Goal: Information Seeking & Learning: Learn about a topic

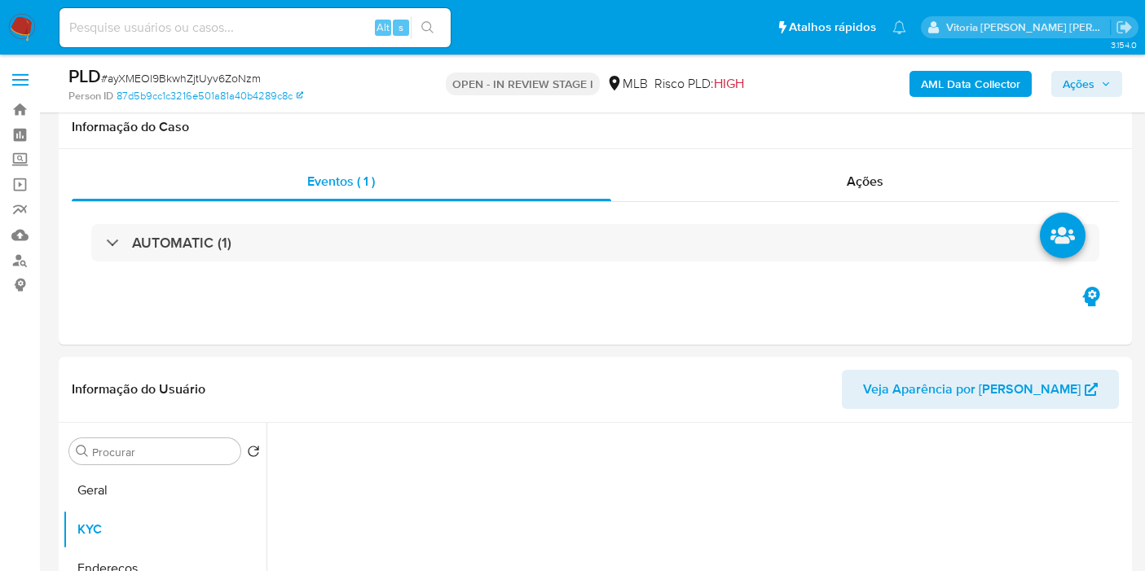
select select "10"
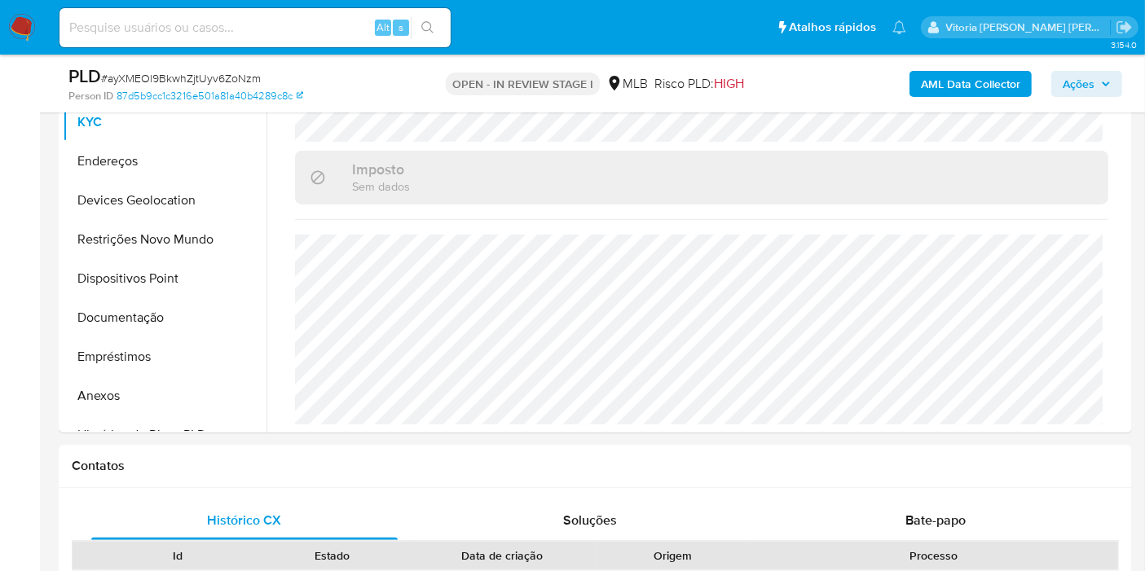
scroll to position [284, 0]
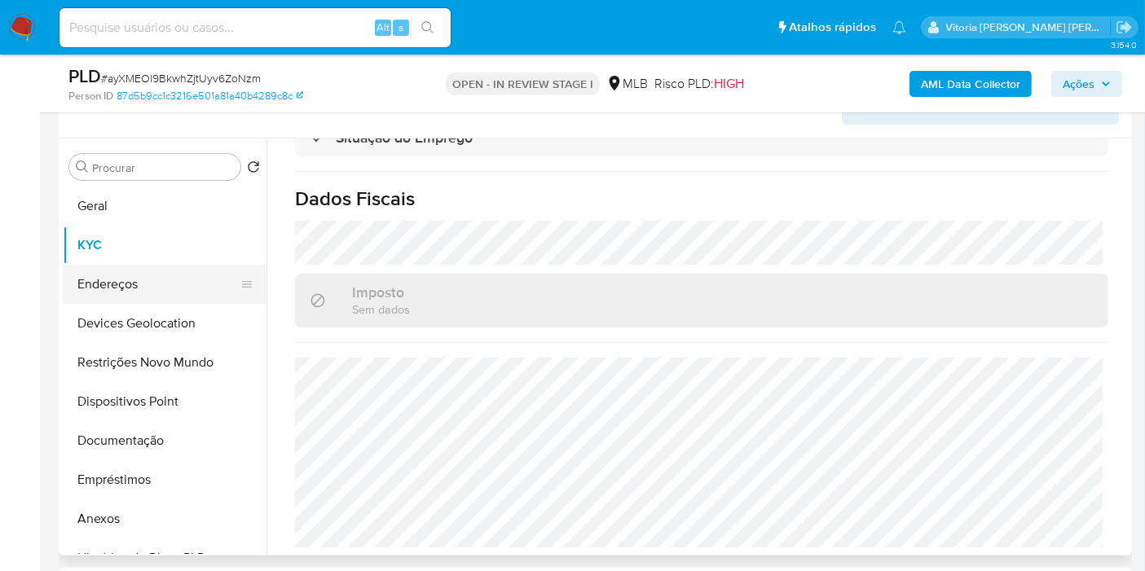
drag, startPoint x: 99, startPoint y: 278, endPoint x: 114, endPoint y: 269, distance: 17.2
click at [98, 280] on button "Endereços" at bounding box center [158, 284] width 191 height 39
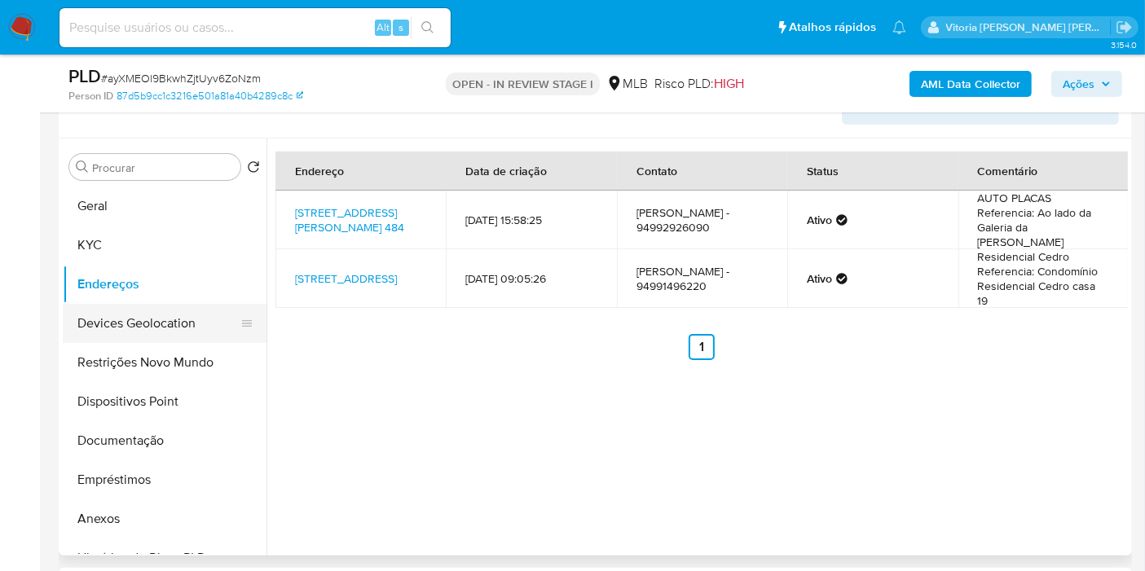
click at [98, 321] on button "Devices Geolocation" at bounding box center [158, 323] width 191 height 39
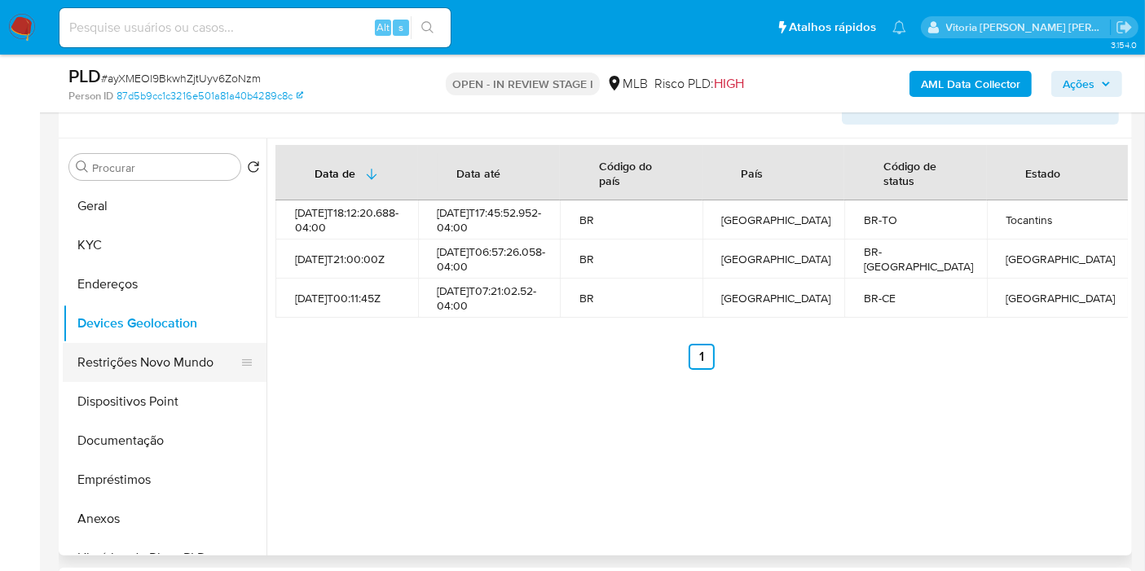
click at [188, 363] on button "Restrições Novo Mundo" at bounding box center [158, 362] width 191 height 39
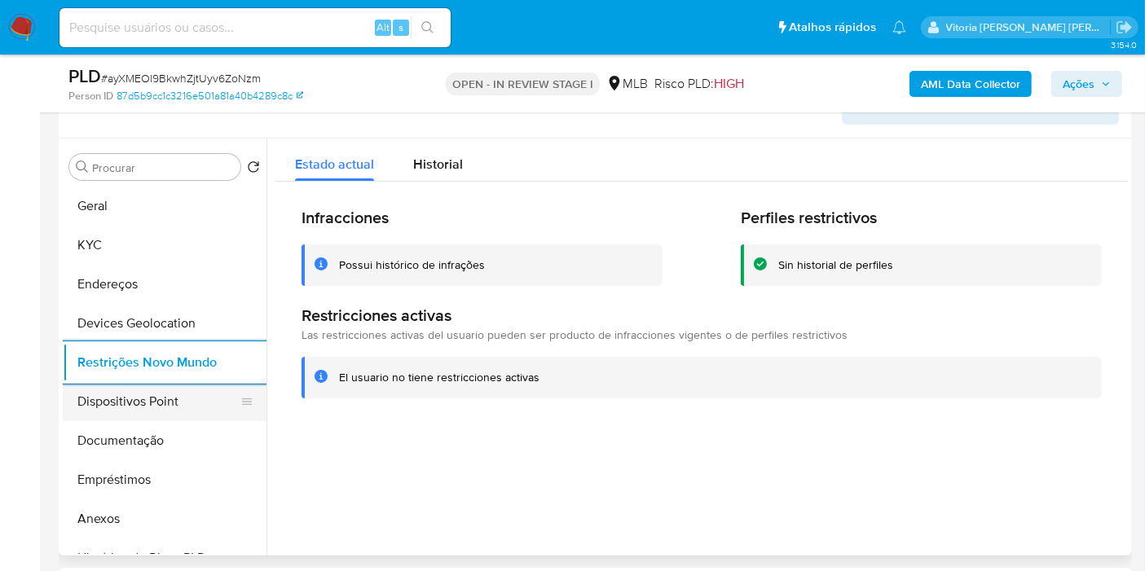
click at [165, 409] on button "Dispositivos Point" at bounding box center [158, 401] width 191 height 39
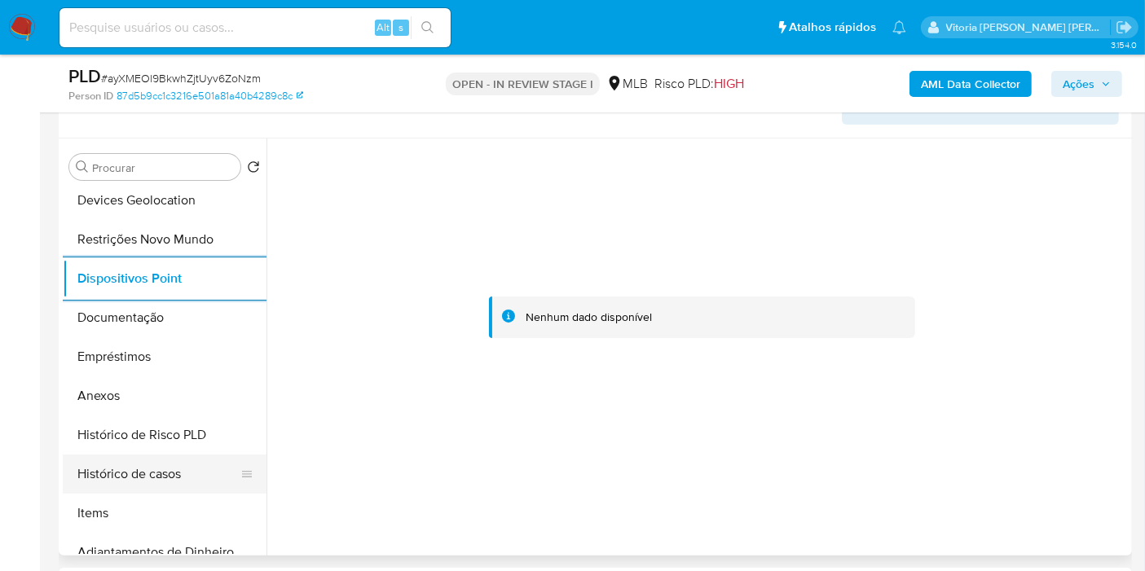
scroll to position [271, 0]
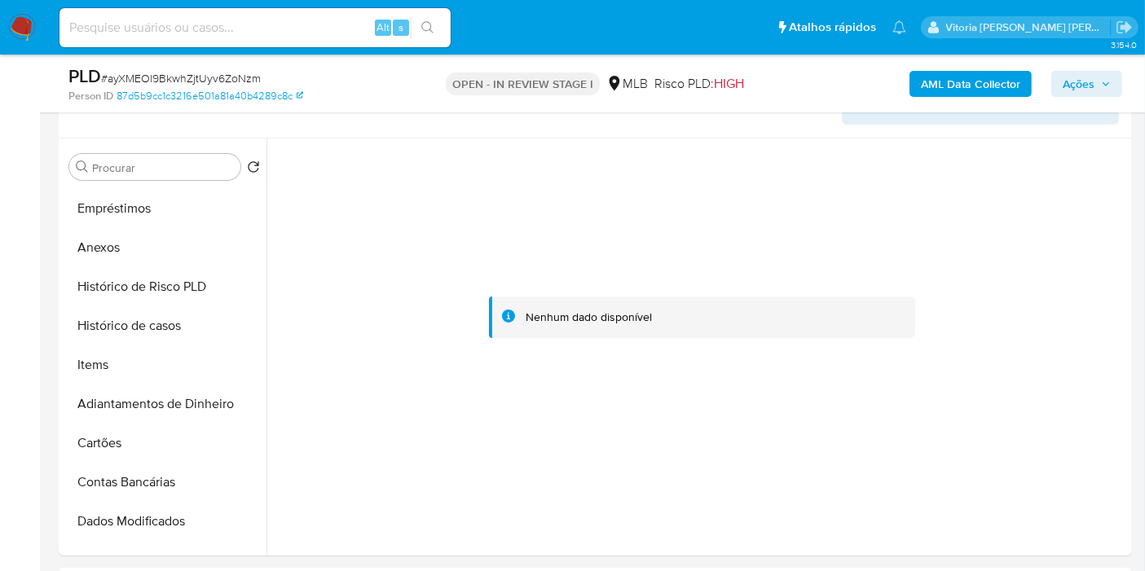
drag, startPoint x: 161, startPoint y: 328, endPoint x: 487, endPoint y: 74, distance: 413.6
click at [159, 327] on button "Histórico de casos" at bounding box center [165, 325] width 204 height 39
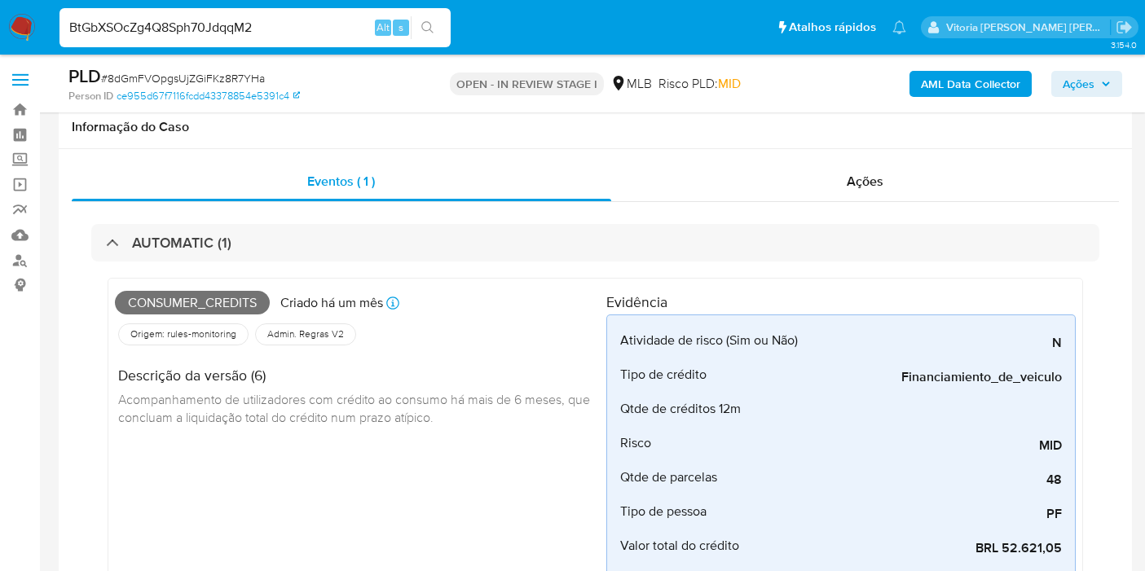
scroll to position [2173, 0]
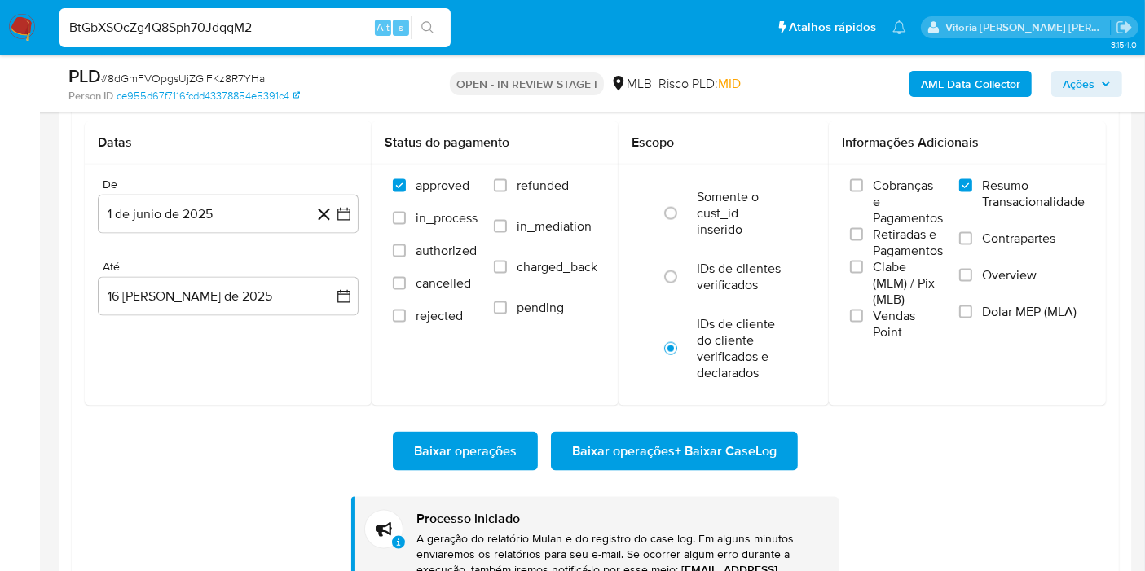
type input "BtGbXSOcZg4Q8Sph70JdqqM2"
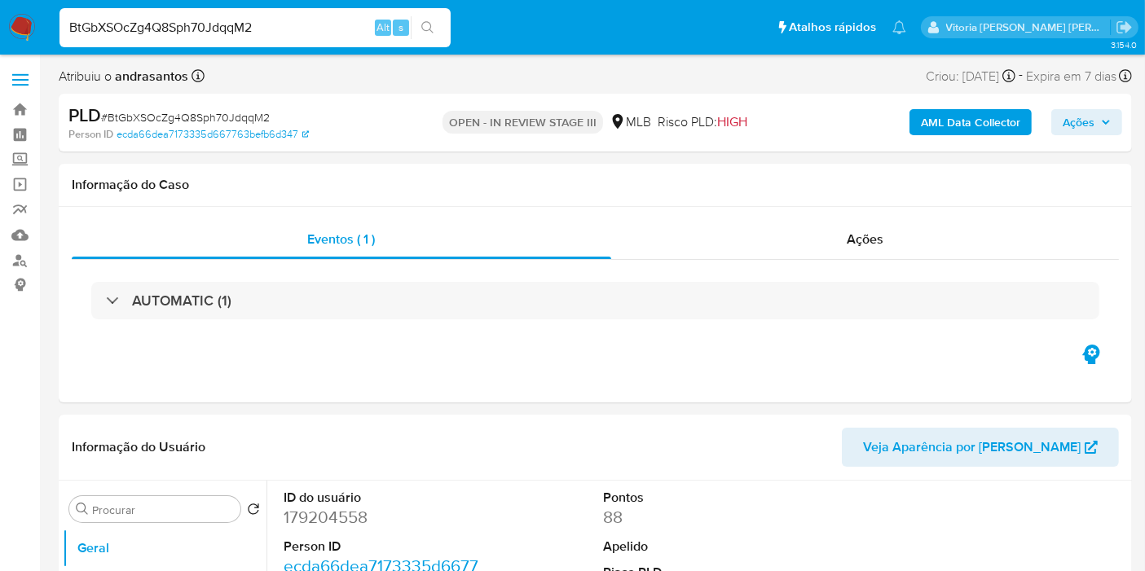
select select "10"
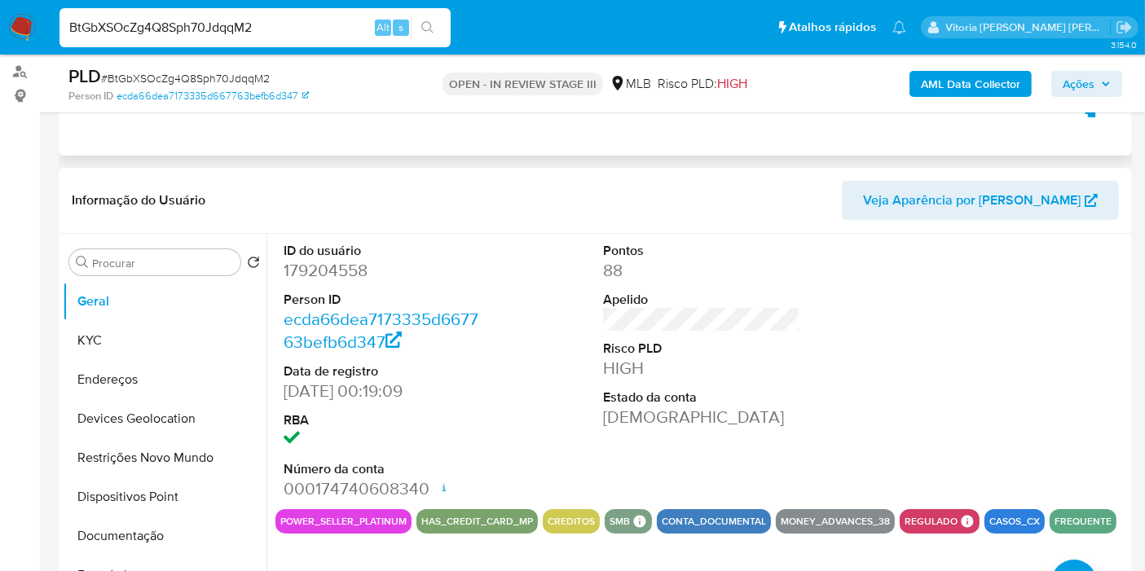
scroll to position [271, 0]
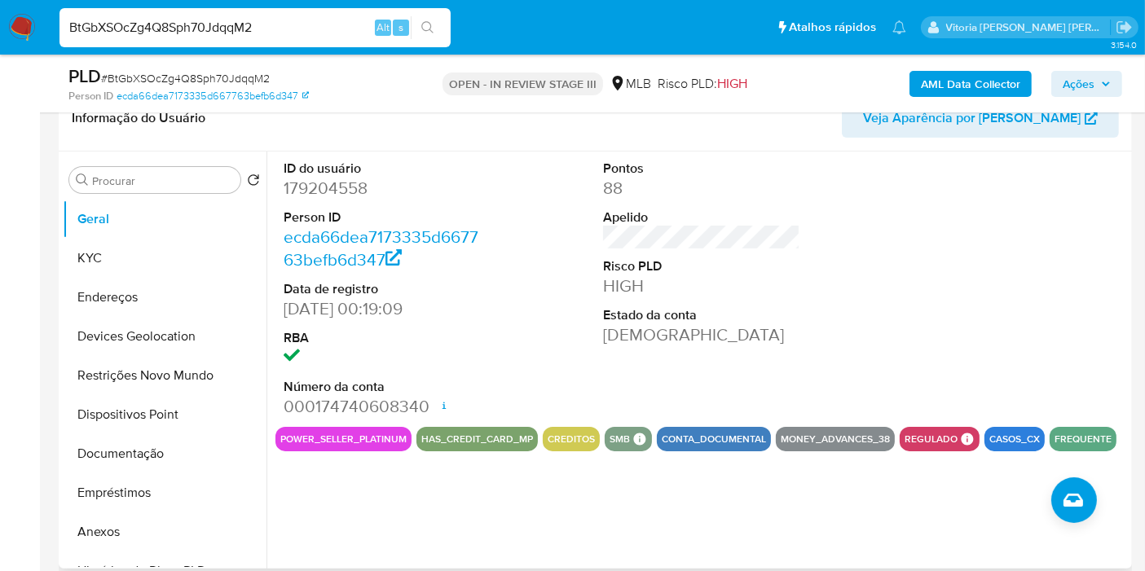
click at [321, 192] on dd "179204558" at bounding box center [382, 188] width 197 height 23
copy dd "179204558"
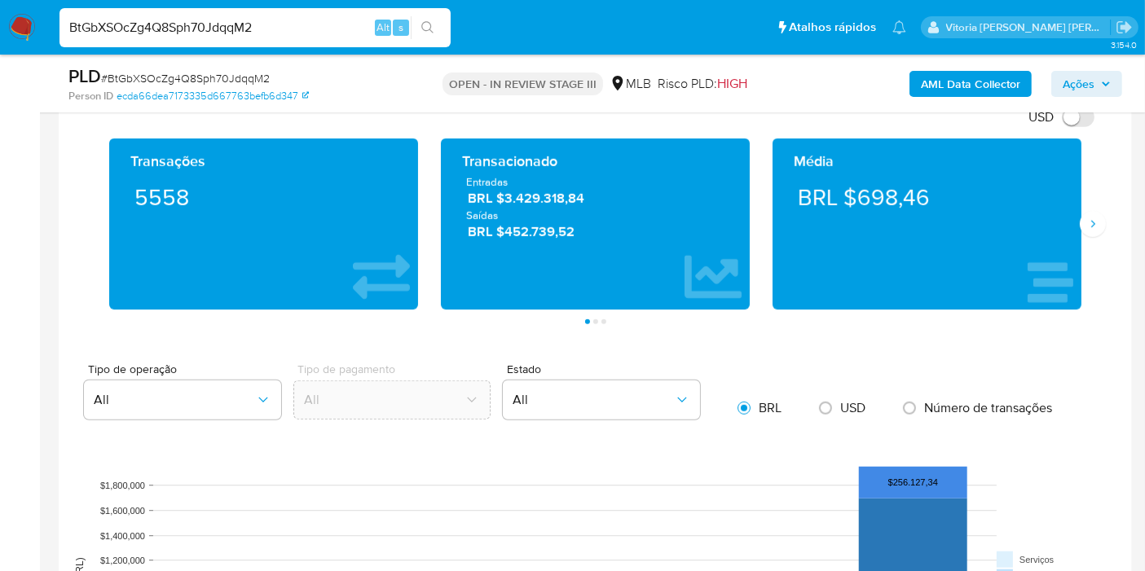
scroll to position [996, 0]
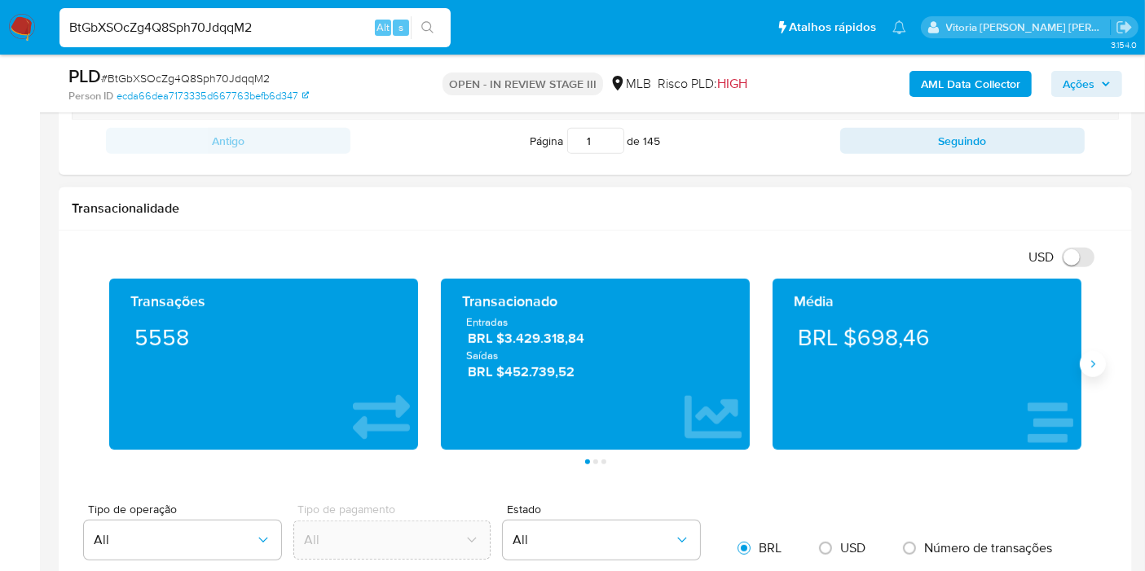
click at [1086, 359] on icon "Siguiente" at bounding box center [1092, 364] width 13 height 13
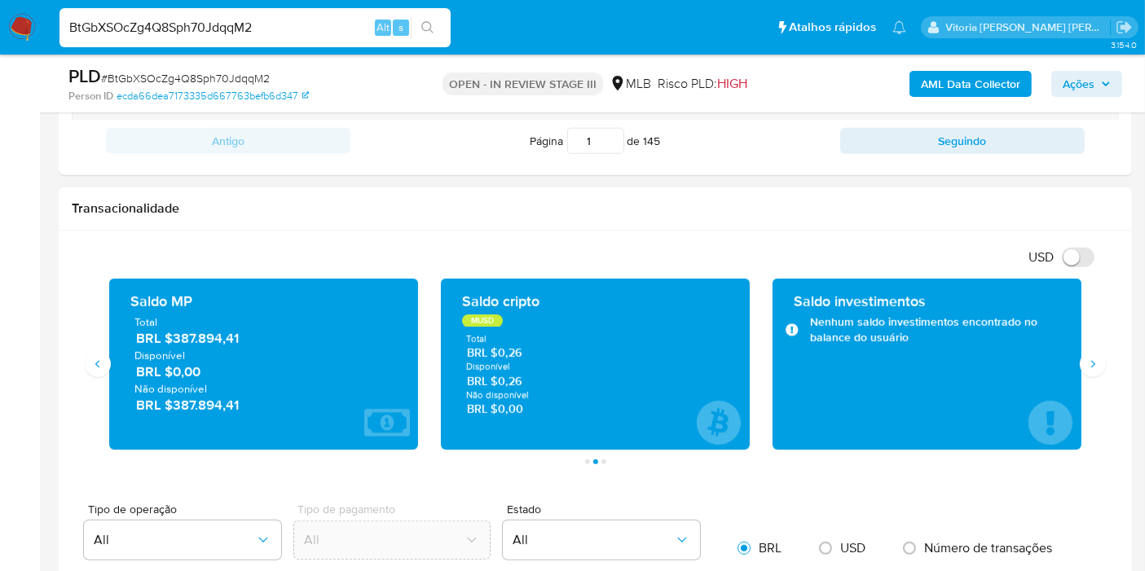
click at [1066, 362] on div "Saldo investimentos Nenhum saldo investimentos encontrado no balance do usuário" at bounding box center [927, 364] width 283 height 145
click at [1090, 362] on icon "Siguiente" at bounding box center [1092, 364] width 13 height 13
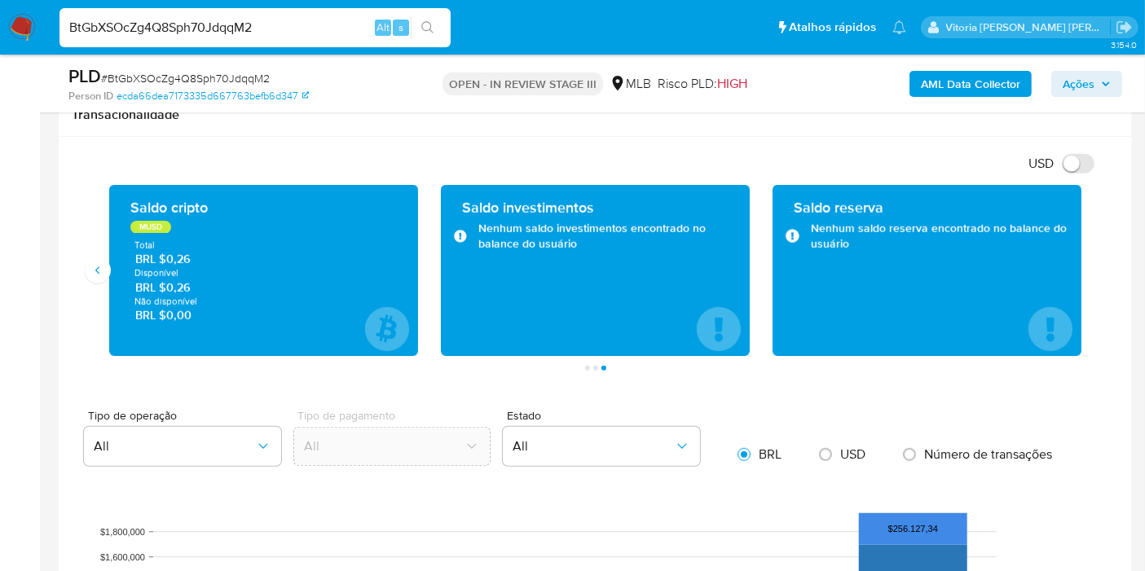
scroll to position [1086, 0]
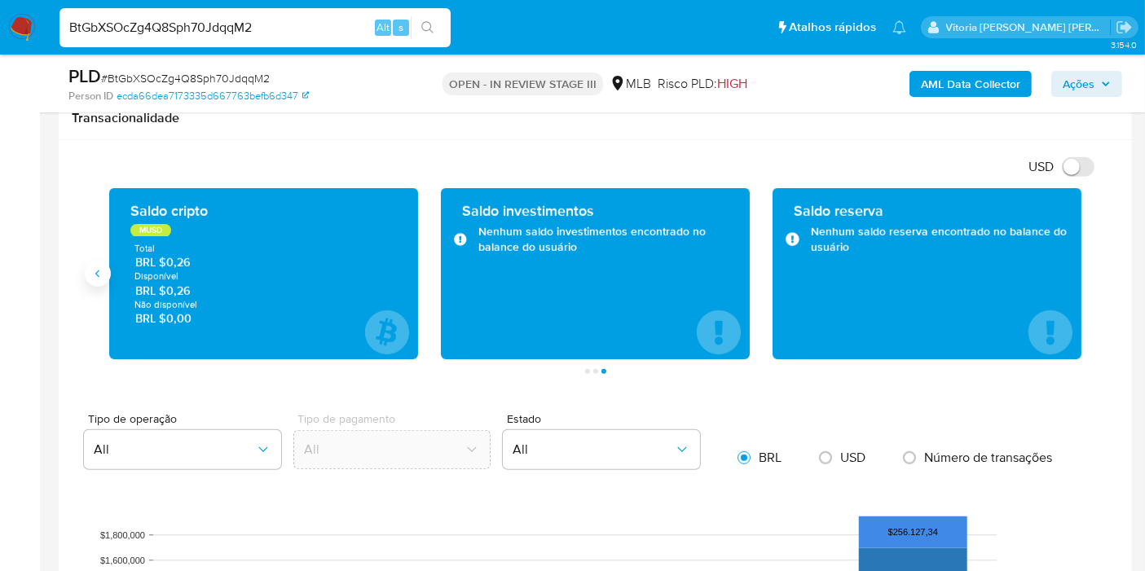
click at [91, 269] on icon "Anterior" at bounding box center [97, 273] width 13 height 13
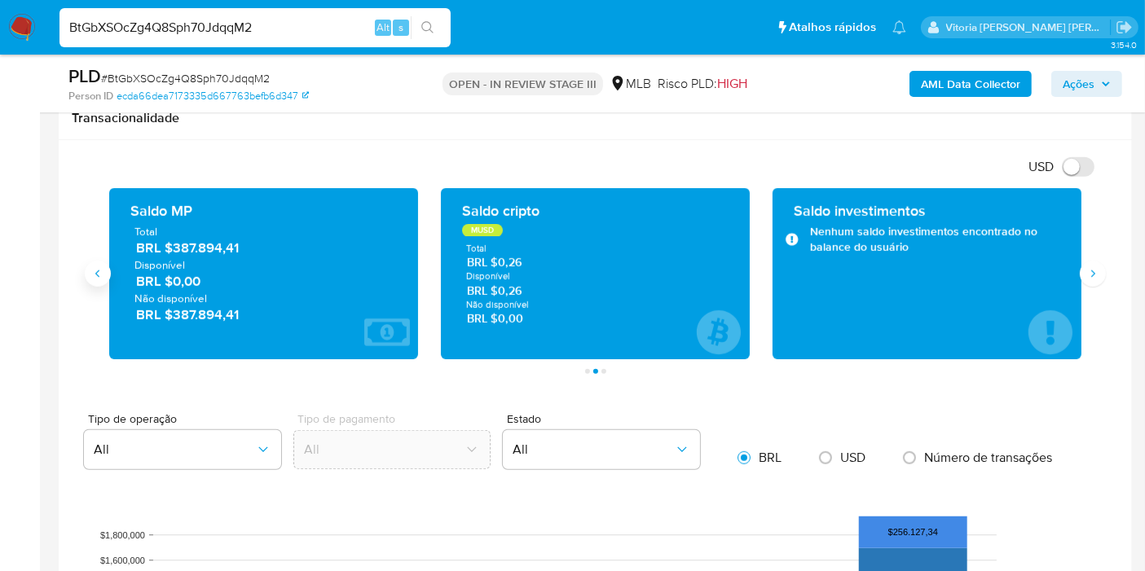
click at [91, 269] on icon "Anterior" at bounding box center [97, 273] width 13 height 13
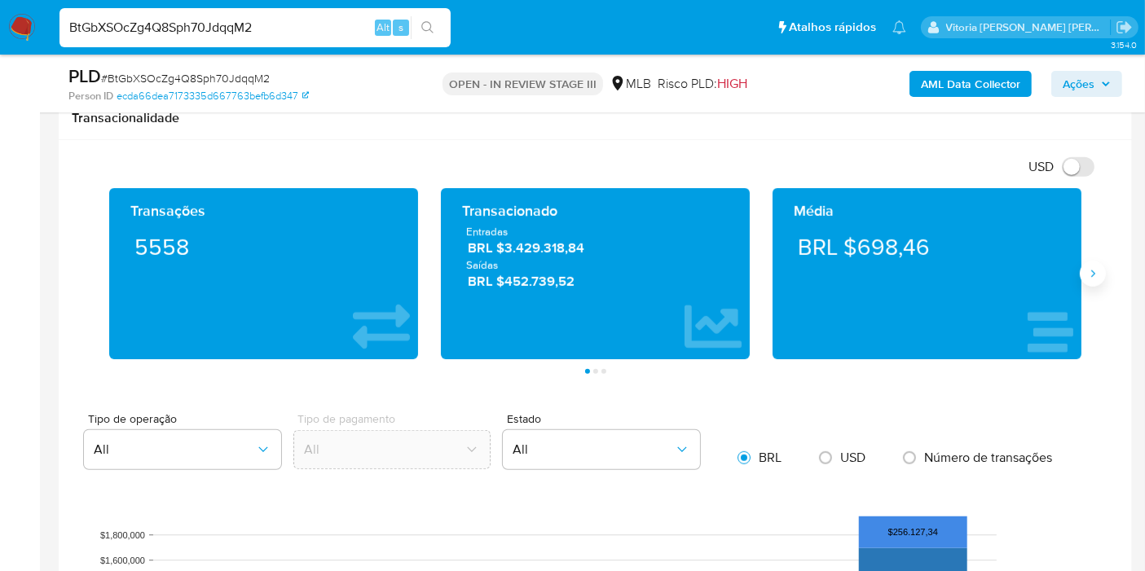
click at [1094, 274] on icon "Siguiente" at bounding box center [1092, 273] width 13 height 13
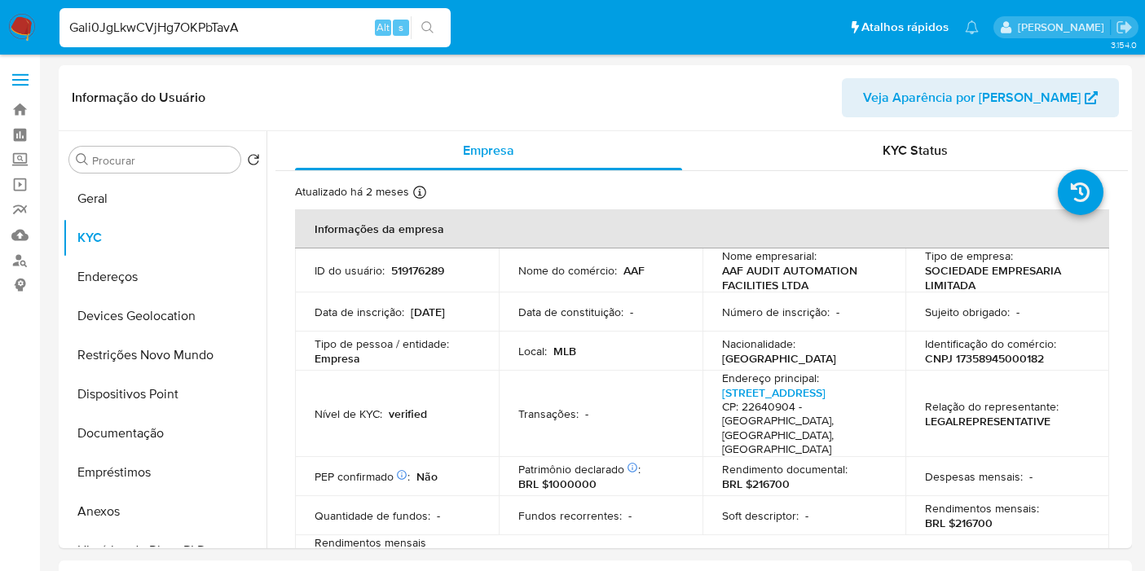
select select "10"
type input "Gali0JgLkwCVjHg7OKPbTavA"
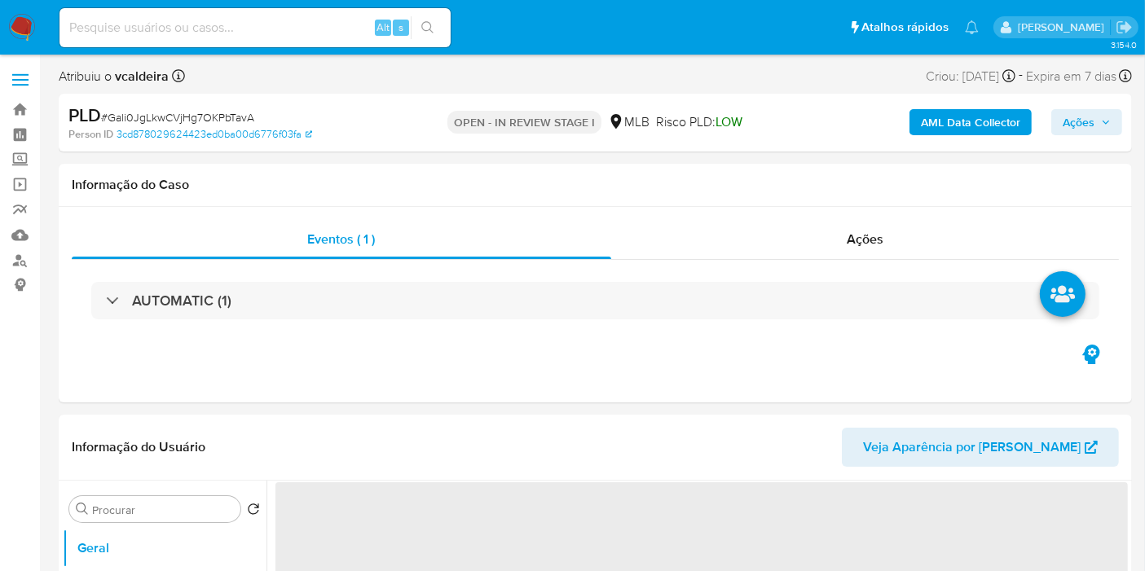
select select "10"
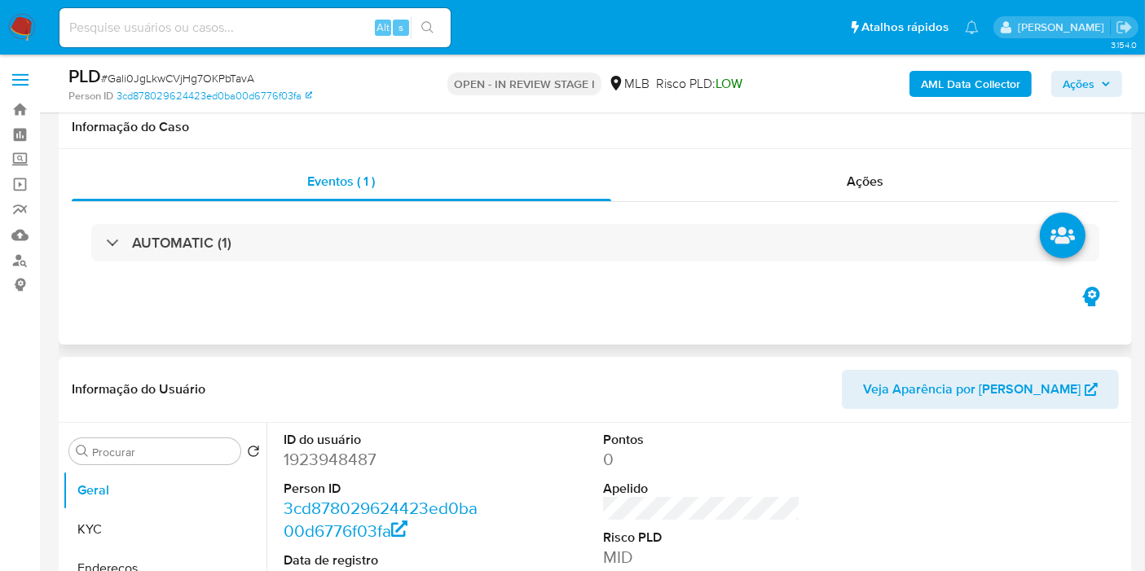
scroll to position [271, 0]
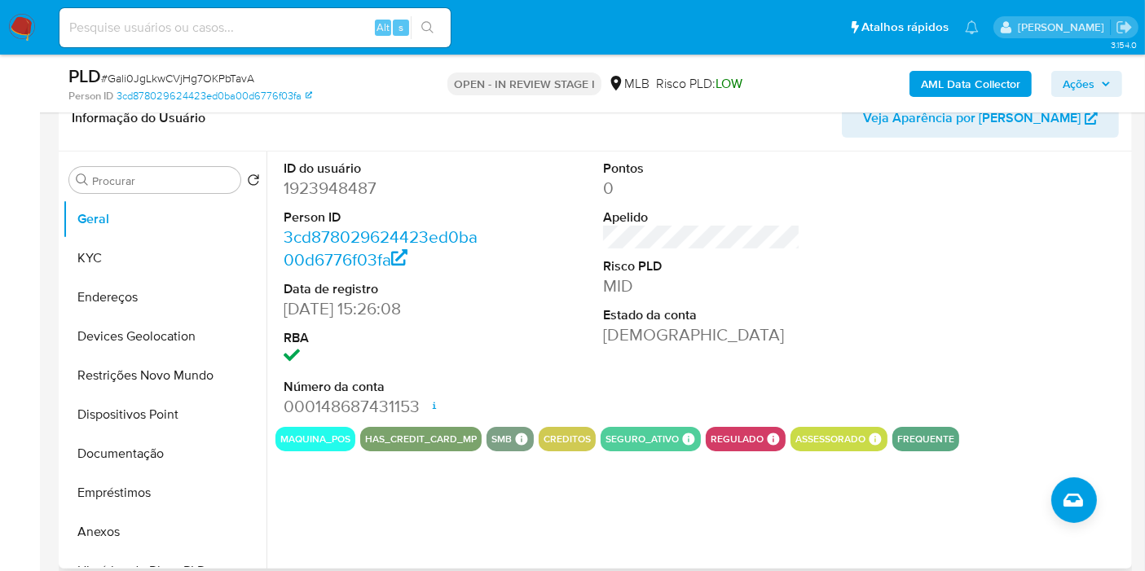
click at [333, 182] on dd "1923948487" at bounding box center [382, 188] width 197 height 23
copy dd "1923948487"
click at [125, 249] on button "KYC" at bounding box center [158, 258] width 191 height 39
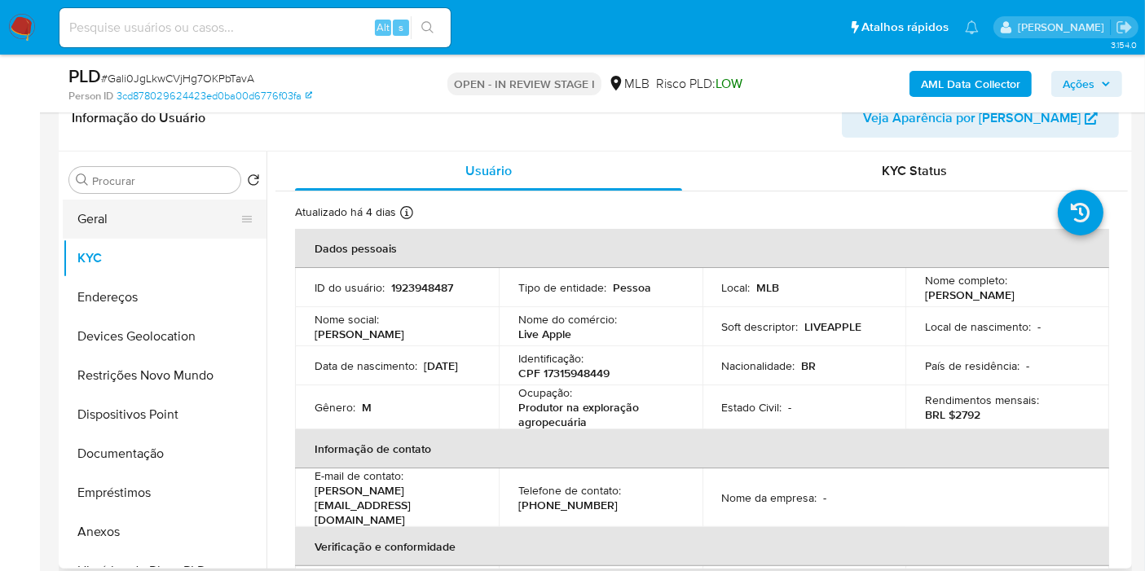
click at [139, 219] on button "Geral" at bounding box center [158, 219] width 191 height 39
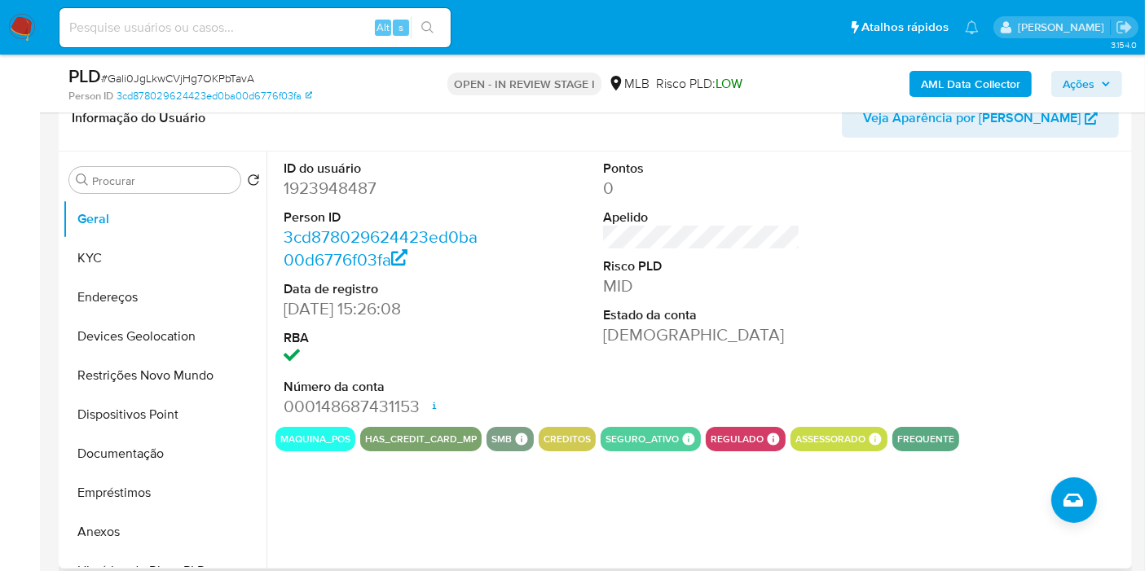
scroll to position [543, 0]
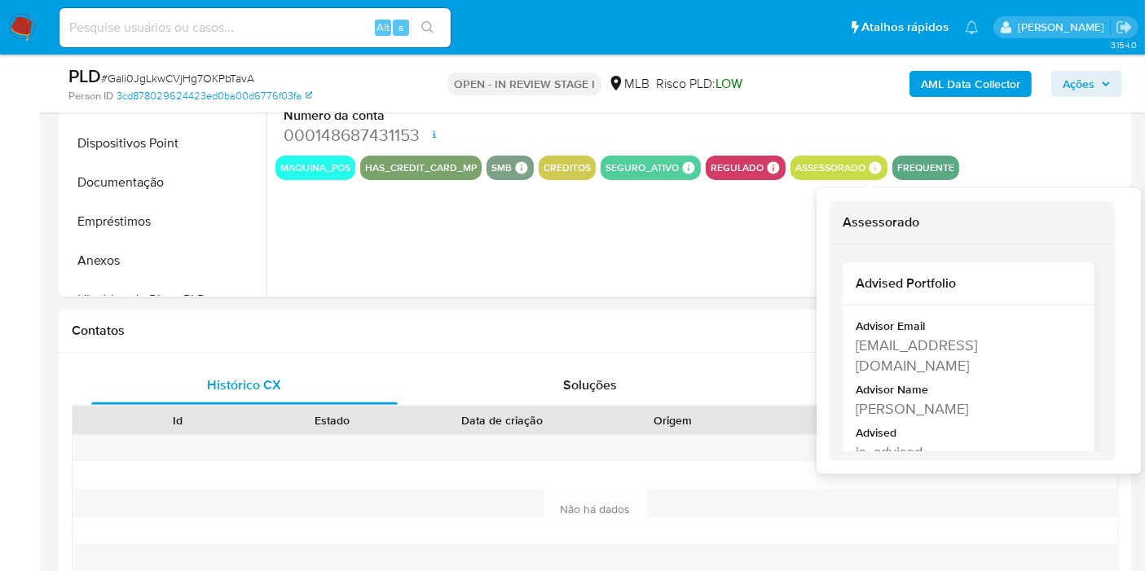
click at [949, 408] on div "Murilo Sodre Da Mota Neto" at bounding box center [967, 409] width 223 height 20
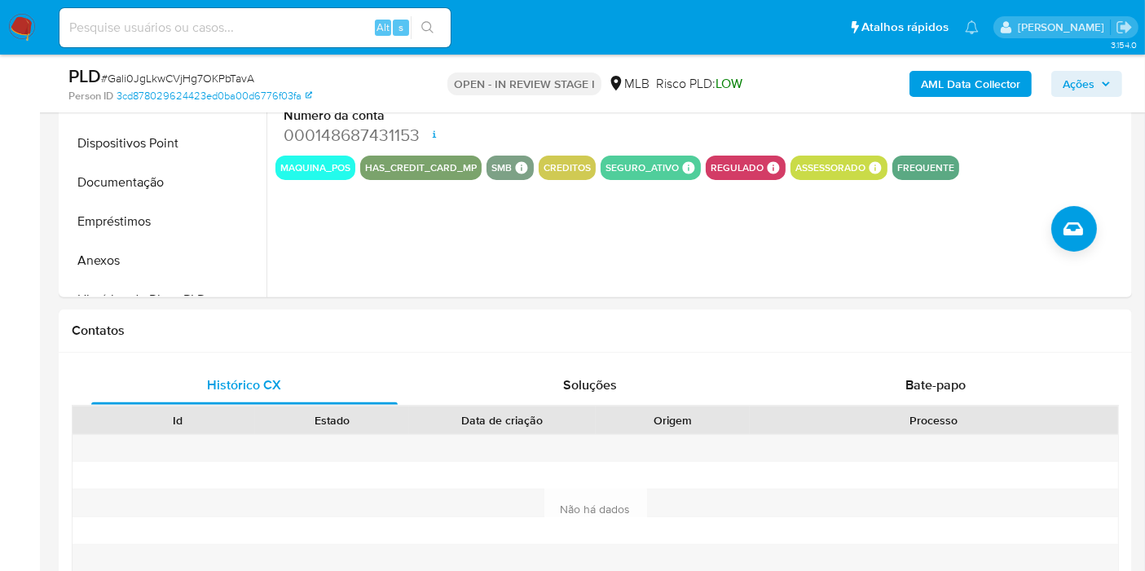
click at [949, 408] on div "Processo" at bounding box center [934, 421] width 368 height 28
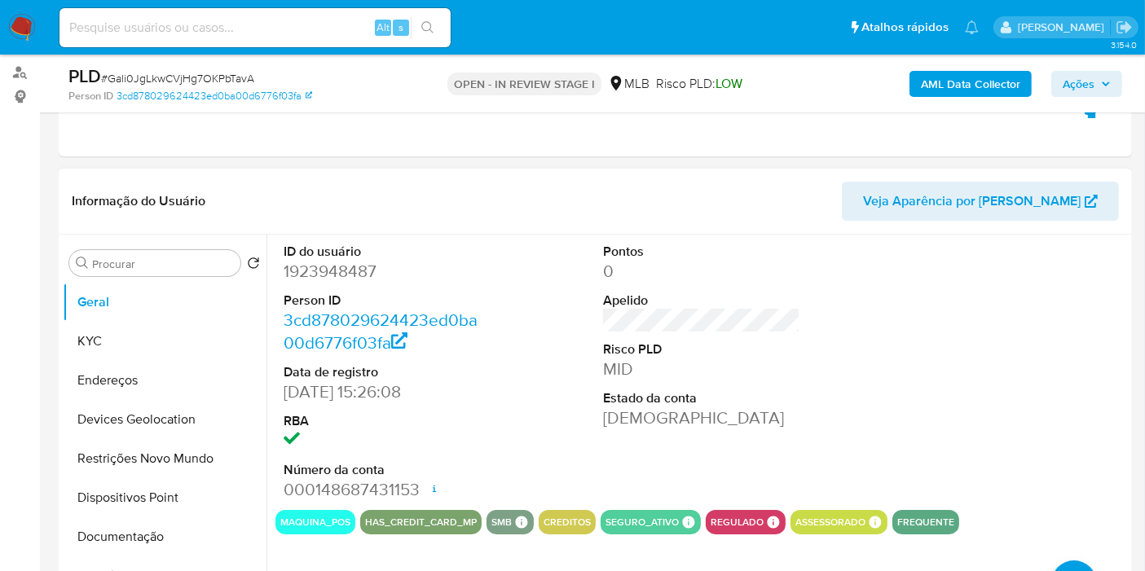
scroll to position [181, 0]
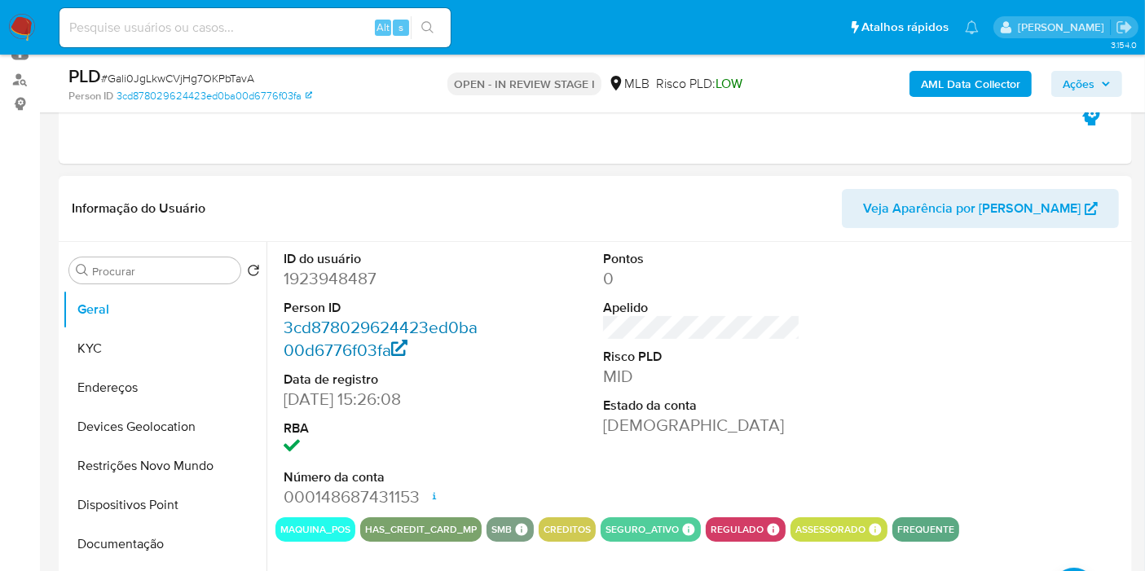
click at [342, 326] on link "3cd878029624423ed0ba00d6776f03fa" at bounding box center [381, 338] width 194 height 46
click at [126, 555] on button "Documentação" at bounding box center [158, 544] width 191 height 39
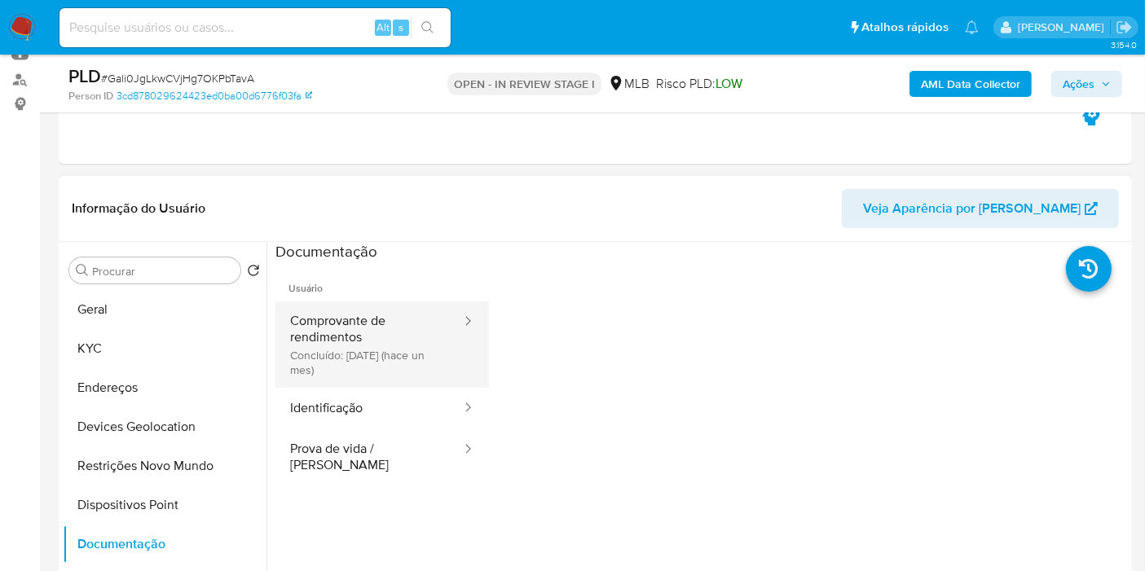
click at [368, 342] on button "Comprovante de rendimentos Concluído: 16/07/2025 (hace un mes)" at bounding box center [368, 345] width 187 height 86
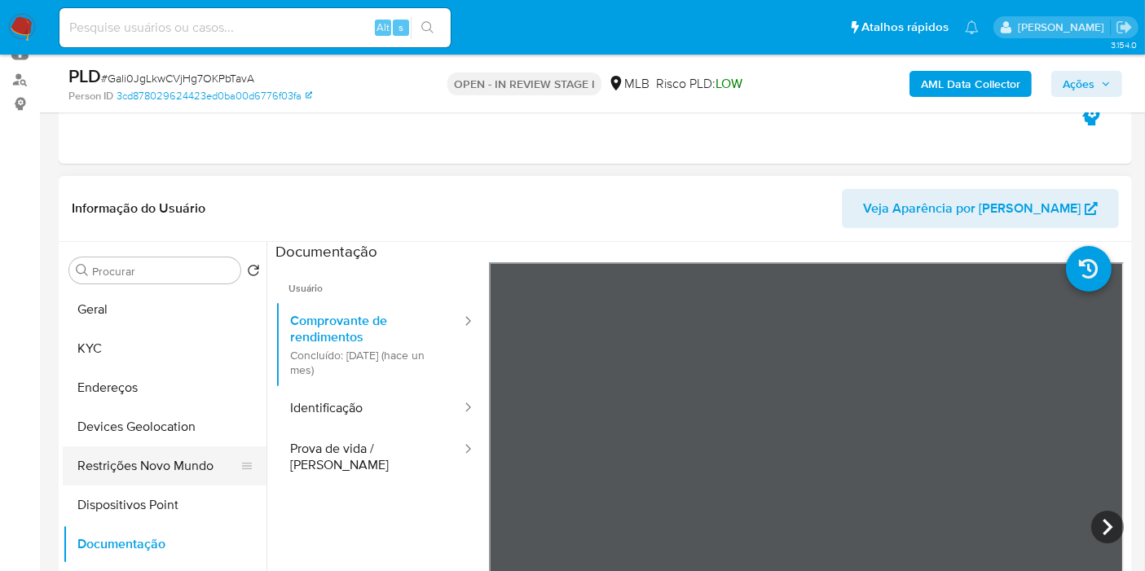
click at [128, 474] on button "Restrições Novo Mundo" at bounding box center [158, 466] width 191 height 39
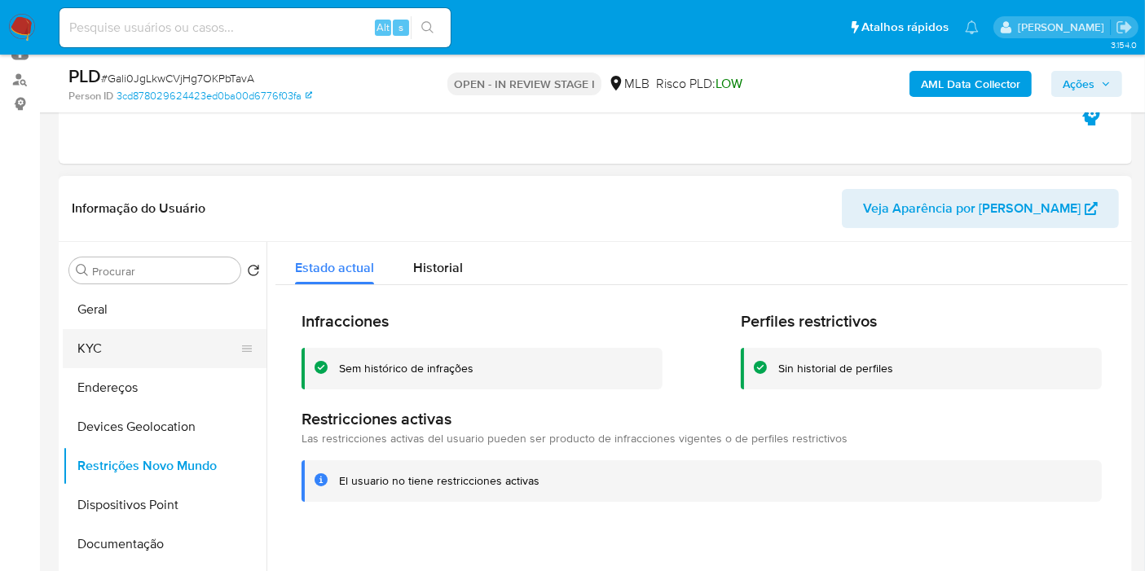
click at [123, 352] on button "KYC" at bounding box center [158, 348] width 191 height 39
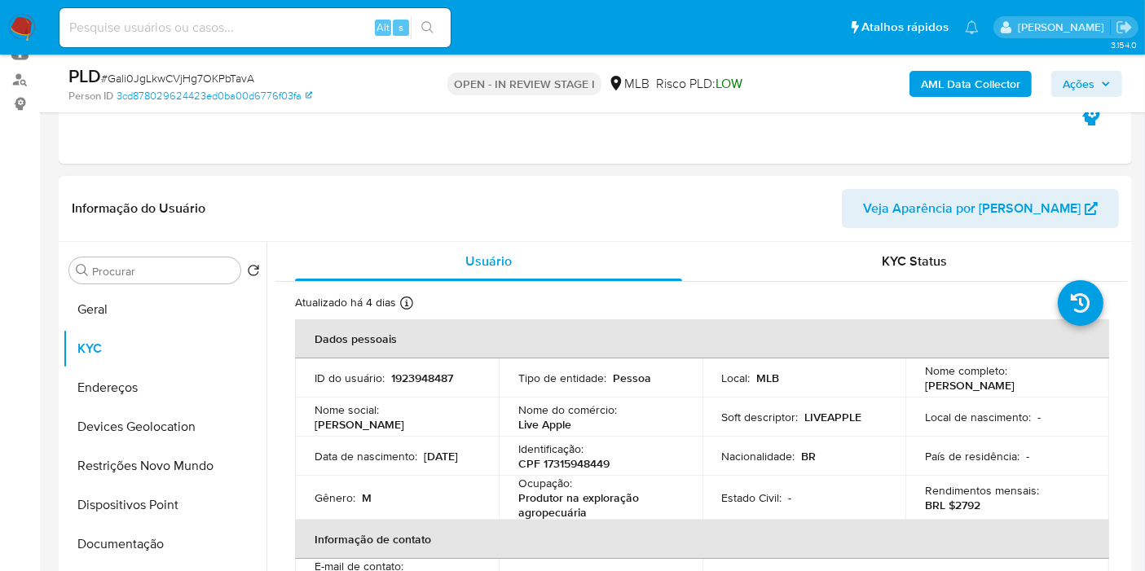
click at [599, 461] on p "CPF 17315948449" at bounding box center [563, 463] width 91 height 15
copy p "17315948449"
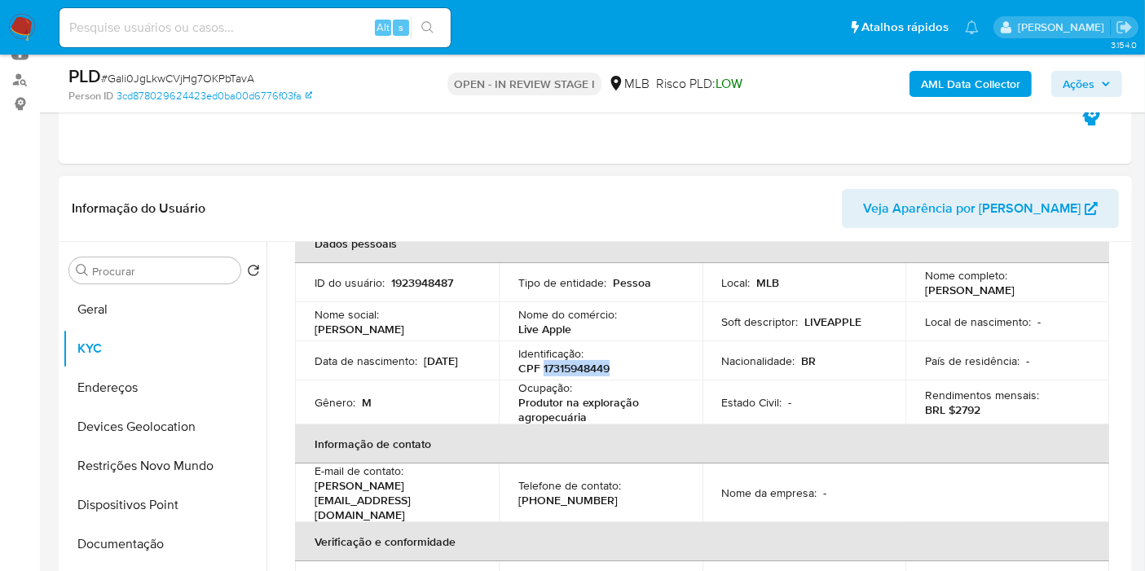
scroll to position [90, 0]
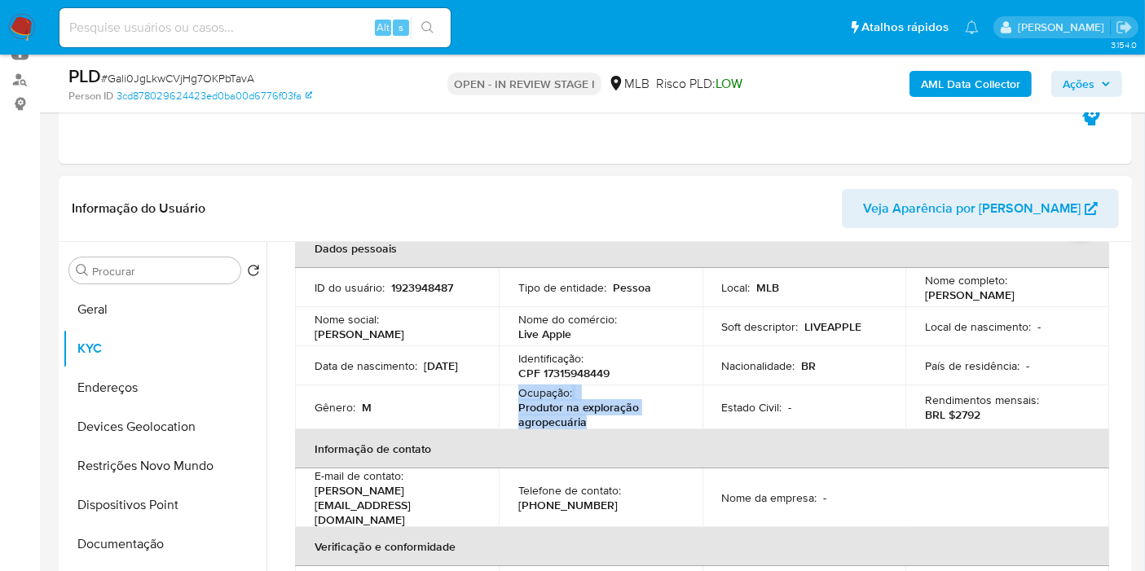
drag, startPoint x: 595, startPoint y: 426, endPoint x: 509, endPoint y: 399, distance: 89.7
click at [509, 399] on td "Ocupação : Produtor na exploração agropecuária" at bounding box center [601, 408] width 204 height 44
copy p "Produtor na exploração agropecuária"
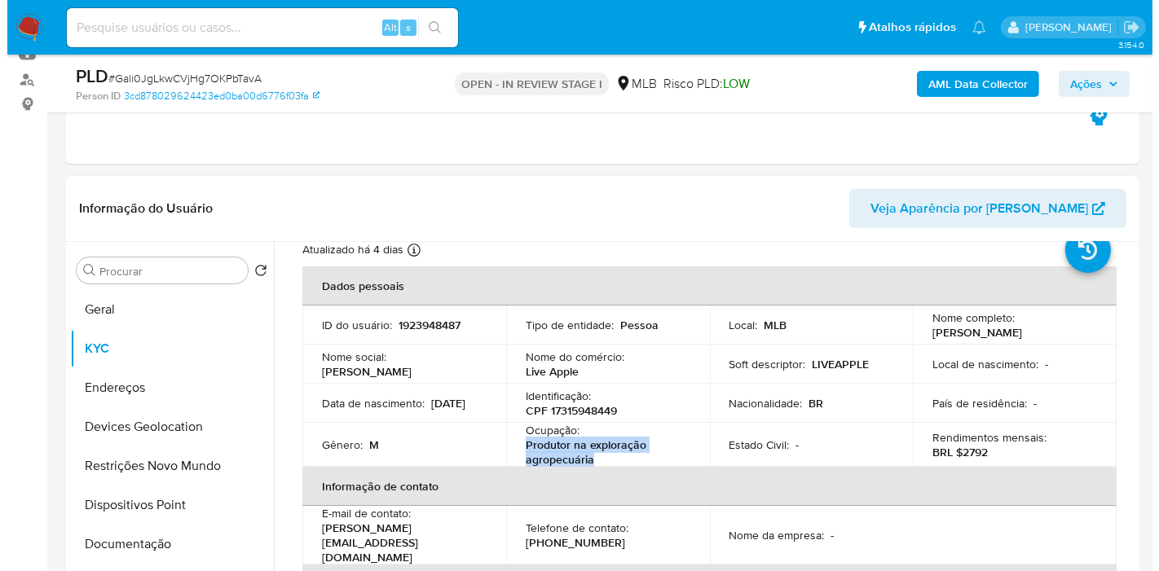
scroll to position [0, 0]
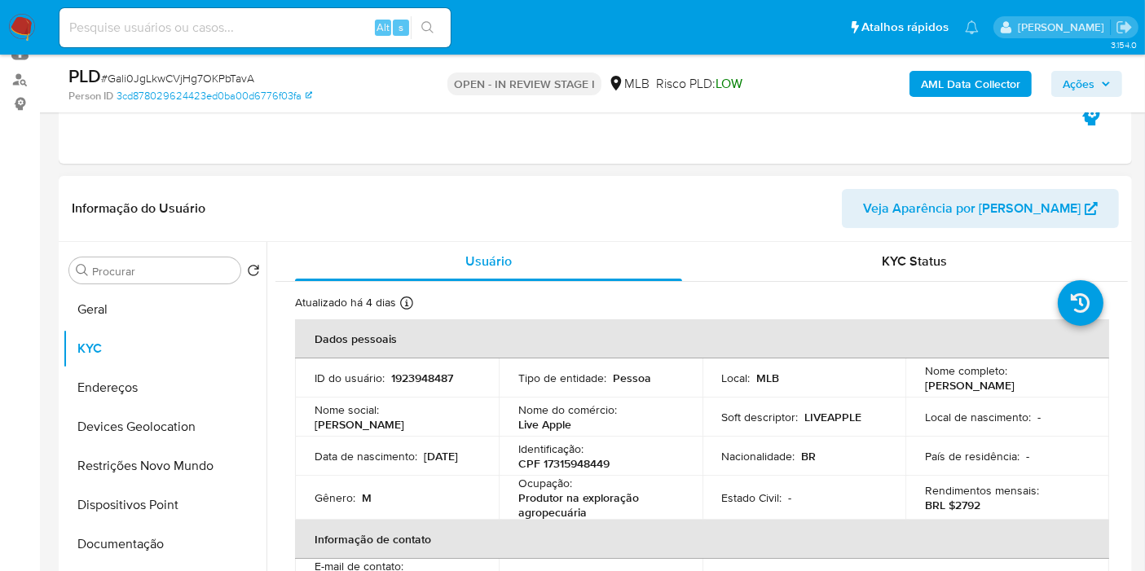
click at [994, 386] on p "Lourinaldo Alves de Barros" at bounding box center [970, 385] width 90 height 15
copy div "Nome completo : Lourinaldo Alves de Barros"
click at [966, 89] on b "AML Data Collector" at bounding box center [970, 84] width 99 height 26
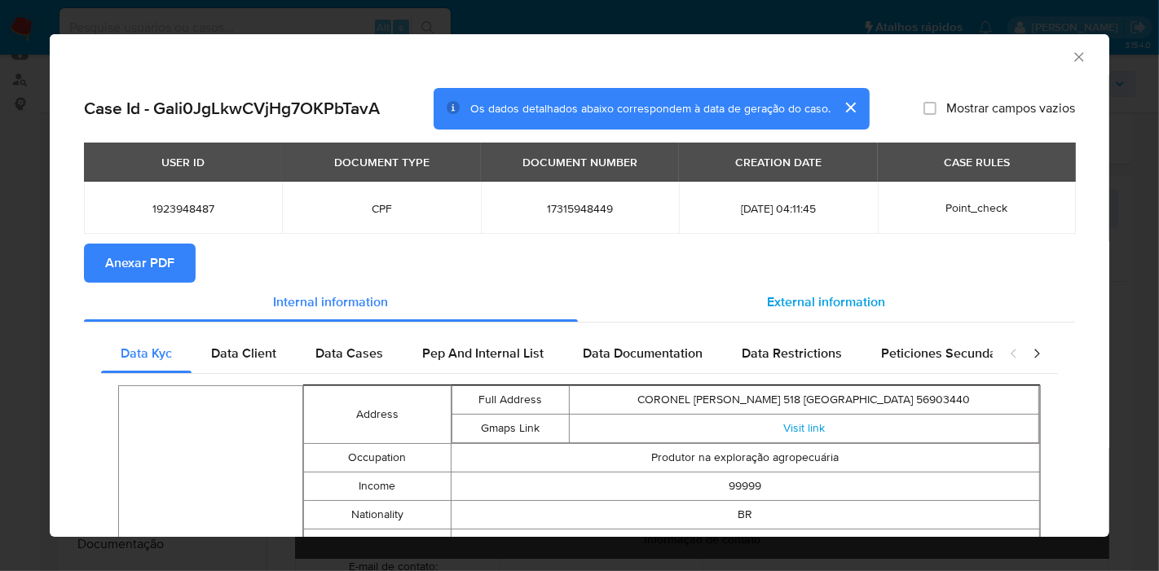
click at [794, 297] on span "External information" at bounding box center [827, 302] width 118 height 19
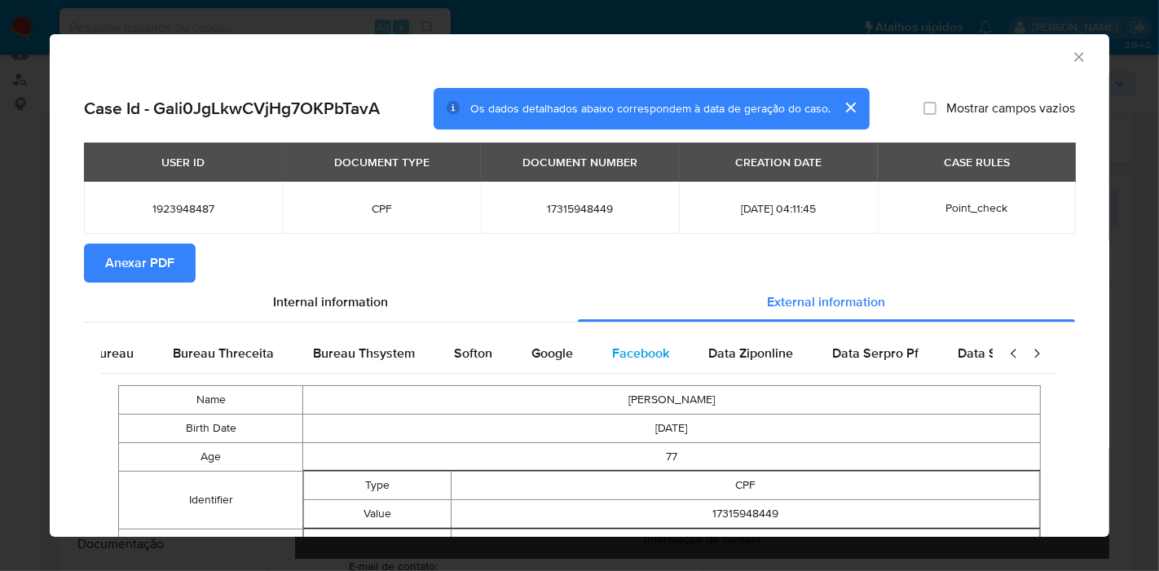
scroll to position [0, 551]
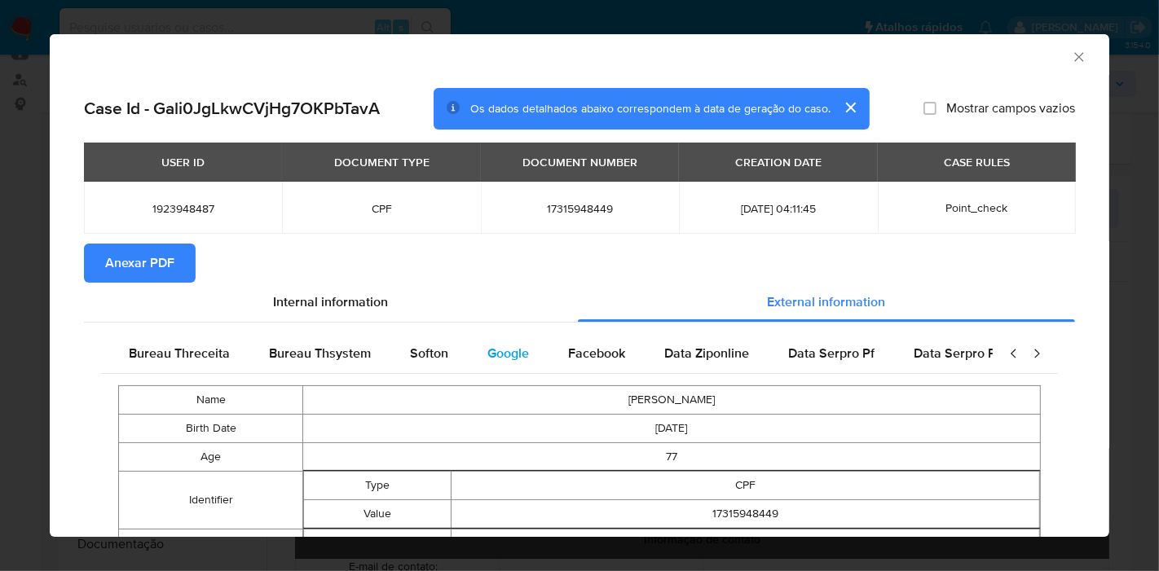
click at [515, 359] on span "Google" at bounding box center [508, 353] width 42 height 19
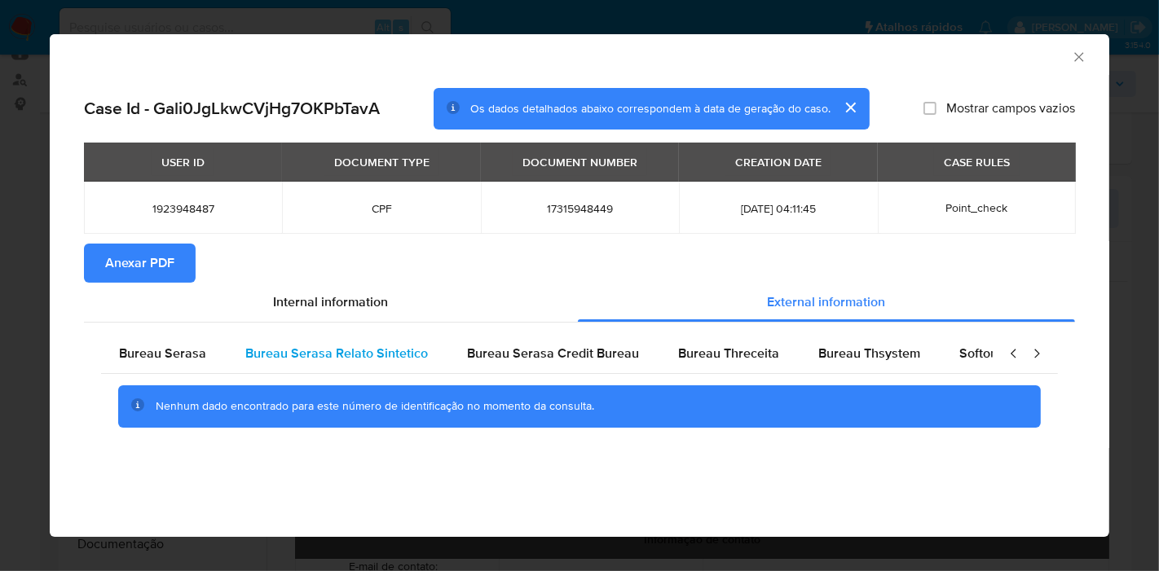
scroll to position [0, 0]
click at [169, 350] on span "Bureau Serasa" at bounding box center [164, 353] width 87 height 19
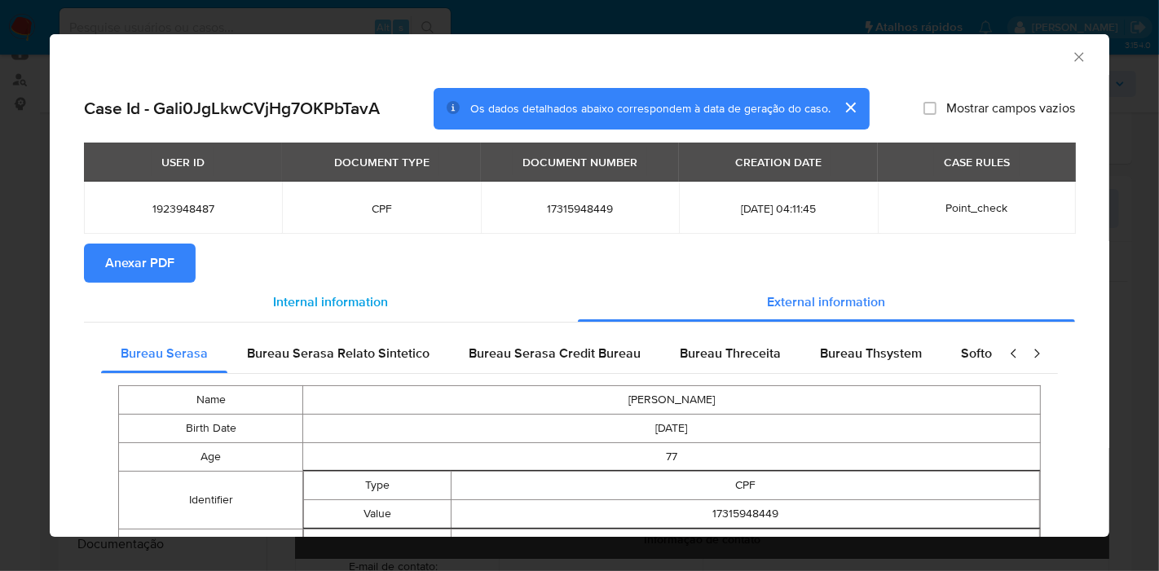
click at [444, 293] on div "Internal information" at bounding box center [331, 302] width 494 height 39
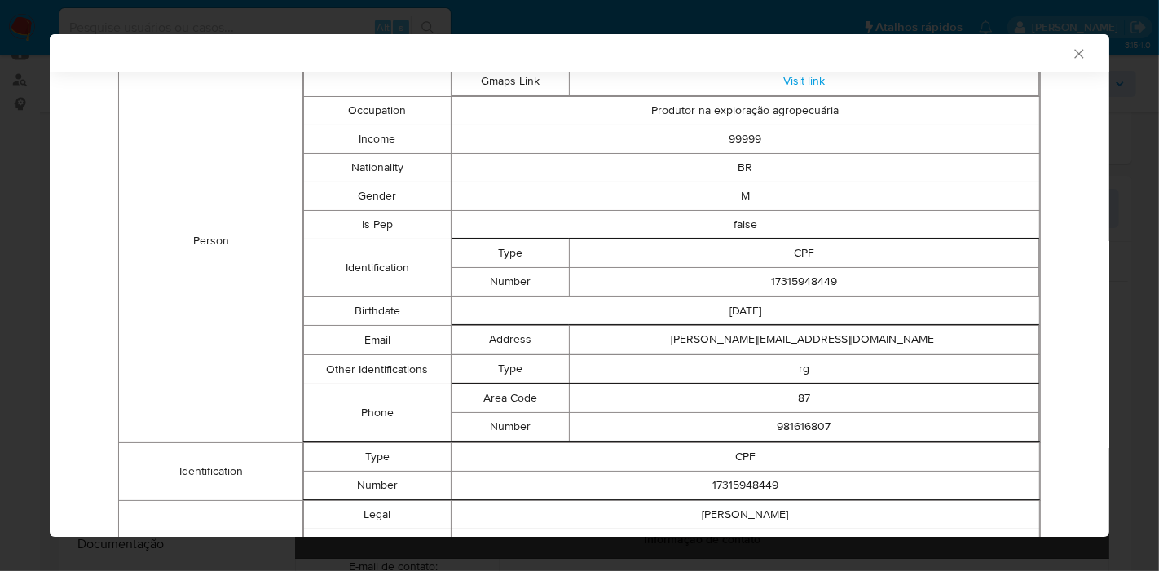
scroll to position [118, 0]
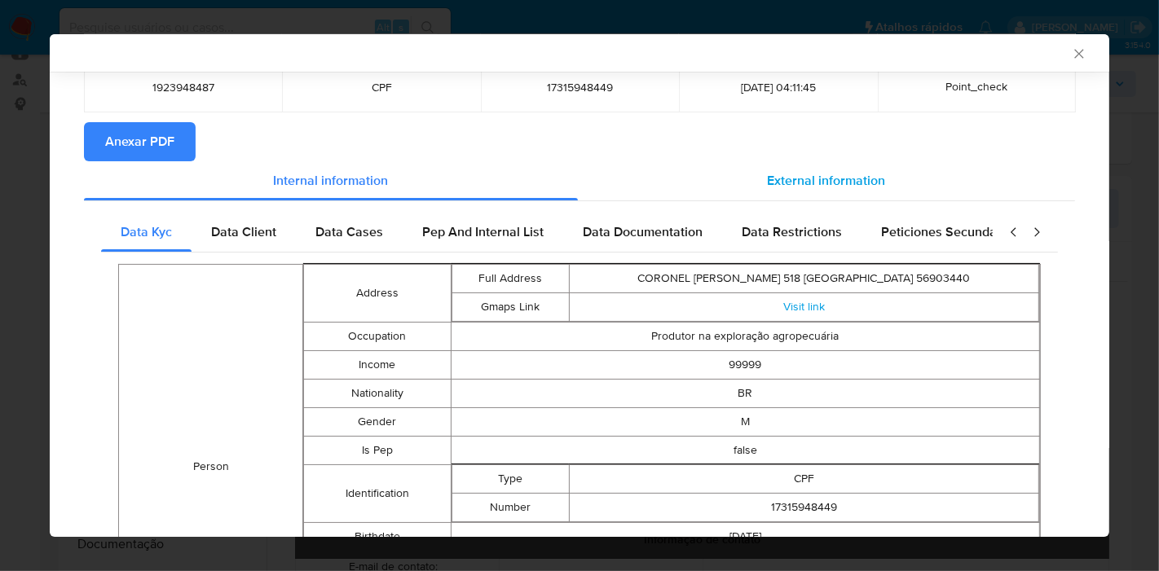
click at [780, 176] on span "External information" at bounding box center [827, 180] width 118 height 19
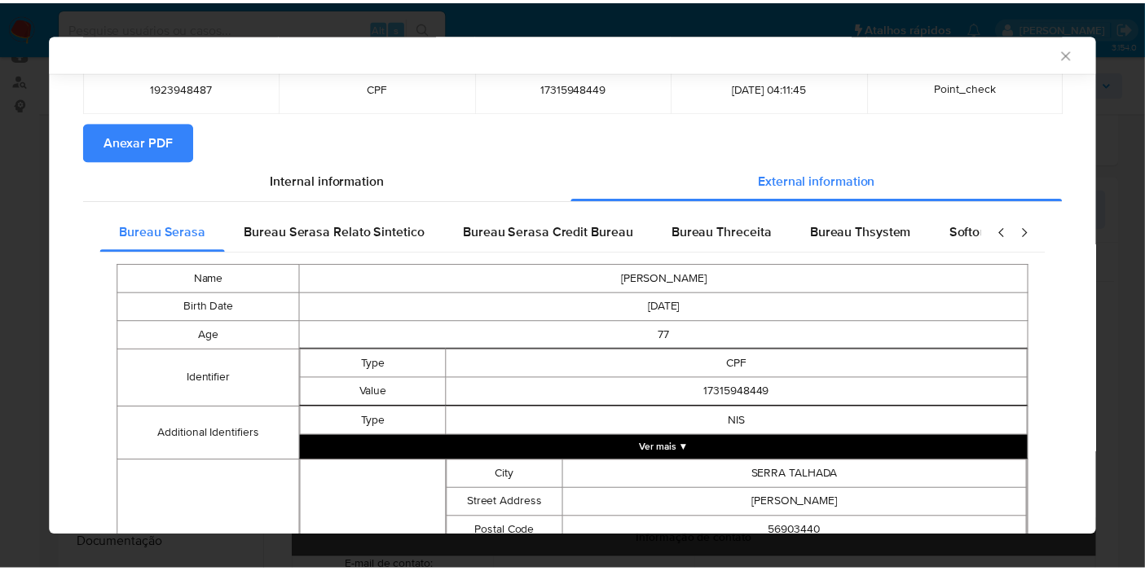
scroll to position [389, 0]
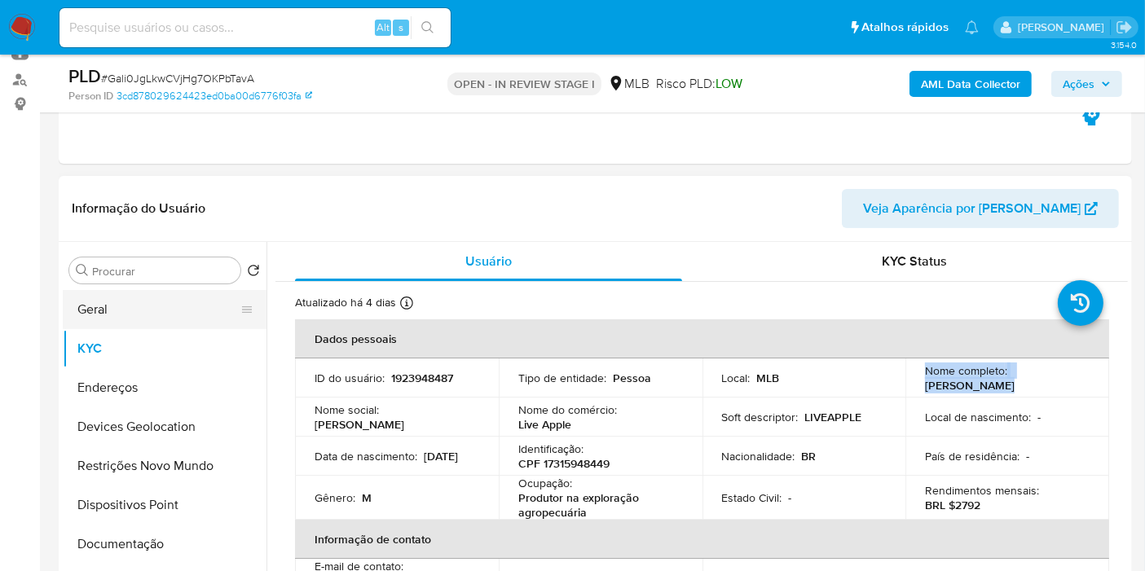
click at [127, 290] on button "Geral" at bounding box center [158, 309] width 191 height 39
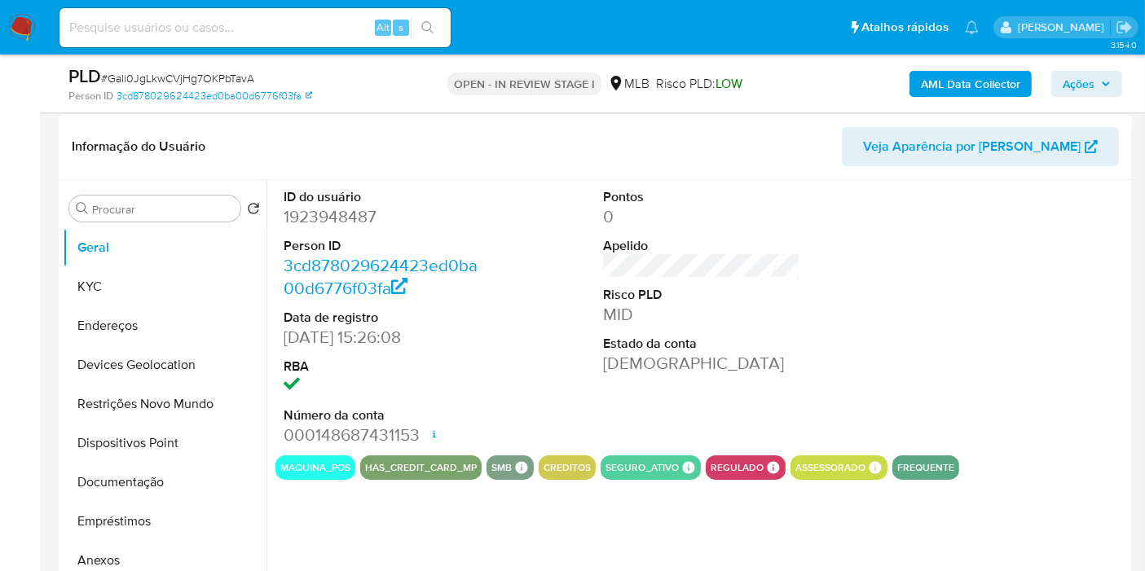
scroll to position [271, 0]
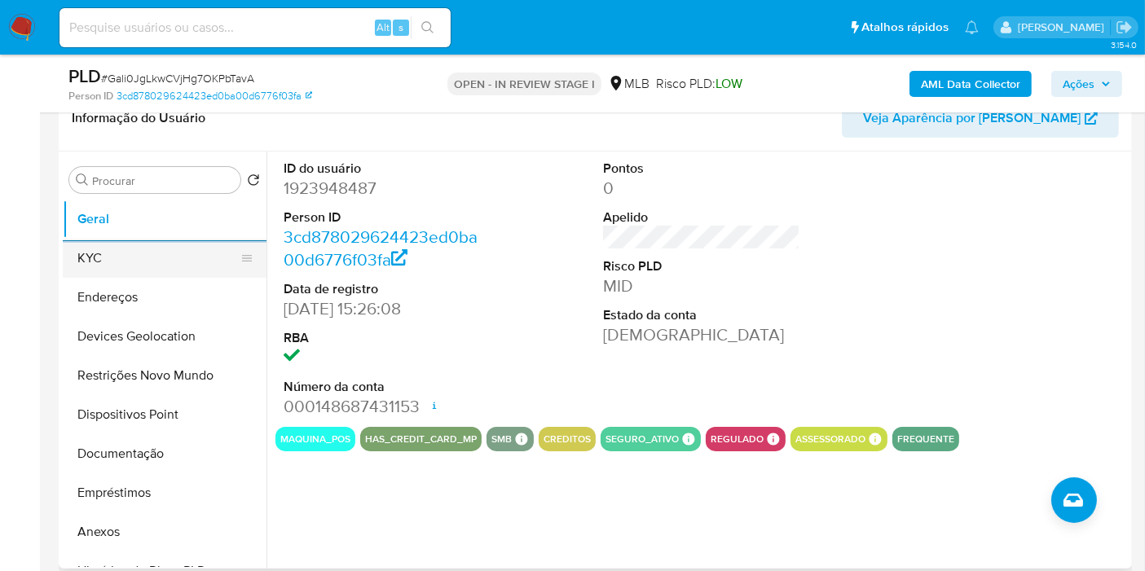
click at [114, 257] on button "KYC" at bounding box center [158, 258] width 191 height 39
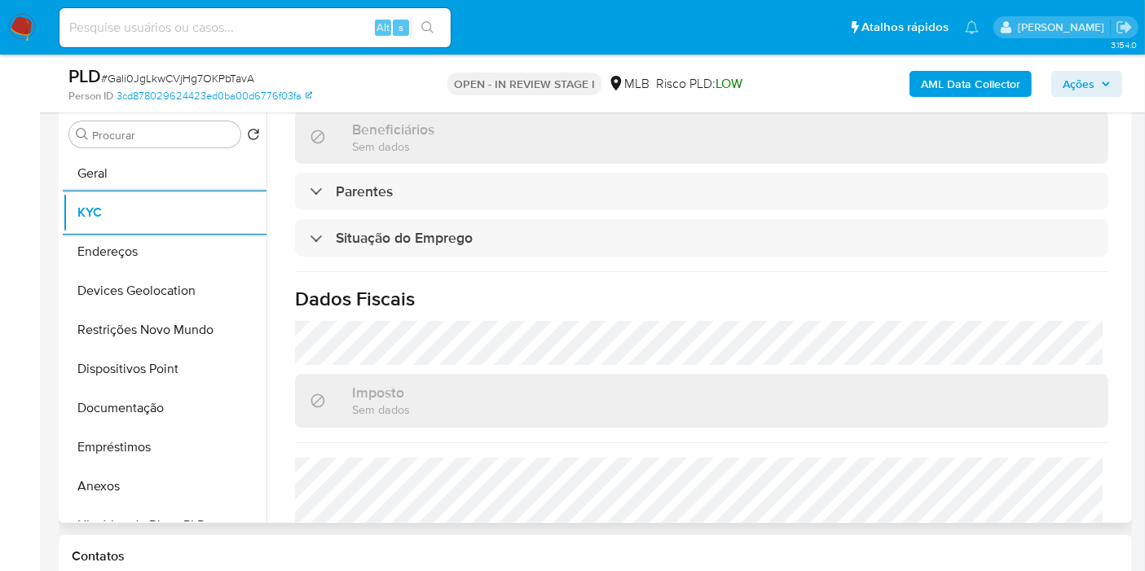
scroll to position [745, 0]
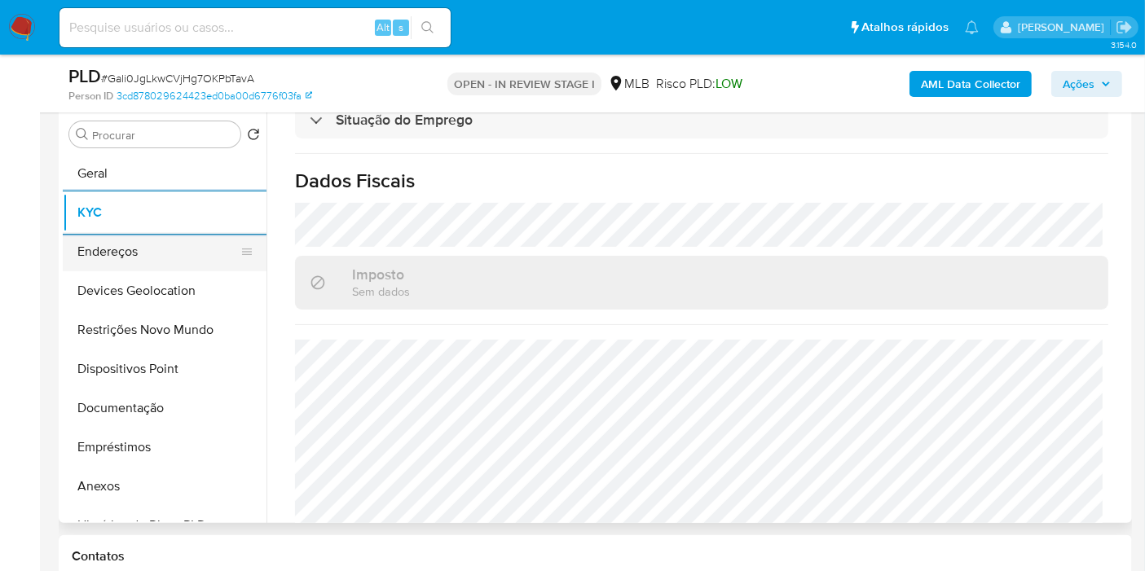
click at [136, 258] on button "Endereços" at bounding box center [158, 251] width 191 height 39
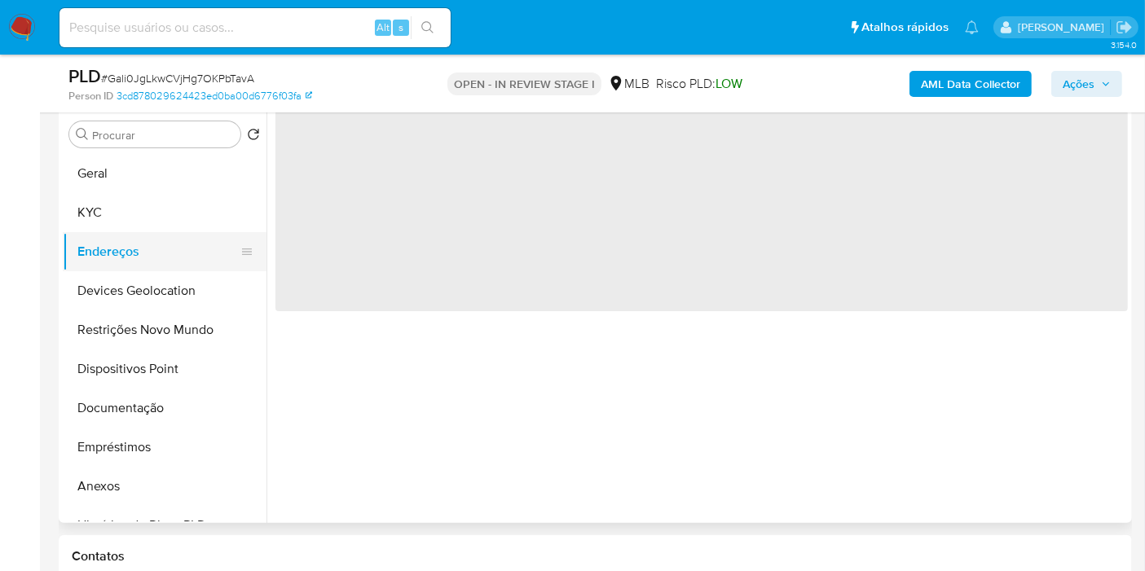
scroll to position [0, 0]
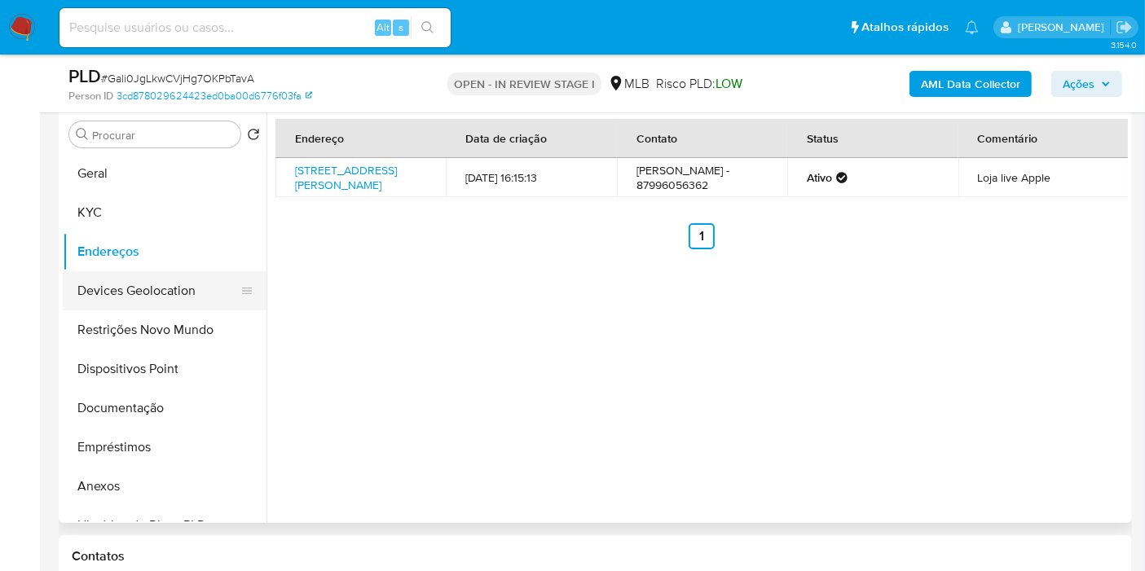
click at [127, 281] on button "Devices Geolocation" at bounding box center [158, 290] width 191 height 39
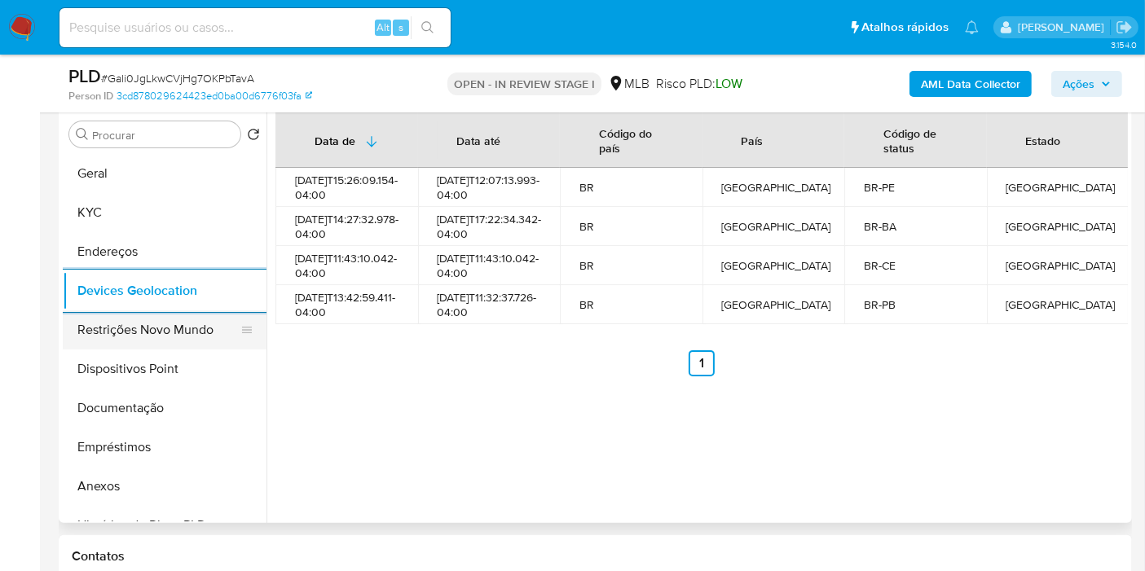
click at [148, 335] on button "Restrições Novo Mundo" at bounding box center [158, 330] width 191 height 39
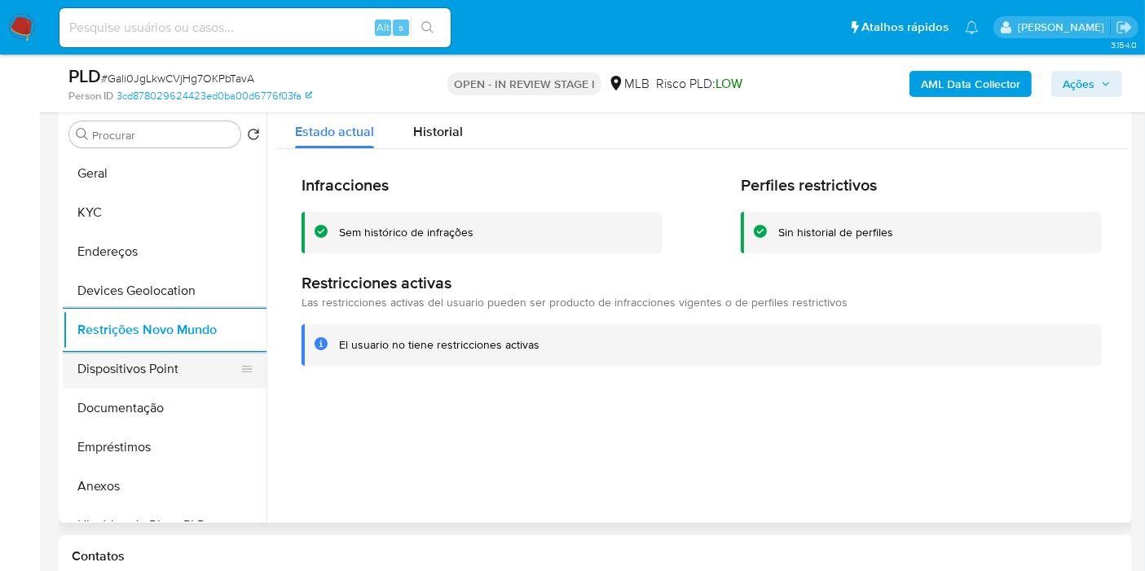
click at [196, 370] on button "Dispositivos Point" at bounding box center [158, 369] width 191 height 39
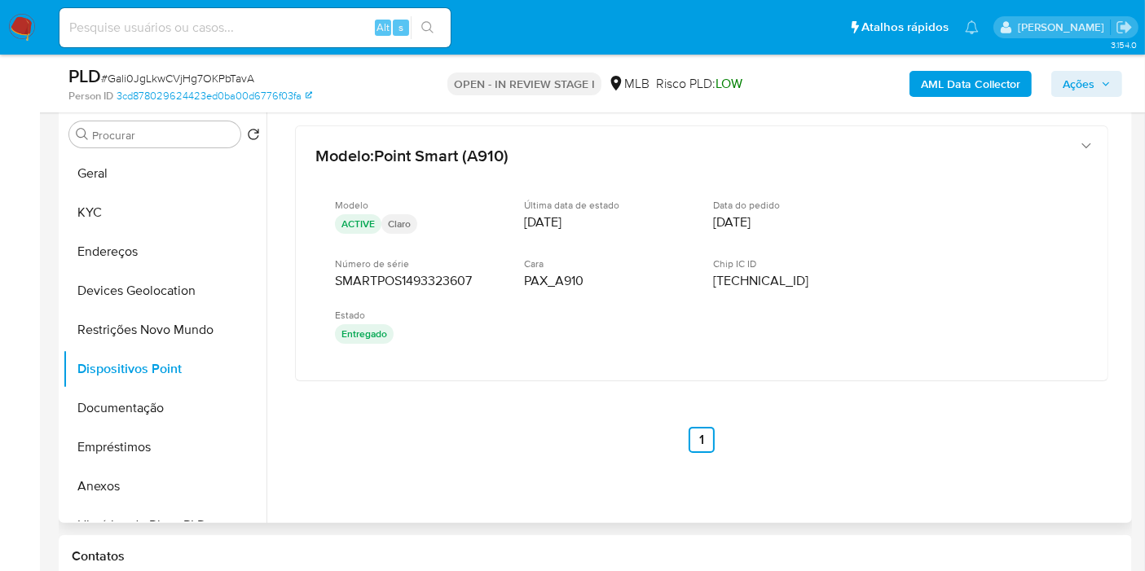
click at [460, 490] on div at bounding box center [698, 314] width 862 height 417
click at [259, 29] on input at bounding box center [254, 27] width 391 height 21
paste input "8dGmFVOpgsUjZGiFKz8R7YHa"
type input "8dGmFVOpgsUjZGiFKz8R7YHa"
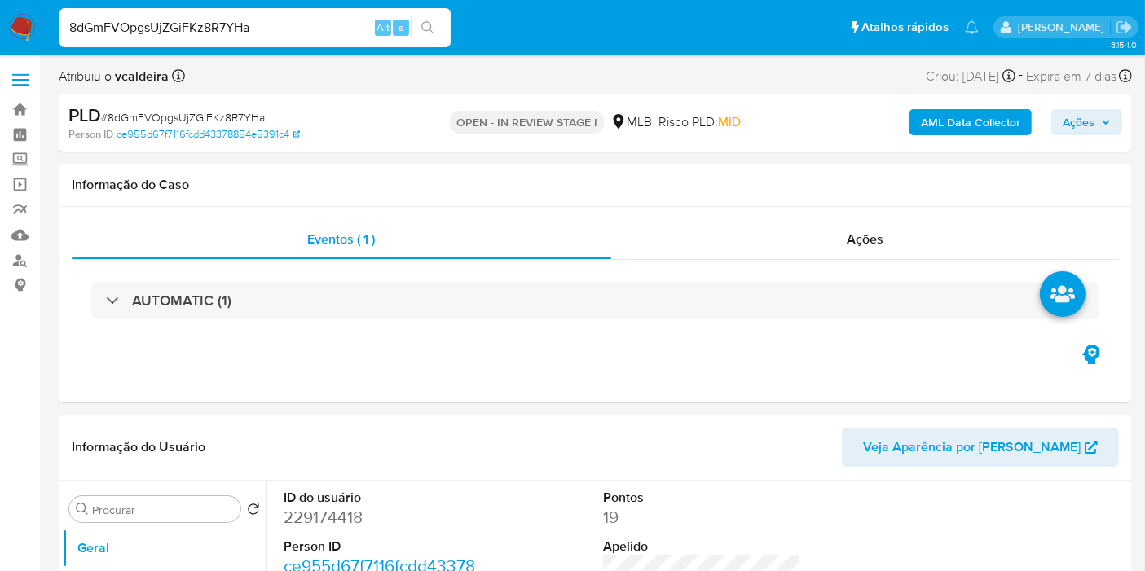
select select "10"
click at [320, 516] on dd "229174418" at bounding box center [382, 517] width 197 height 23
copy dd "229174418"
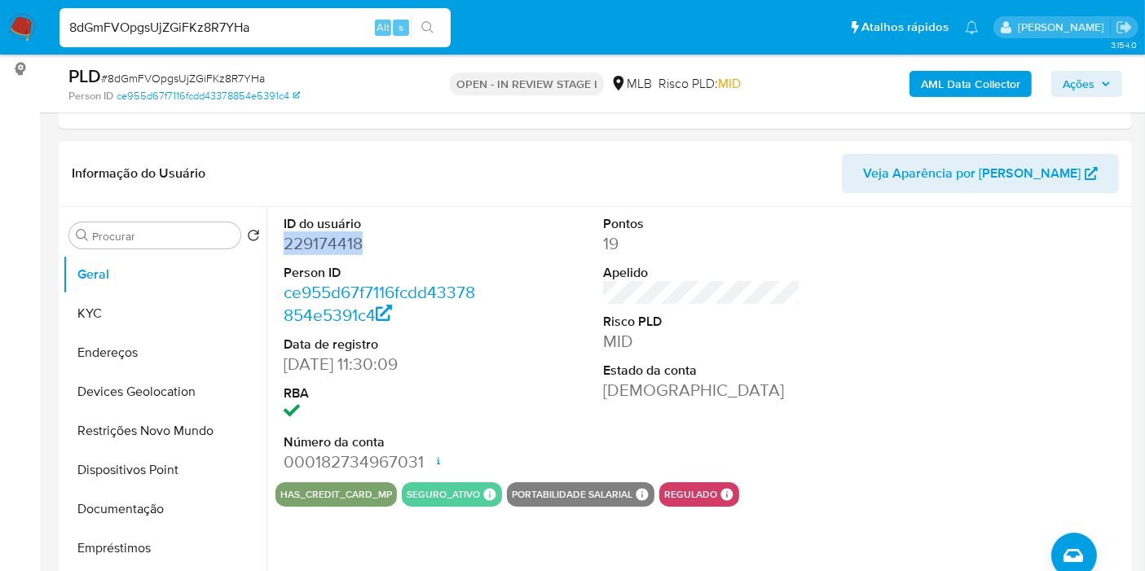
scroll to position [181, 0]
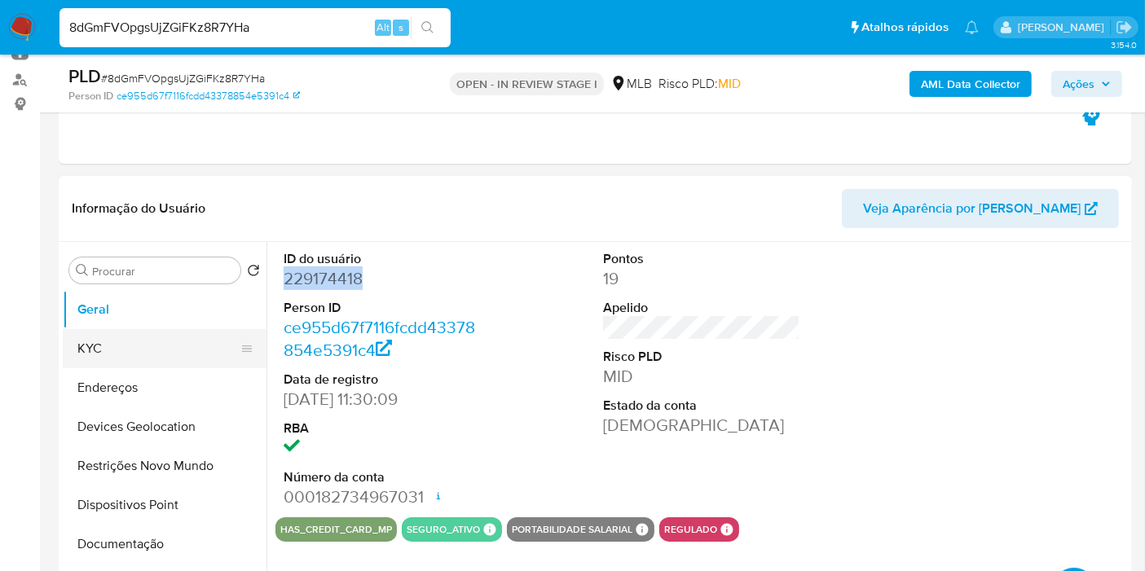
drag, startPoint x: 142, startPoint y: 346, endPoint x: 132, endPoint y: 351, distance: 11.3
click at [139, 346] on button "KYC" at bounding box center [158, 348] width 191 height 39
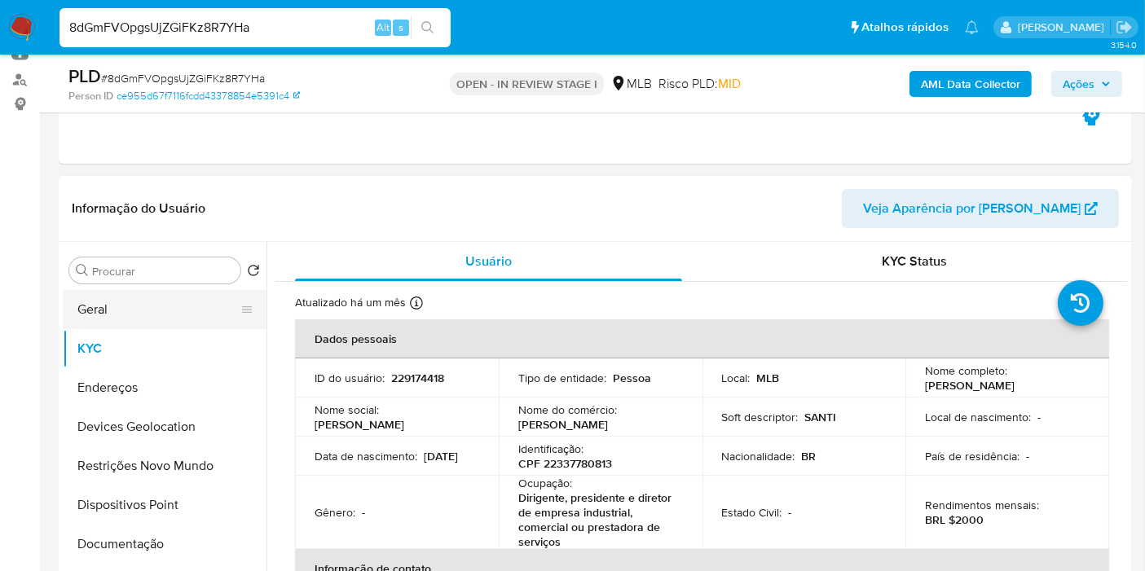
click at [143, 320] on button "Geral" at bounding box center [158, 309] width 191 height 39
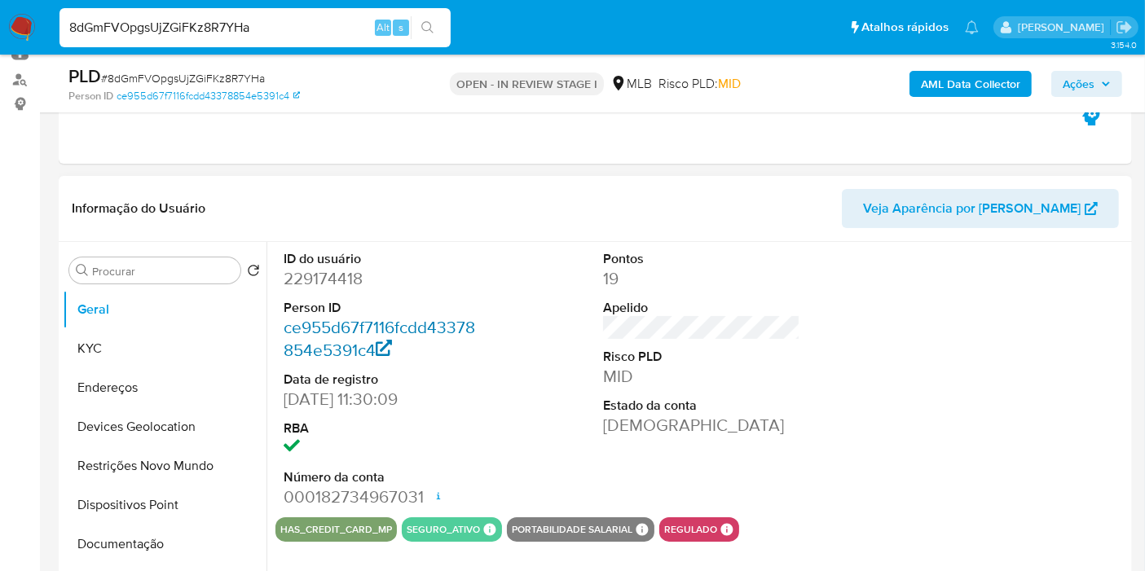
click at [387, 320] on link "ce955d67f7116fcdd43378854e5391c4" at bounding box center [380, 338] width 192 height 46
click at [117, 354] on button "KYC" at bounding box center [158, 348] width 191 height 39
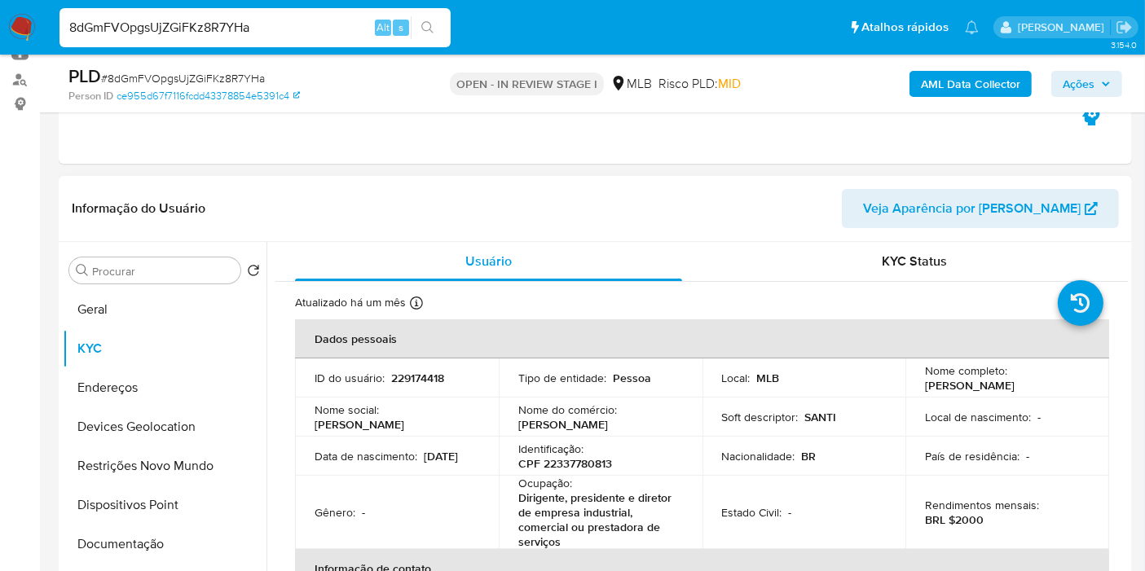
click at [939, 383] on p "Tatiana de Santi Assuncao" at bounding box center [970, 385] width 90 height 15
click at [937, 386] on p "Tatiana de Santi Assuncao" at bounding box center [970, 385] width 90 height 15
click at [1038, 405] on td "Local de nascimento : -" at bounding box center [1008, 417] width 204 height 39
copy p "Tatiana de Santi Assuncao"
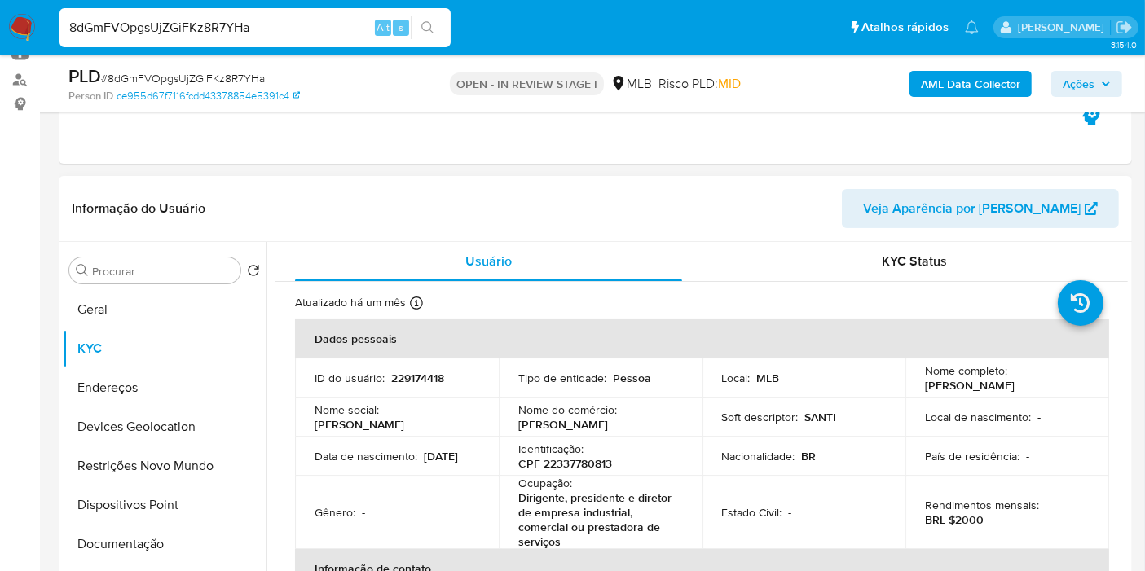
drag, startPoint x: 1058, startPoint y: 389, endPoint x: 918, endPoint y: 387, distance: 140.2
click at [918, 387] on td "Nome completo : Tatiana de Santi Assuncao" at bounding box center [1008, 378] width 204 height 39
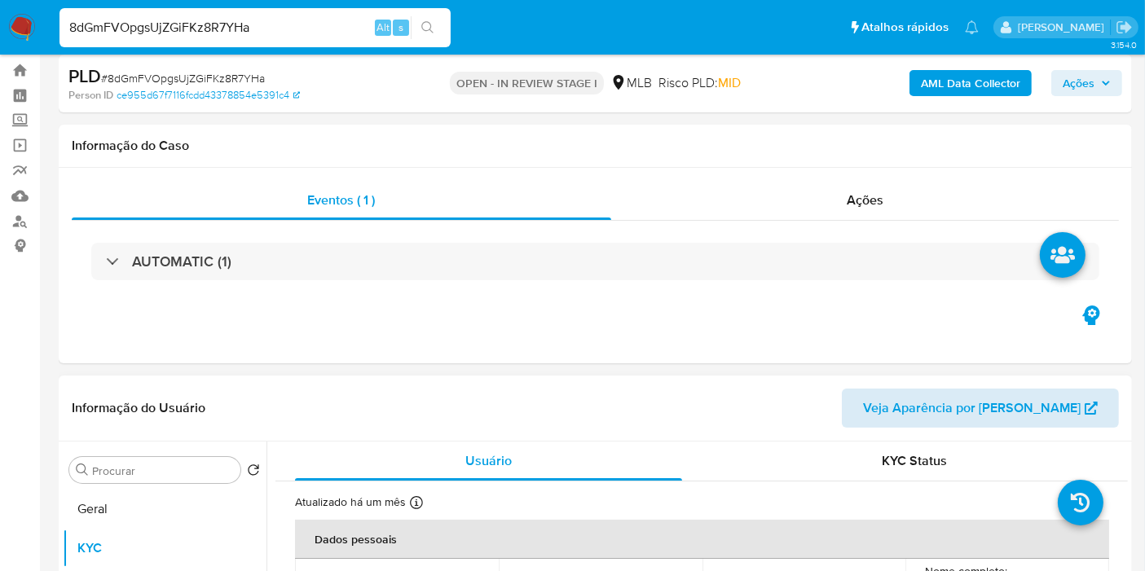
scroll to position [0, 0]
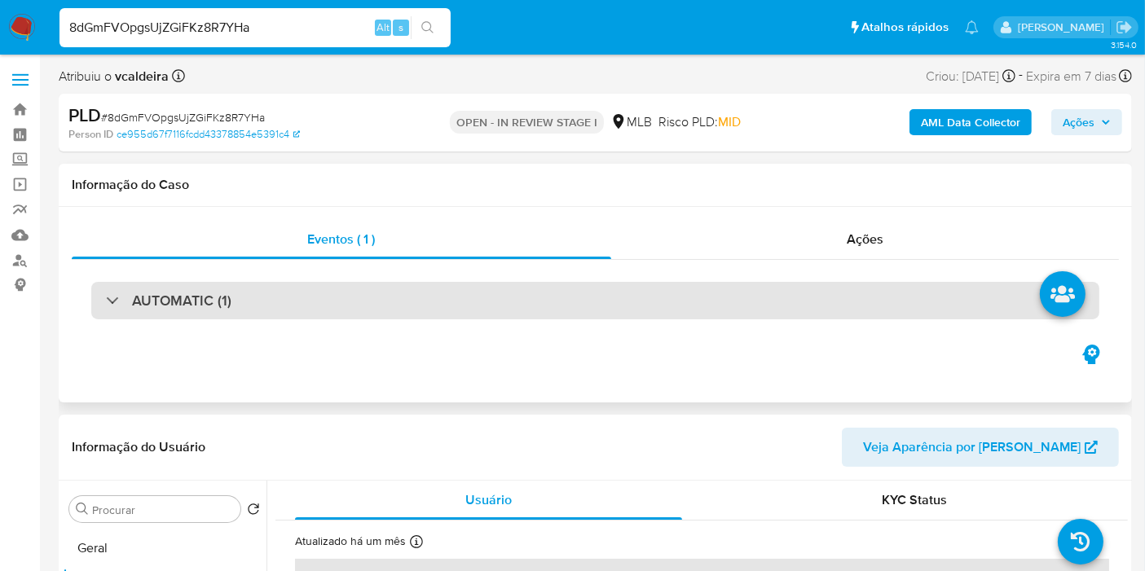
click at [751, 317] on div "AUTOMATIC (1)" at bounding box center [595, 300] width 1008 height 37
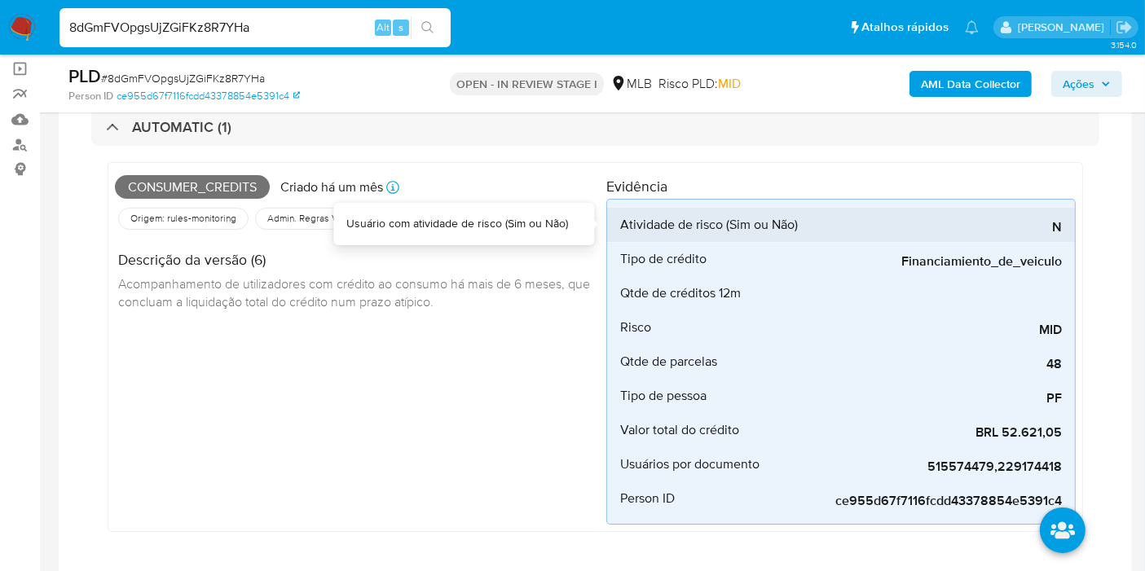
scroll to position [90, 0]
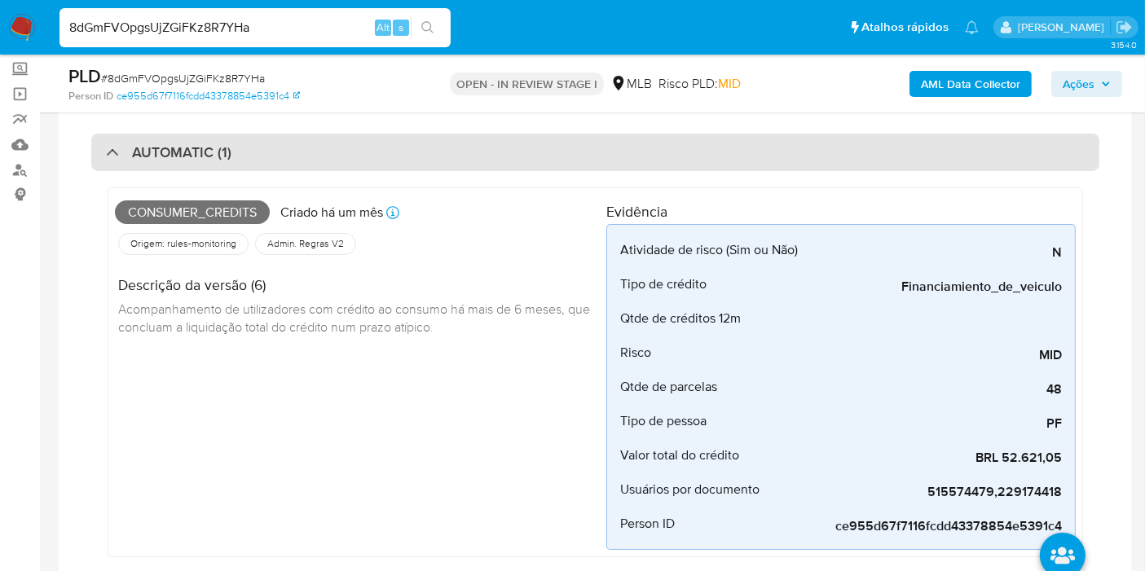
click at [348, 159] on div "AUTOMATIC (1)" at bounding box center [595, 152] width 1008 height 37
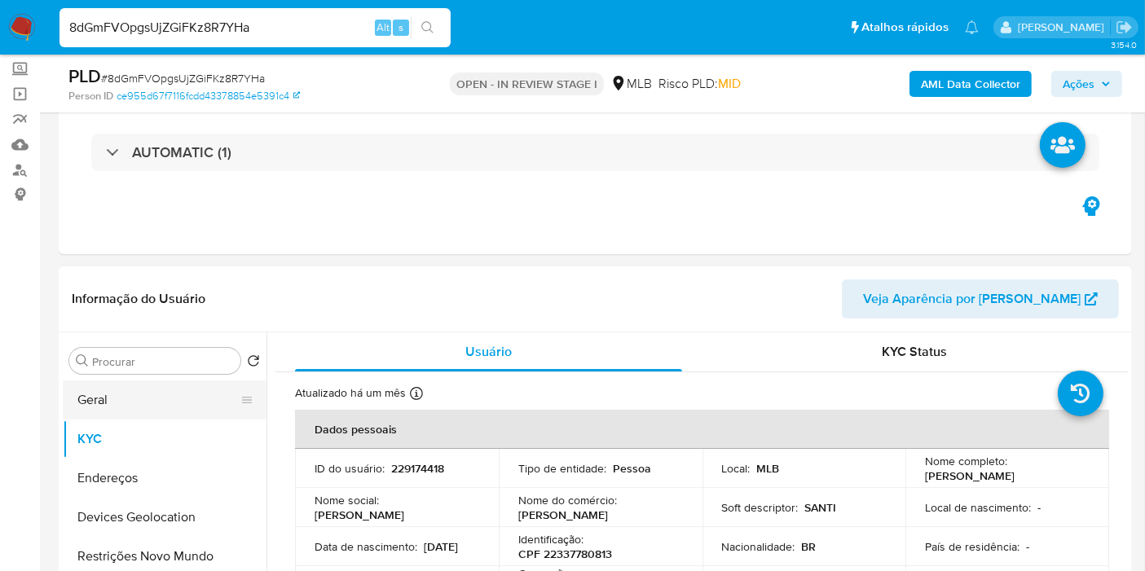
click at [112, 392] on button "Geral" at bounding box center [158, 400] width 191 height 39
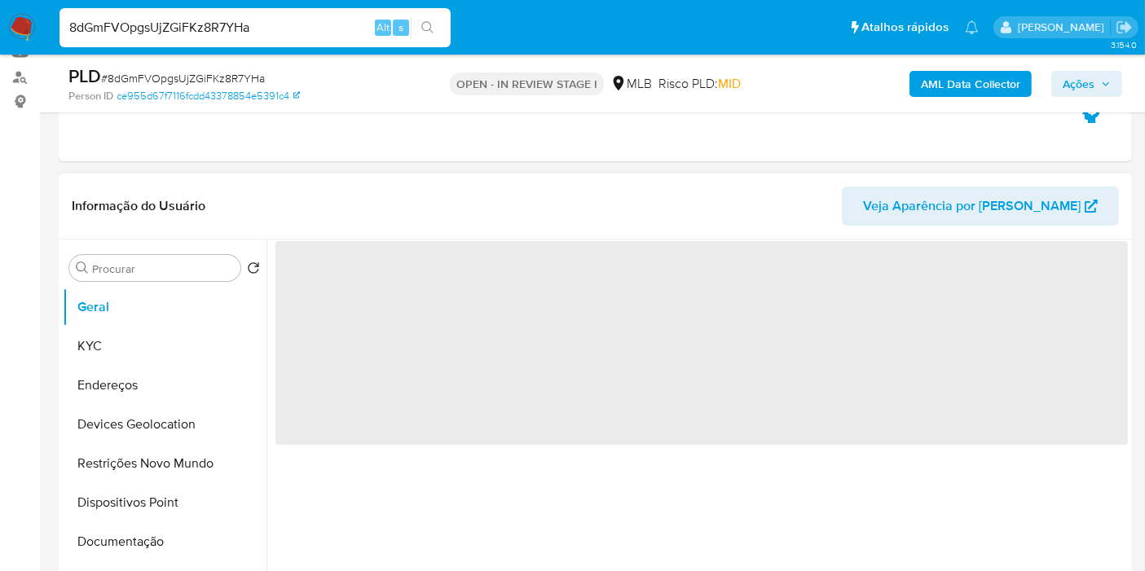
scroll to position [362, 0]
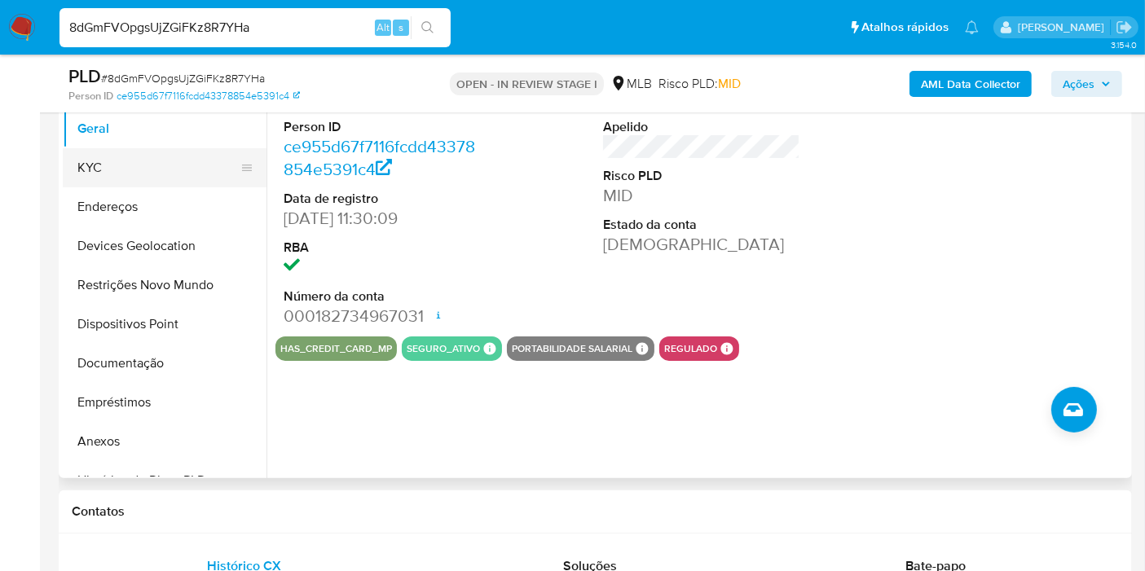
click at [134, 154] on button "KYC" at bounding box center [158, 167] width 191 height 39
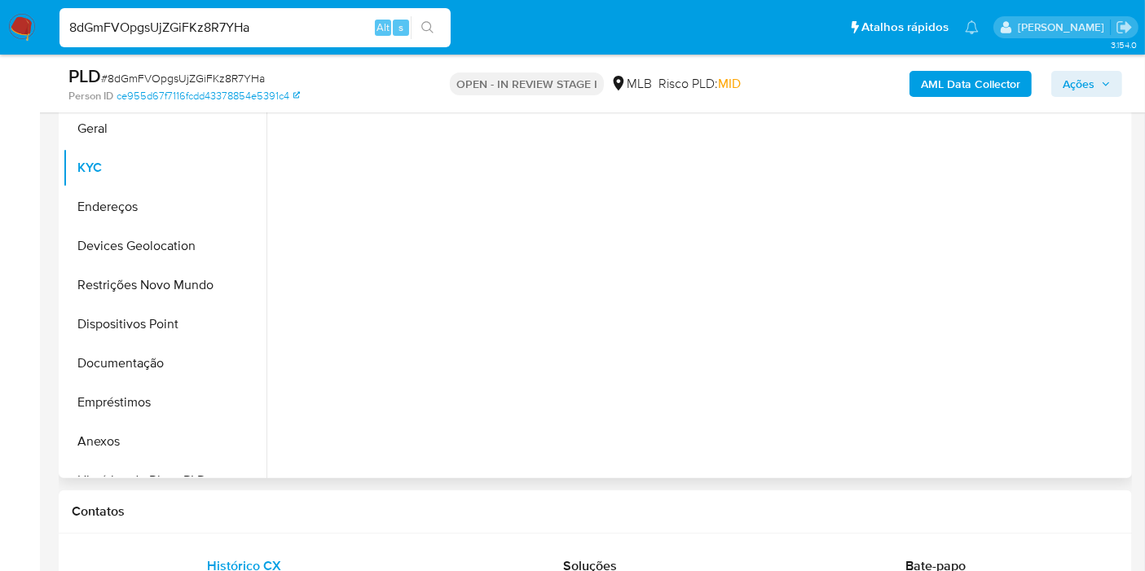
scroll to position [271, 0]
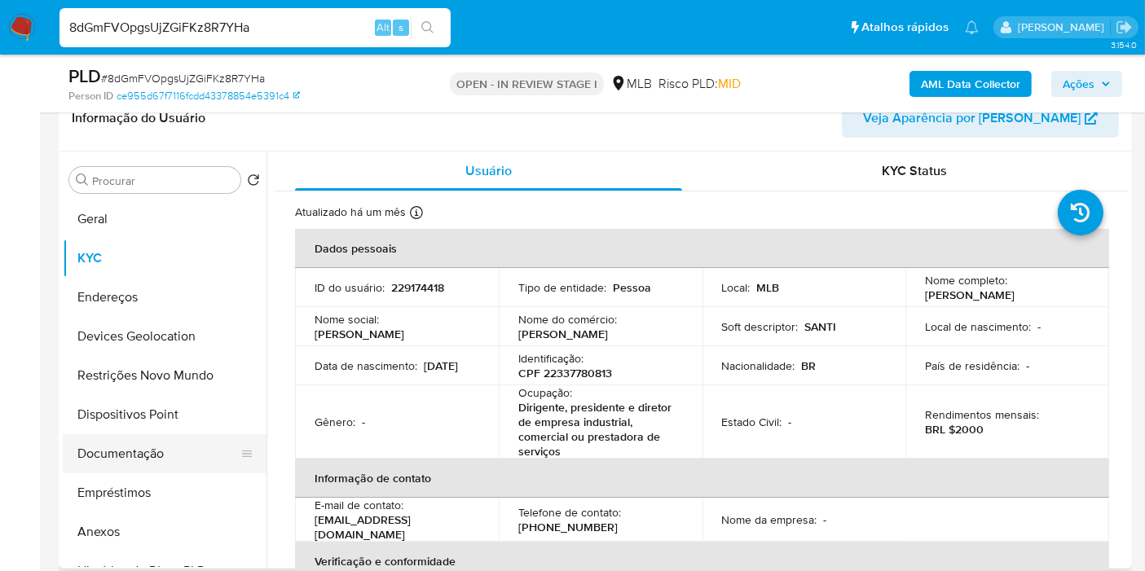
click at [114, 449] on button "Documentação" at bounding box center [158, 453] width 191 height 39
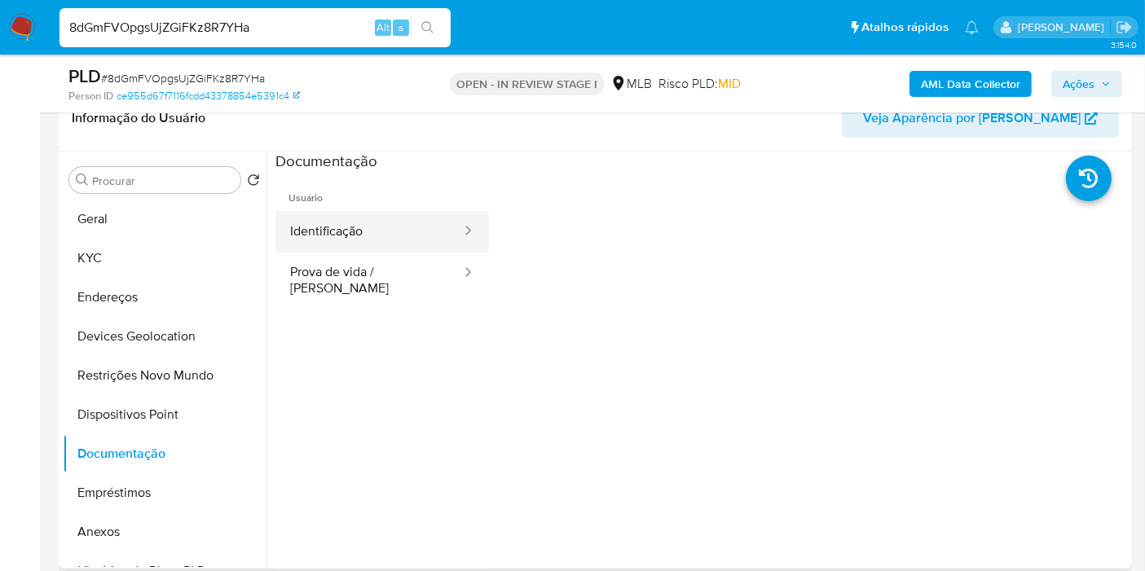
click at [328, 236] on button "Identificação" at bounding box center [368, 232] width 187 height 42
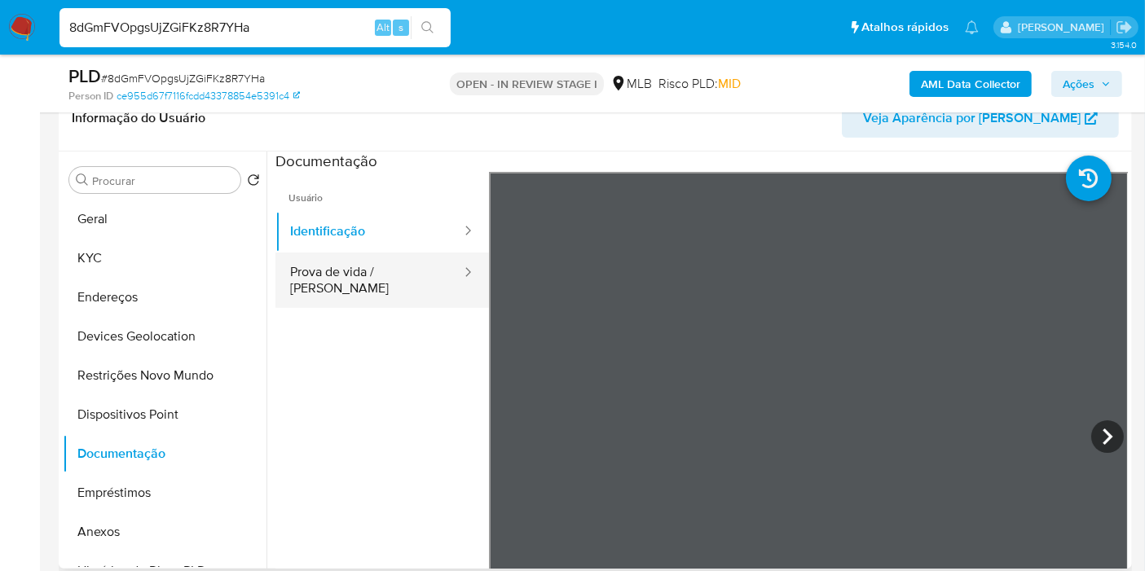
click at [419, 270] on button "Prova de vida / Selfie" at bounding box center [368, 280] width 187 height 55
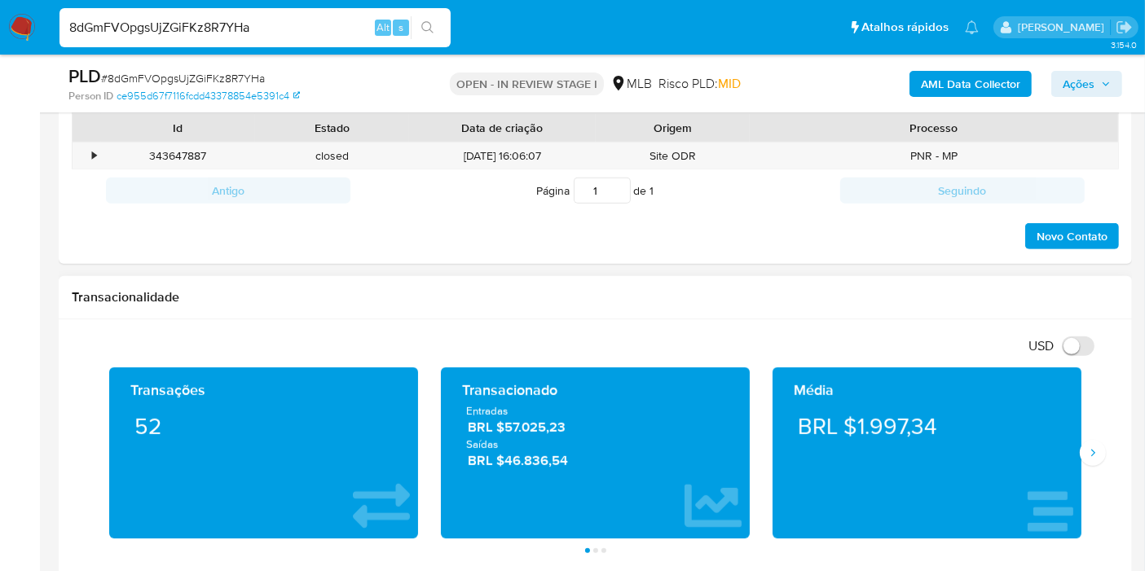
scroll to position [996, 0]
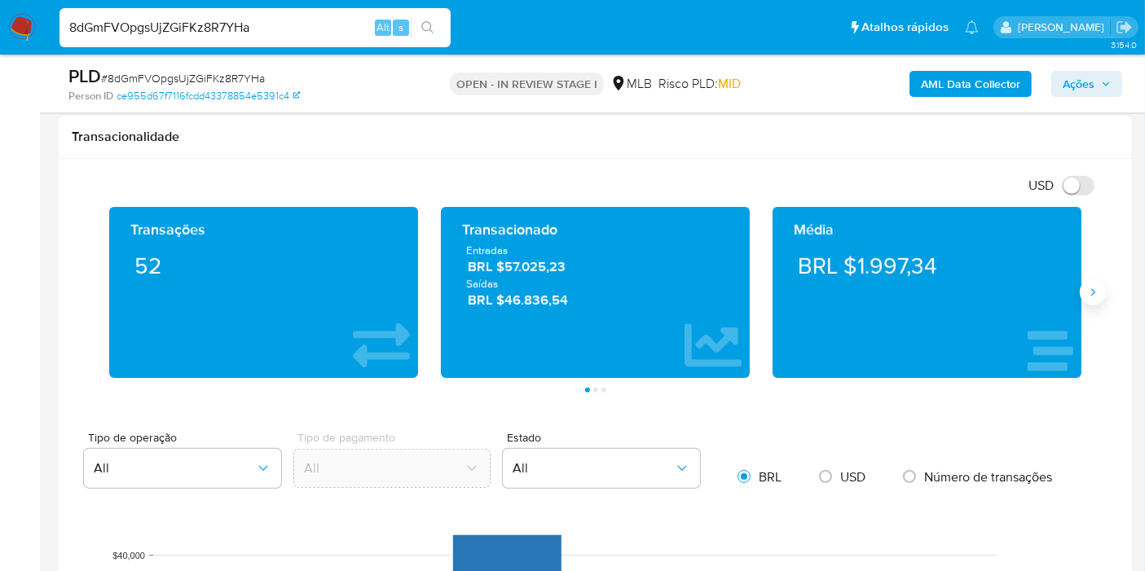
click at [1086, 293] on icon "Siguiente" at bounding box center [1092, 292] width 13 height 13
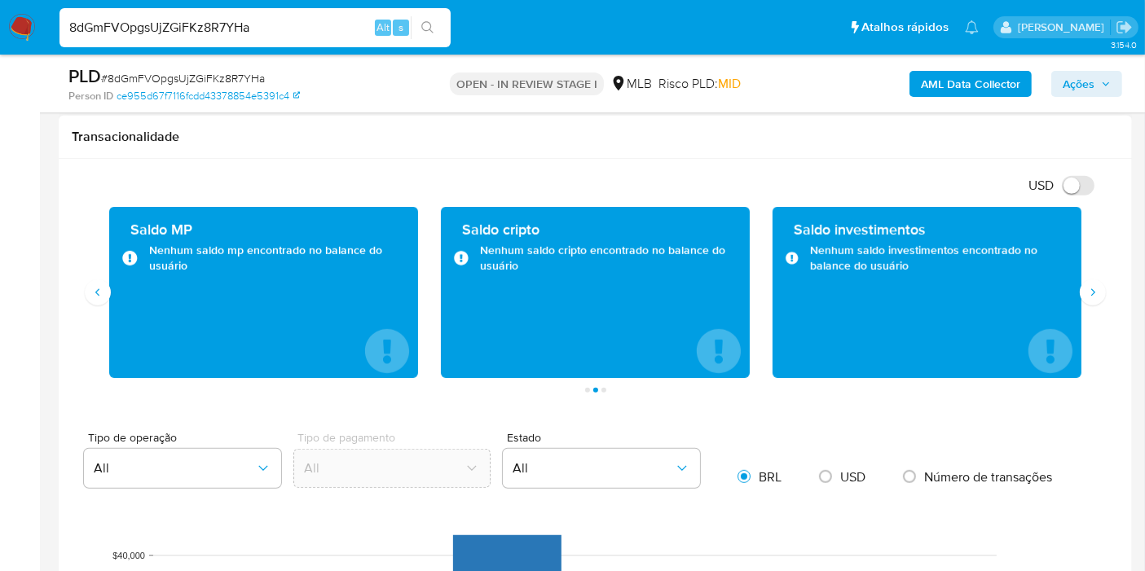
click at [1094, 309] on div "Transações 52 Transacionado Entradas BRL $57.025,23 Saídas BRL $46.836,54 Média…" at bounding box center [595, 300] width 1047 height 186
click at [1088, 292] on icon "Siguiente" at bounding box center [1092, 292] width 13 height 13
click at [105, 296] on button "Anterior" at bounding box center [98, 293] width 26 height 26
click at [104, 296] on button "Anterior" at bounding box center [98, 293] width 26 height 26
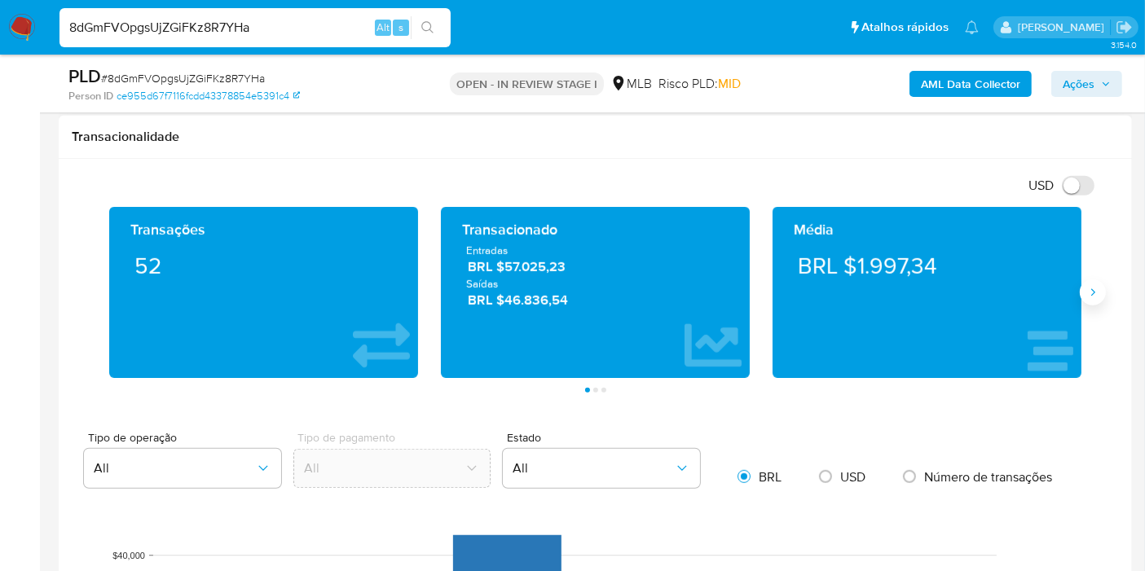
click at [1094, 294] on icon "Siguiente" at bounding box center [1092, 292] width 13 height 13
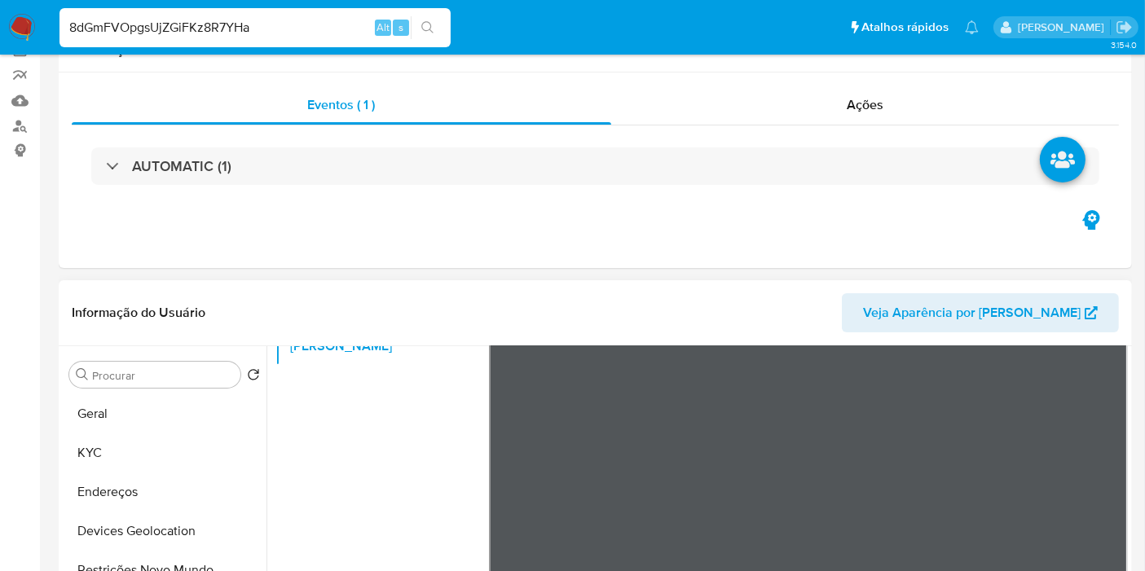
scroll to position [271, 0]
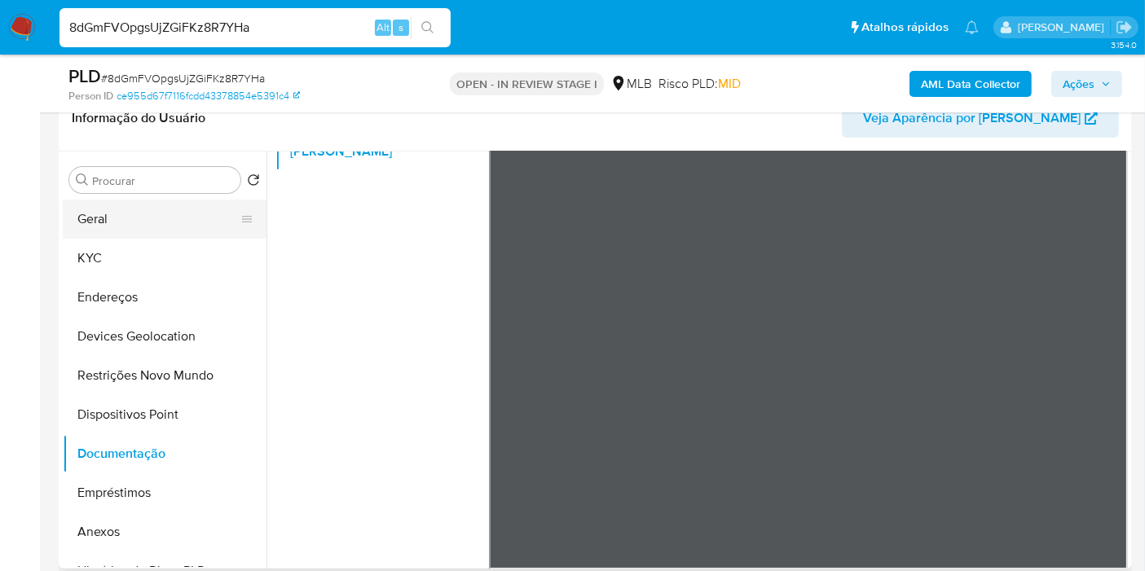
click at [181, 228] on button "Geral" at bounding box center [158, 219] width 191 height 39
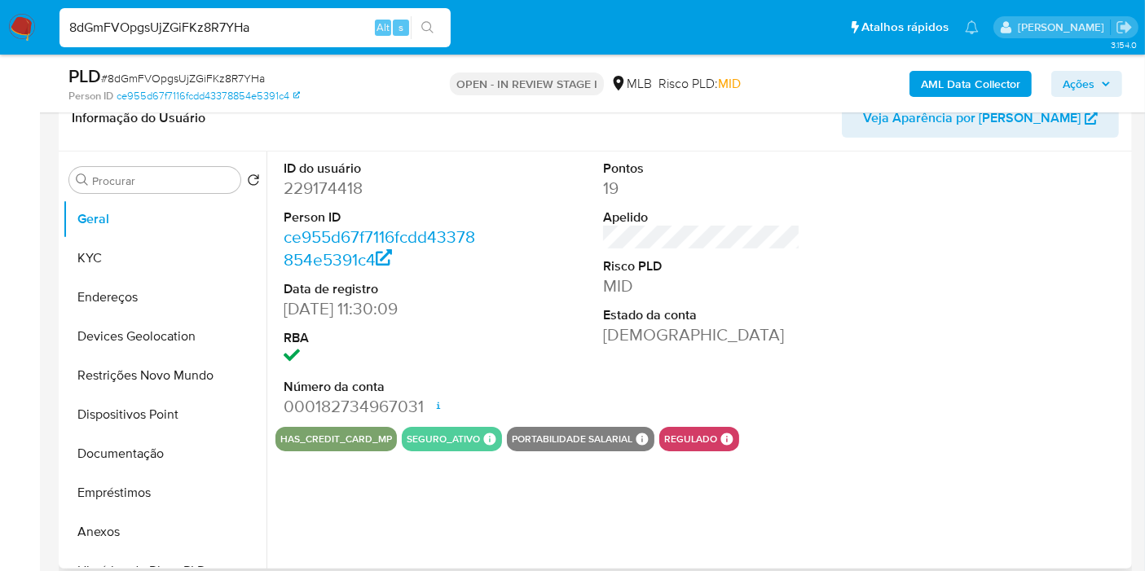
click at [315, 182] on dd "229174418" at bounding box center [382, 188] width 197 height 23
copy dd "229174418"
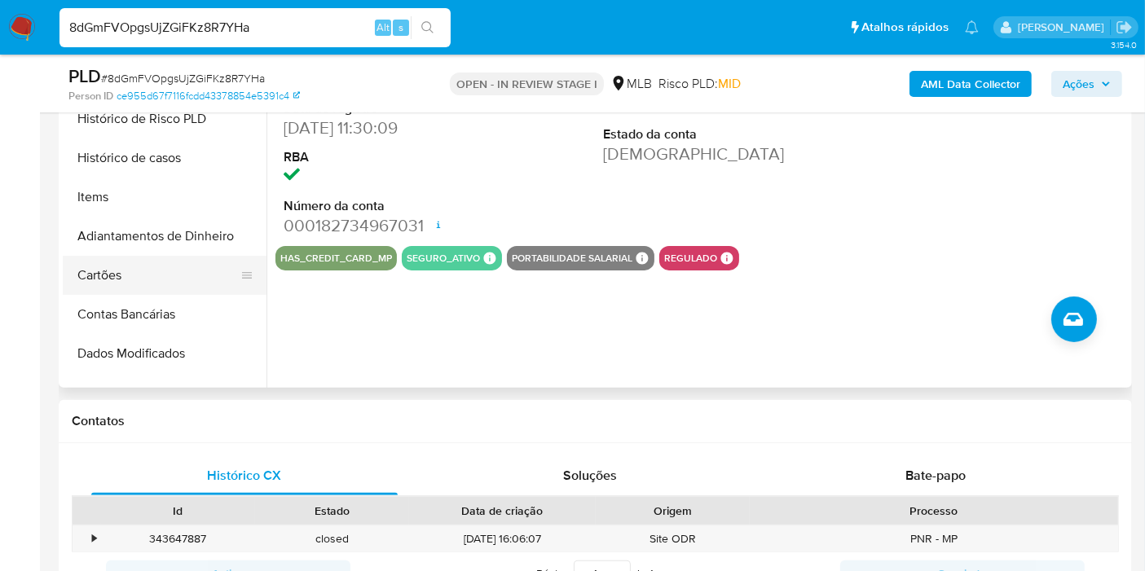
scroll to position [452, 0]
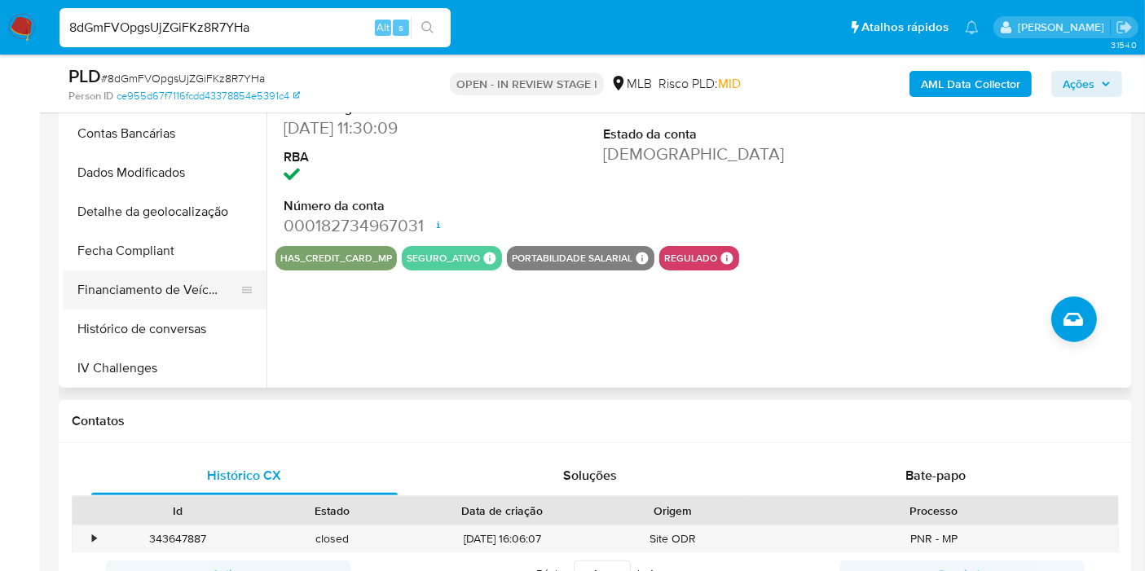
click at [143, 283] on button "Financiamento de Veículos" at bounding box center [158, 290] width 191 height 39
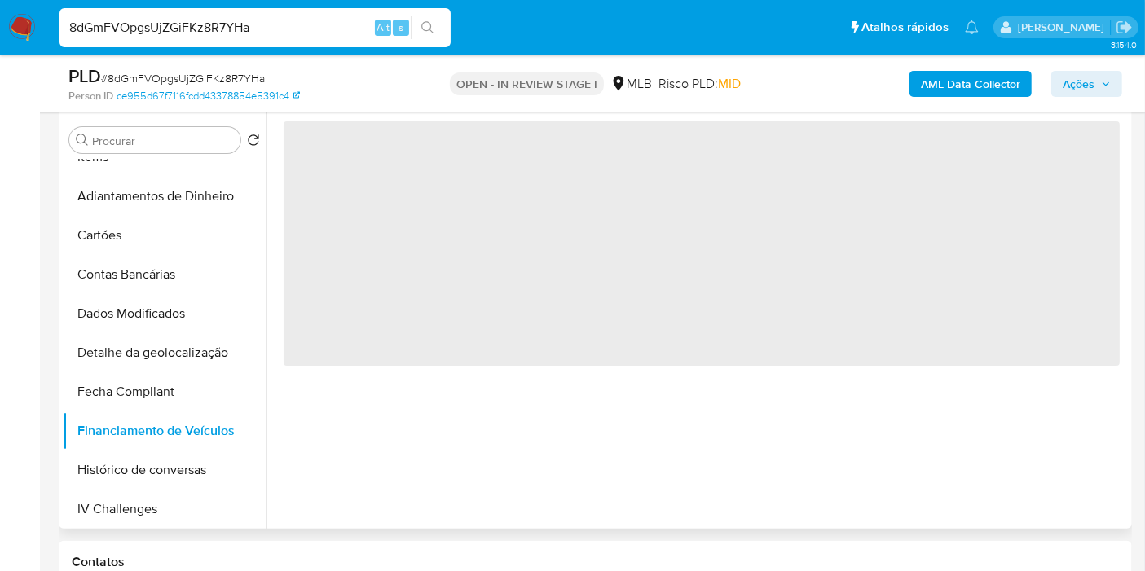
scroll to position [271, 0]
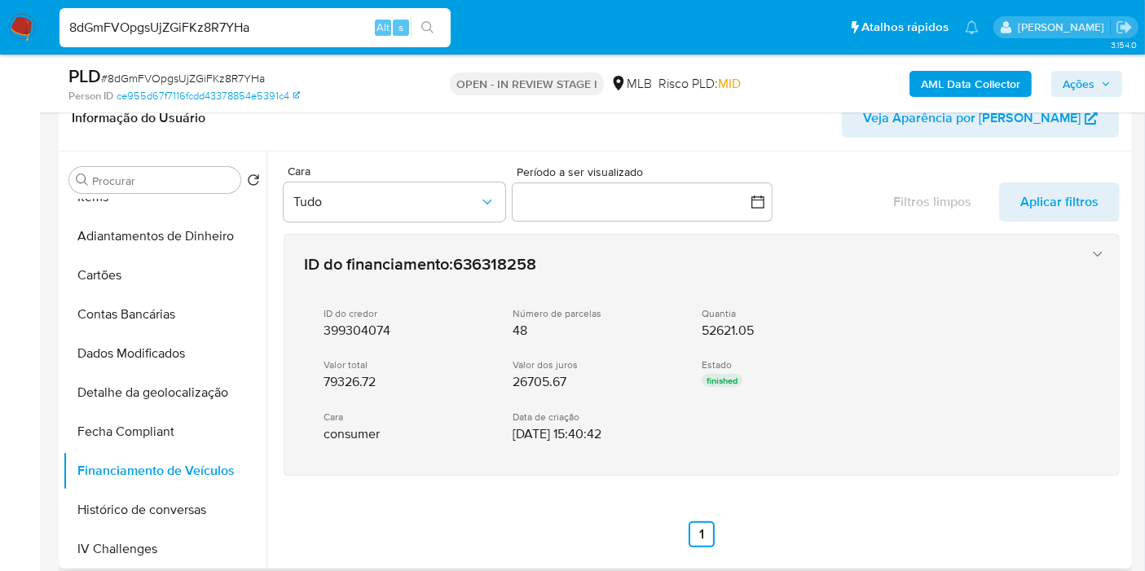
click at [1095, 251] on icon "button" at bounding box center [1097, 253] width 9 height 5
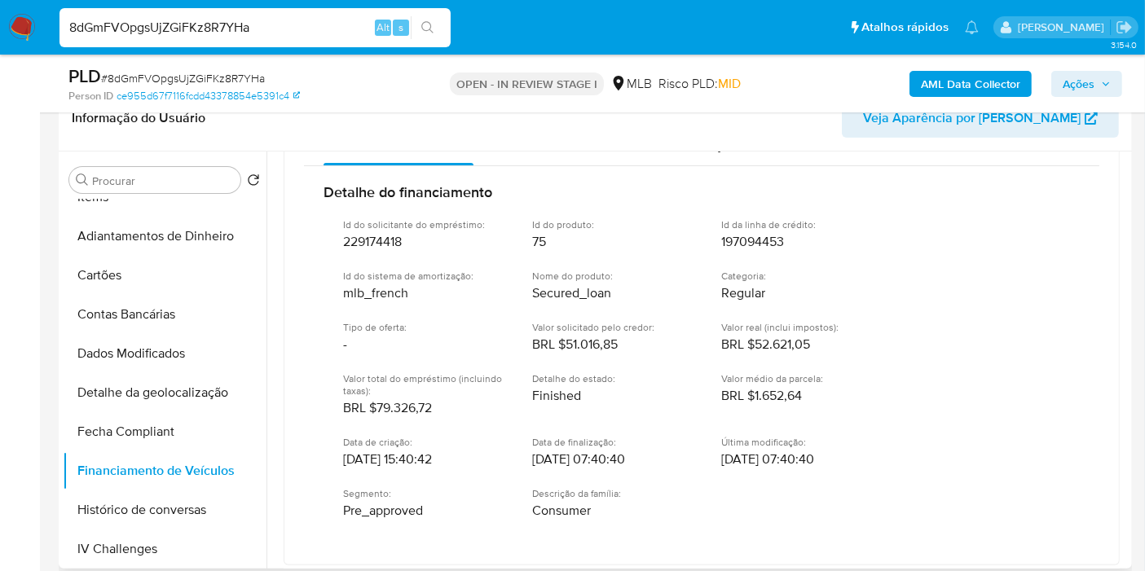
scroll to position [181, 0]
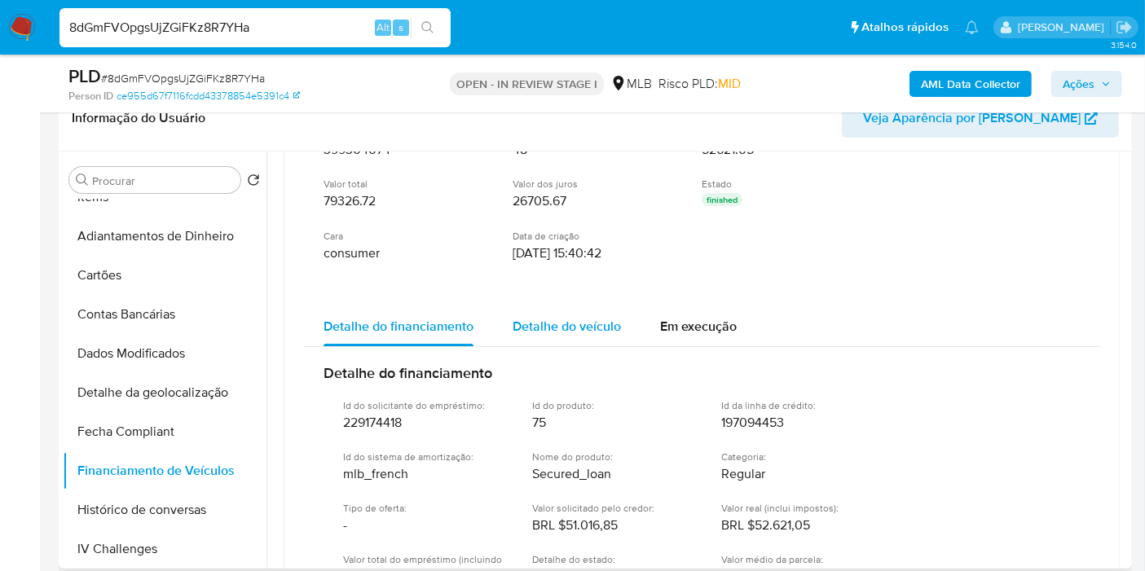
click at [549, 317] on span "Detalhe do veículo" at bounding box center [567, 326] width 108 height 19
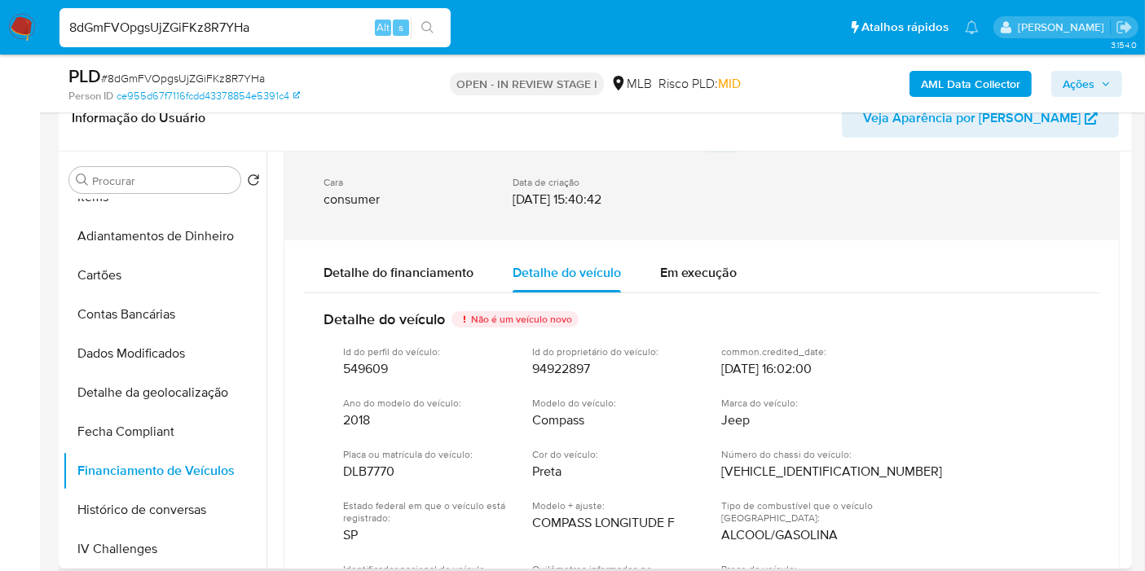
scroll to position [271, 0]
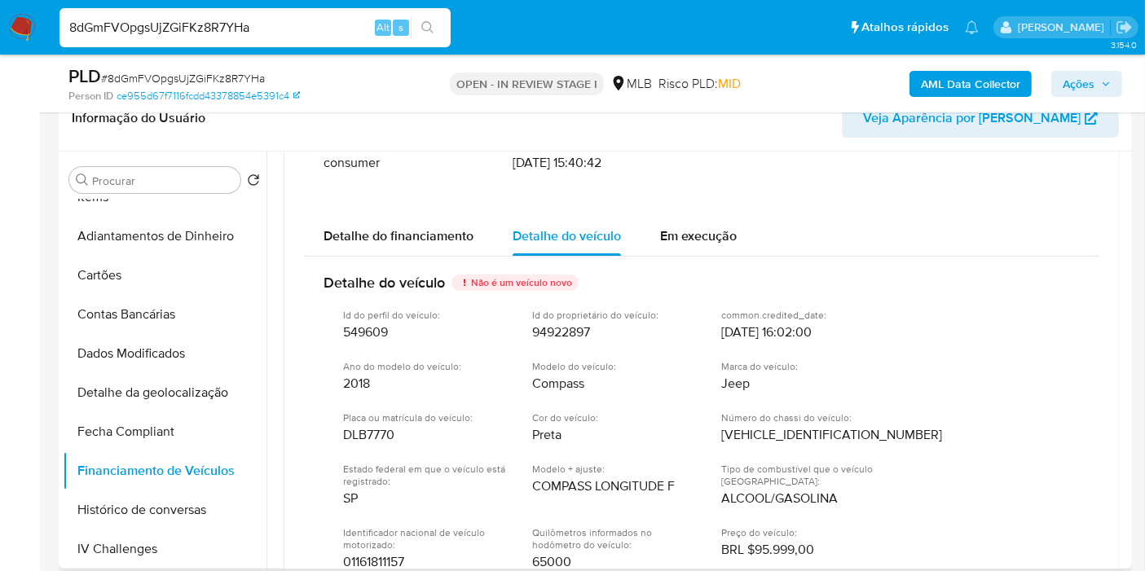
click at [558, 383] on span "Compass" at bounding box center [558, 384] width 52 height 16
click at [435, 228] on span "Detalhe do financiamento" at bounding box center [399, 236] width 150 height 19
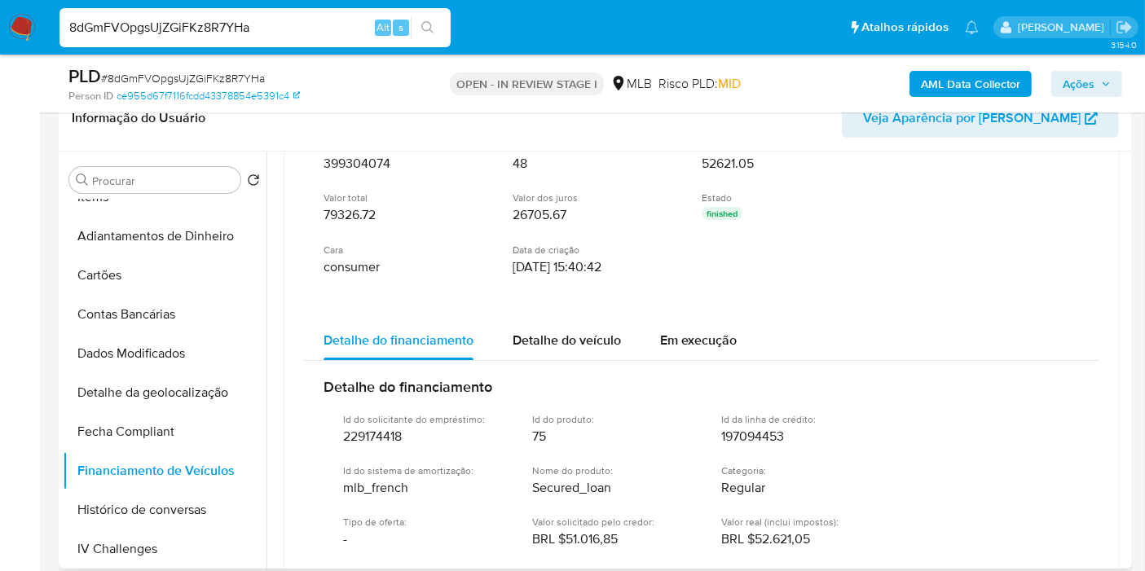
scroll to position [362, 0]
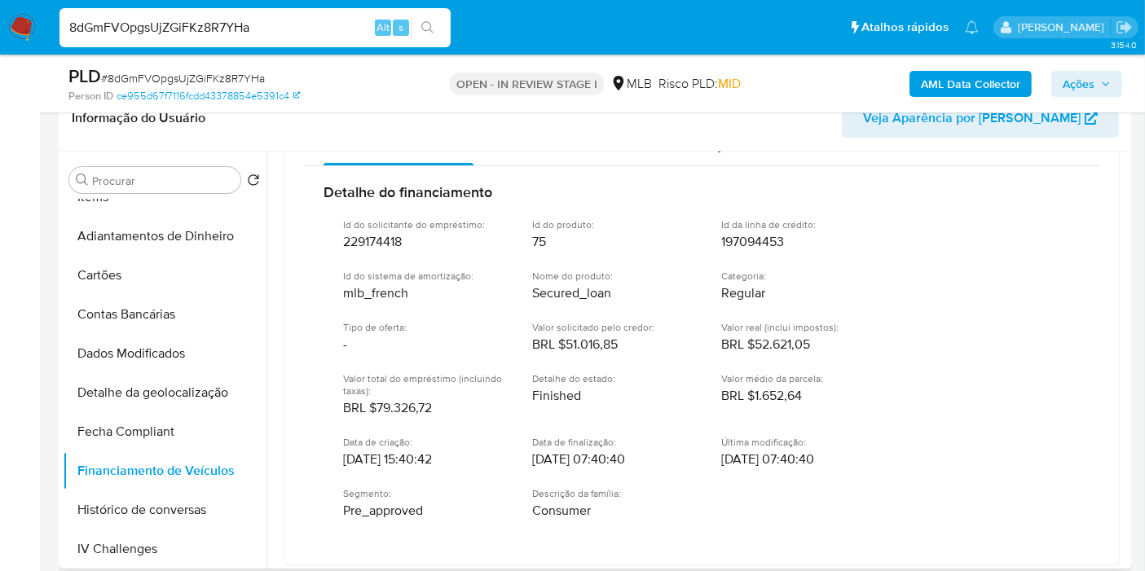
drag, startPoint x: 829, startPoint y: 338, endPoint x: 765, endPoint y: 337, distance: 63.6
click at [765, 337] on div "Valor real (inclui impostos) : BRL $52.621,05" at bounding box center [802, 337] width 163 height 32
click at [820, 338] on div "Valor real (inclui impostos) : BRL $52.621,05" at bounding box center [802, 337] width 163 height 32
drag, startPoint x: 825, startPoint y: 352, endPoint x: 758, endPoint y: 344, distance: 67.3
click at [758, 344] on div "Id do solicitante do empréstimo : 229174418 Id do produto : 75 Id da linha de c…" at bounding box center [702, 368] width 756 height 327
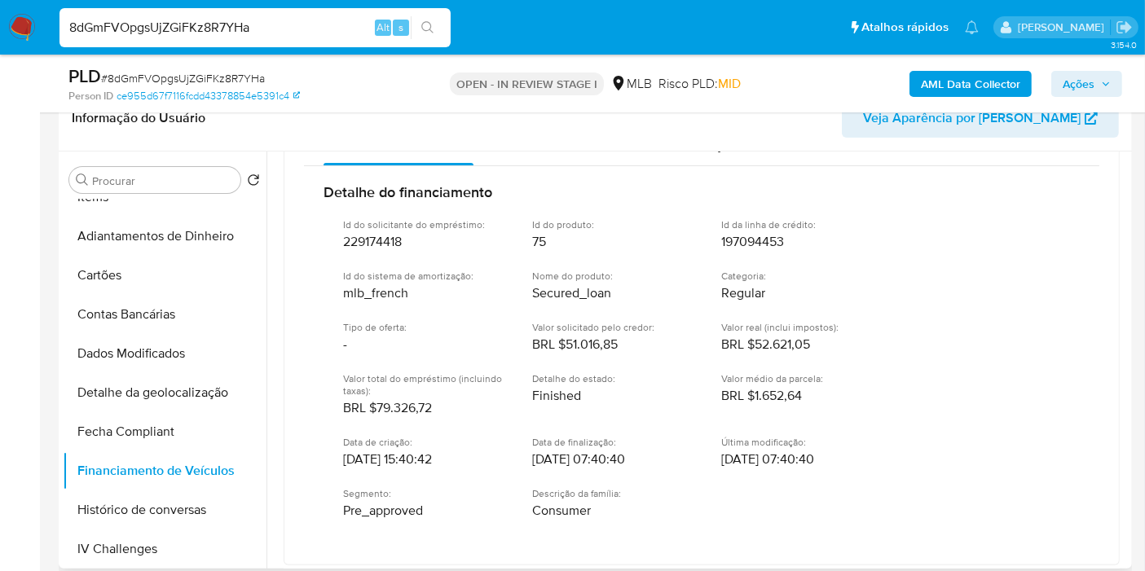
drag, startPoint x: 436, startPoint y: 407, endPoint x: 379, endPoint y: 408, distance: 57.1
click at [379, 408] on div "Valor total do empréstimo (incluindo taxas) : BRL $79.326,72" at bounding box center [424, 394] width 163 height 44
drag, startPoint x: 411, startPoint y: 457, endPoint x: 333, endPoint y: 457, distance: 78.2
click at [333, 457] on div "Id do solicitante do empréstimo : 229174418 Id do produto : 75 Id da linha de c…" at bounding box center [702, 368] width 756 height 327
drag, startPoint x: 598, startPoint y: 457, endPoint x: 519, endPoint y: 460, distance: 79.1
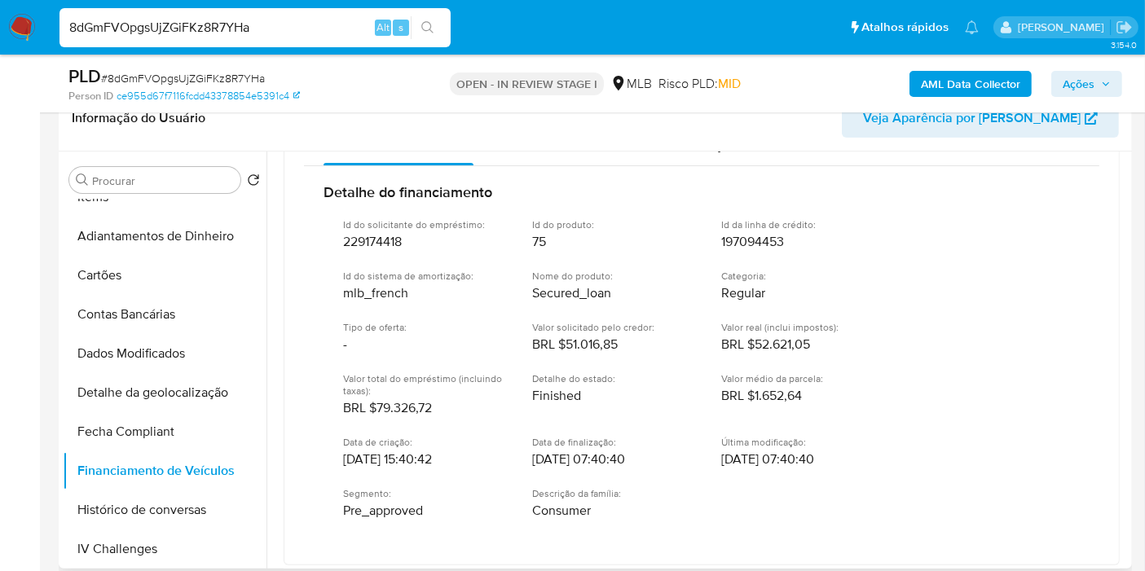
click at [519, 460] on div "Id do solicitante do empréstimo : 229174418 Id do produto : 75 Id da linha de c…" at bounding box center [702, 368] width 756 height 327
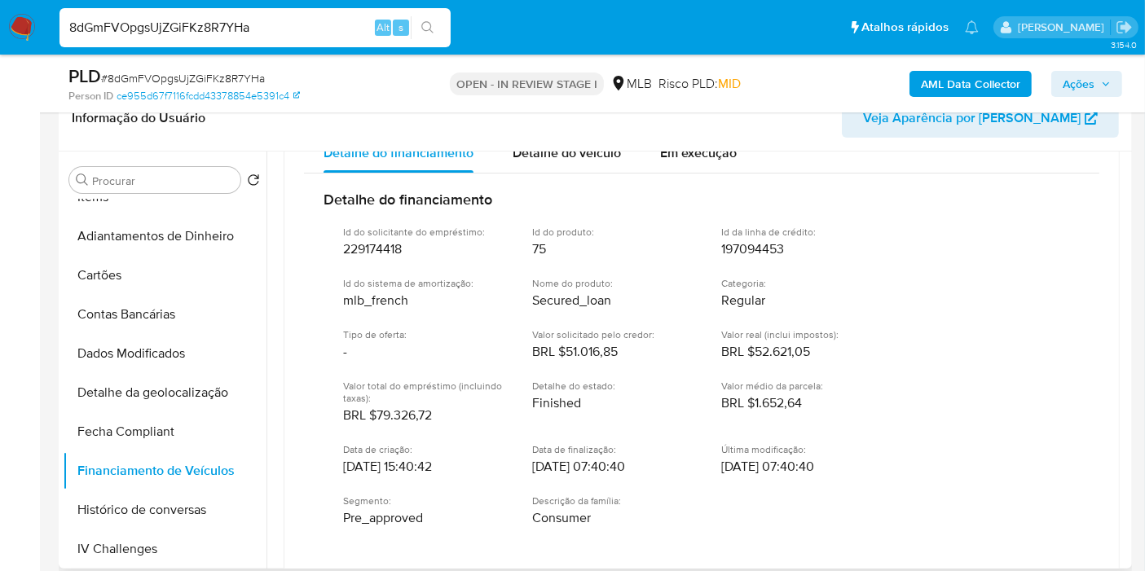
scroll to position [264, 0]
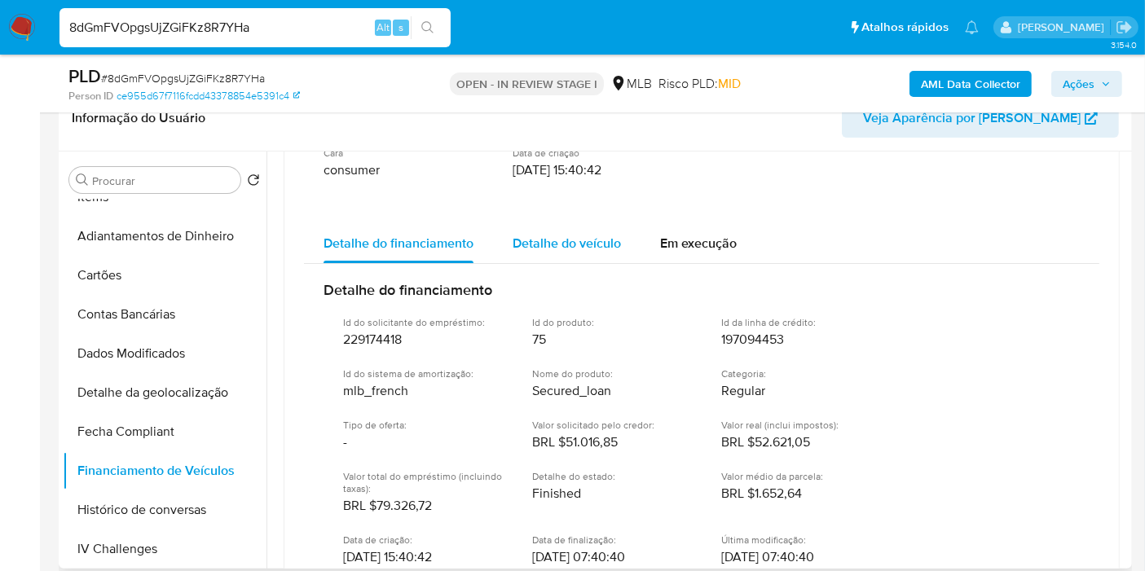
click at [552, 244] on span "Detalhe do veículo" at bounding box center [567, 243] width 108 height 19
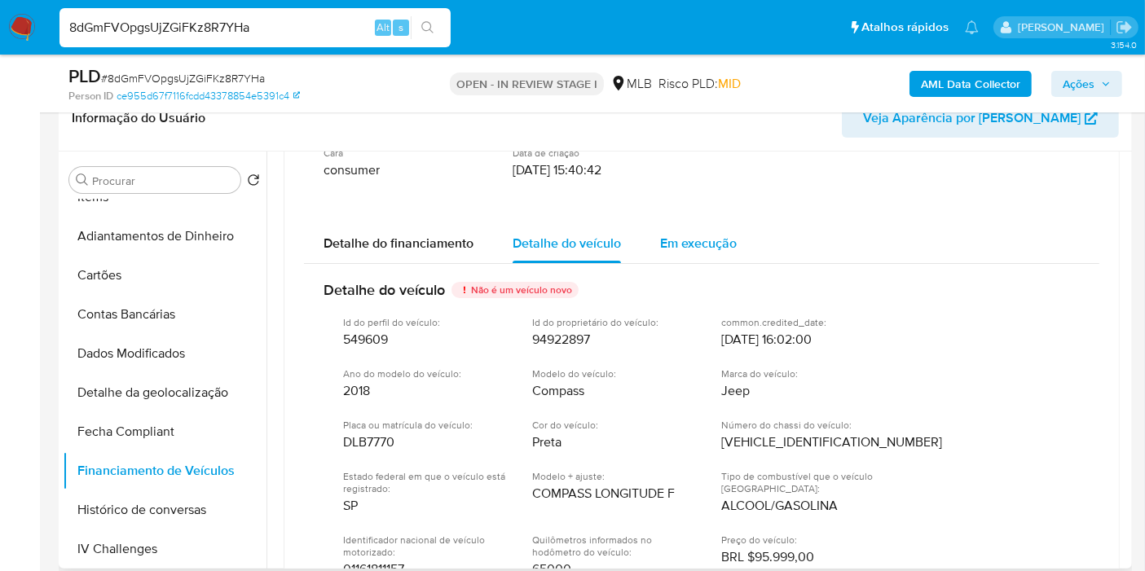
click at [702, 248] on span "Em execução" at bounding box center [698, 243] width 77 height 19
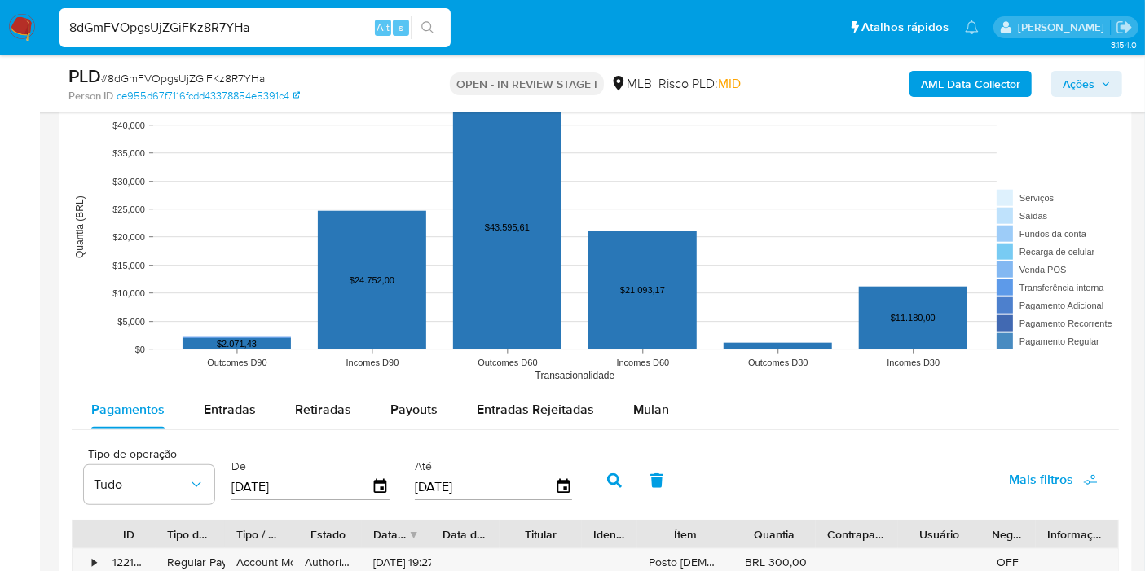
scroll to position [1811, 0]
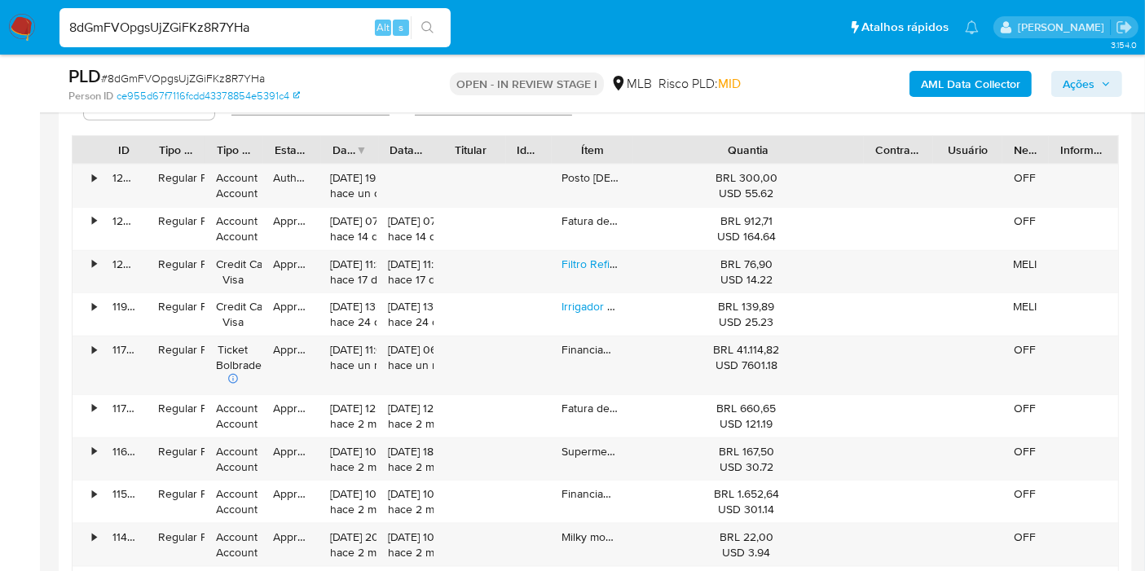
drag, startPoint x: 815, startPoint y: 150, endPoint x: 967, endPoint y: 156, distance: 151.7
click at [967, 156] on div "ID Tipo de operação Tipo / Método Estado Data de criação Data de aprovação Titu…" at bounding box center [596, 150] width 1046 height 28
drag, startPoint x: 806, startPoint y: 348, endPoint x: 736, endPoint y: 345, distance: 70.2
click at [736, 345] on div "BRL 41.114,82 USD 7601.18" at bounding box center [747, 357] width 211 height 31
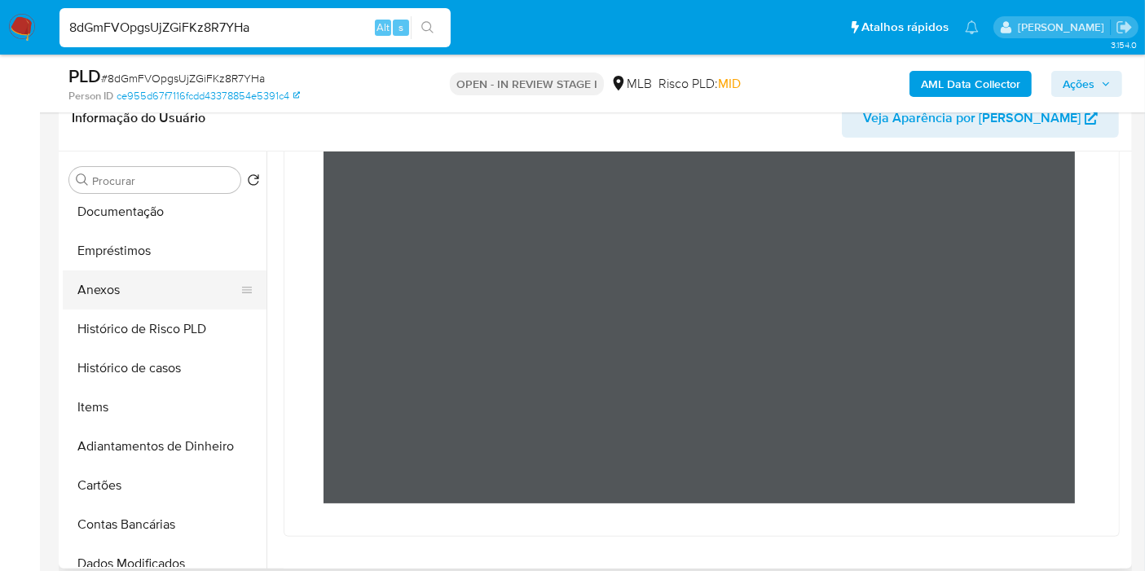
scroll to position [93, 0]
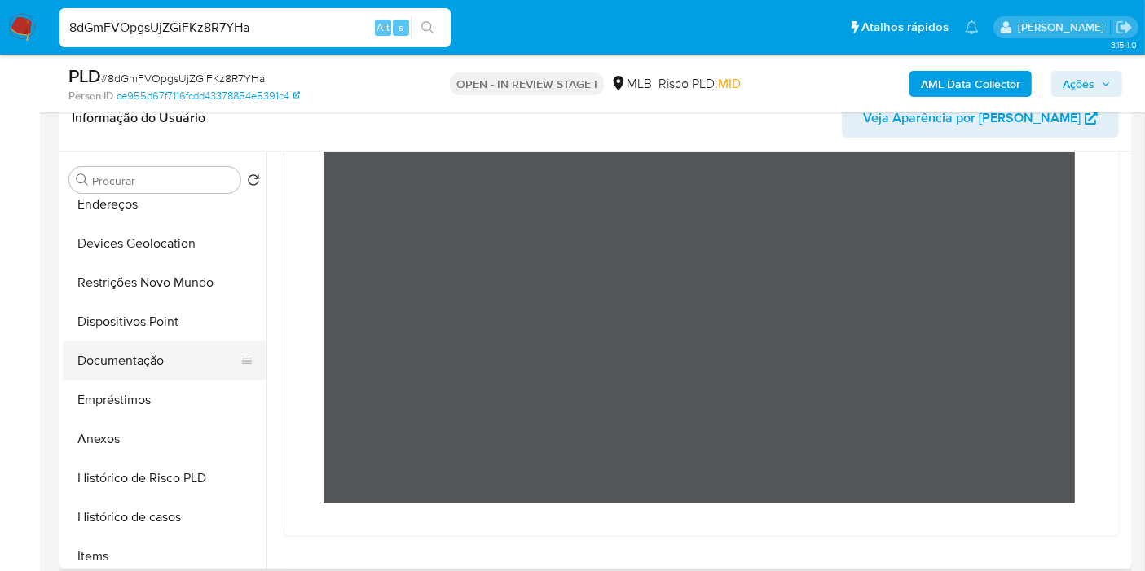
click at [110, 349] on button "Documentação" at bounding box center [158, 361] width 191 height 39
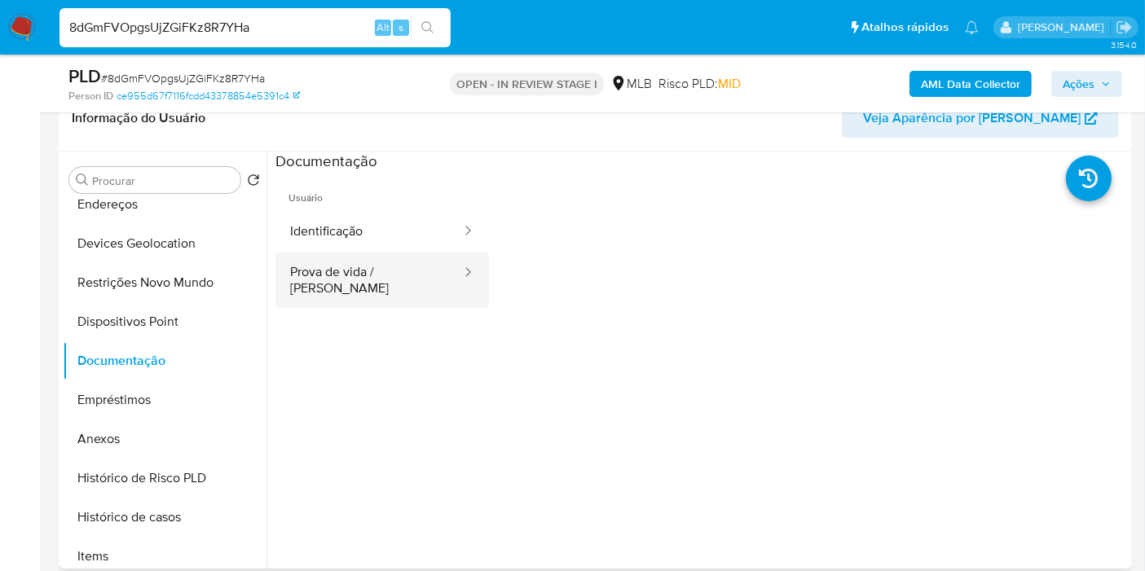
click at [374, 275] on button "Prova de vida / Selfie" at bounding box center [368, 280] width 187 height 55
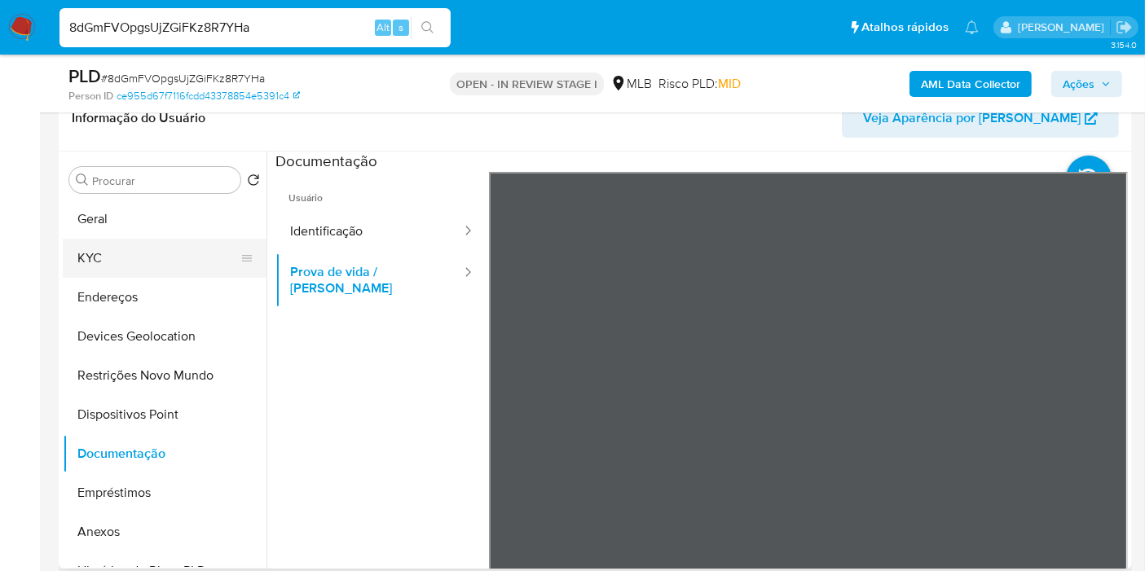
click at [118, 243] on button "KYC" at bounding box center [158, 258] width 191 height 39
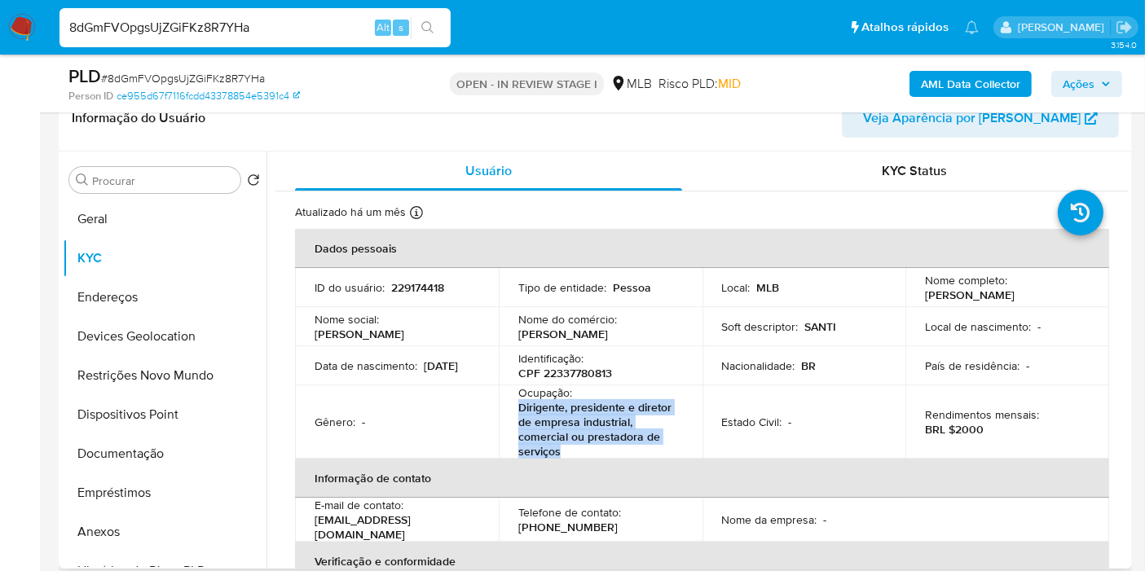
drag, startPoint x: 562, startPoint y: 450, endPoint x: 507, endPoint y: 412, distance: 66.7
click at [507, 415] on td "Ocupação : Dirigente, presidente e diretor de empresa industrial, comercial ou …" at bounding box center [601, 422] width 204 height 73
copy p "Dirigente, presidente e diretor de empresa industrial, comercial ou prestadora …"
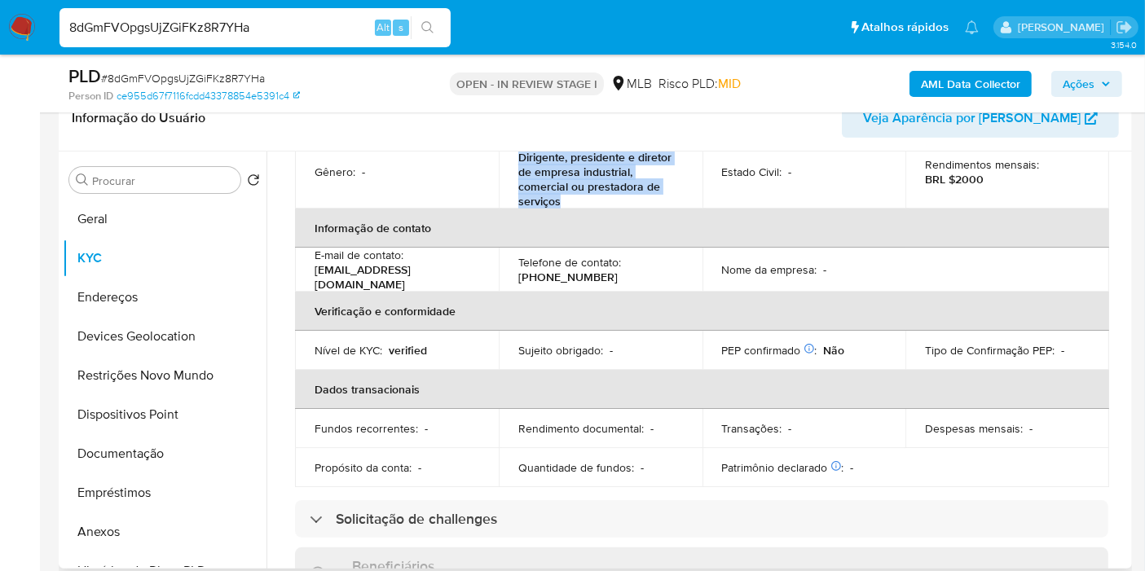
scroll to position [724, 0]
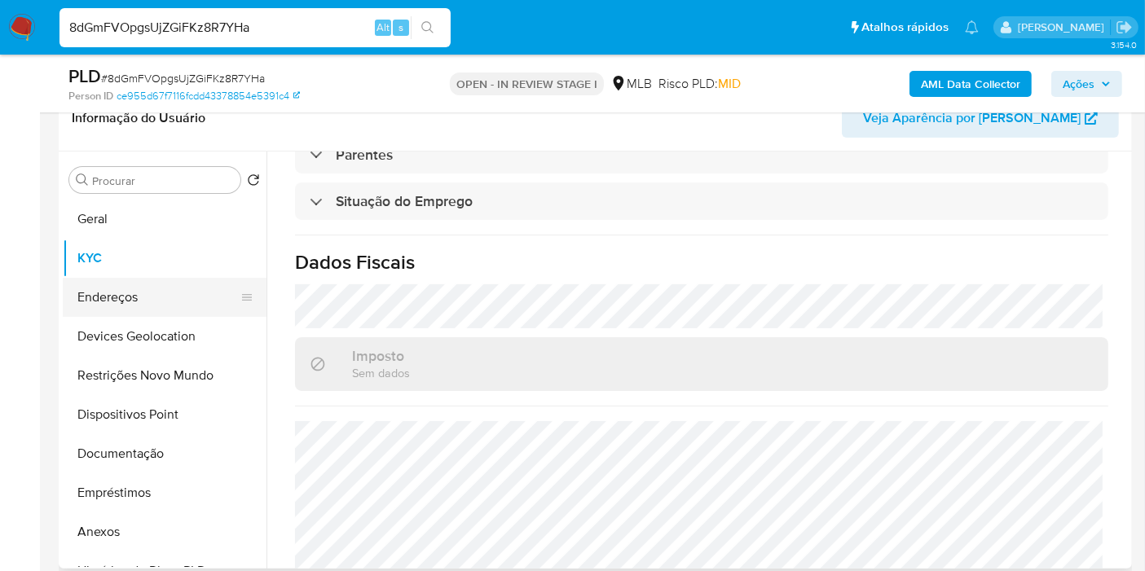
click at [120, 300] on button "Endereços" at bounding box center [158, 297] width 191 height 39
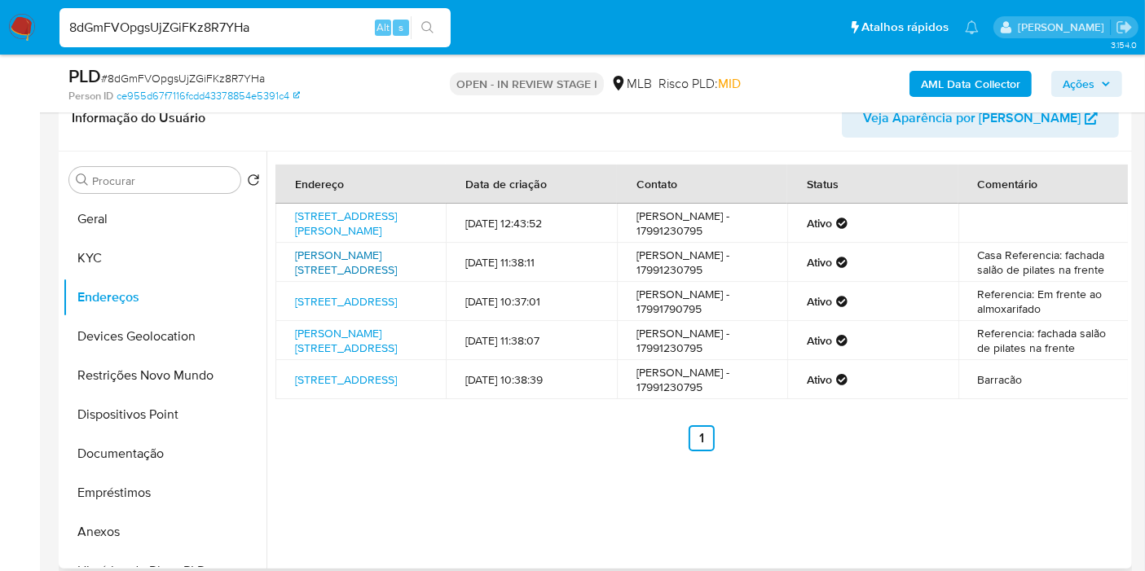
click at [354, 271] on link "Antonio Brasilio 230, Jaci, São Paulo, 15155000, Brasil 230" at bounding box center [346, 262] width 102 height 31
drag, startPoint x: 354, startPoint y: 294, endPoint x: 294, endPoint y: 271, distance: 64.0
click at [294, 271] on td "Antonio Brasilio 230, Jaci, São Paulo, 15155000, Brasil 230" at bounding box center [360, 262] width 170 height 39
copy link "Antonio Brasilio 230, Jaci, São Paulo, 15155000, Brasil 230"
click at [136, 273] on button "KYC" at bounding box center [158, 258] width 191 height 39
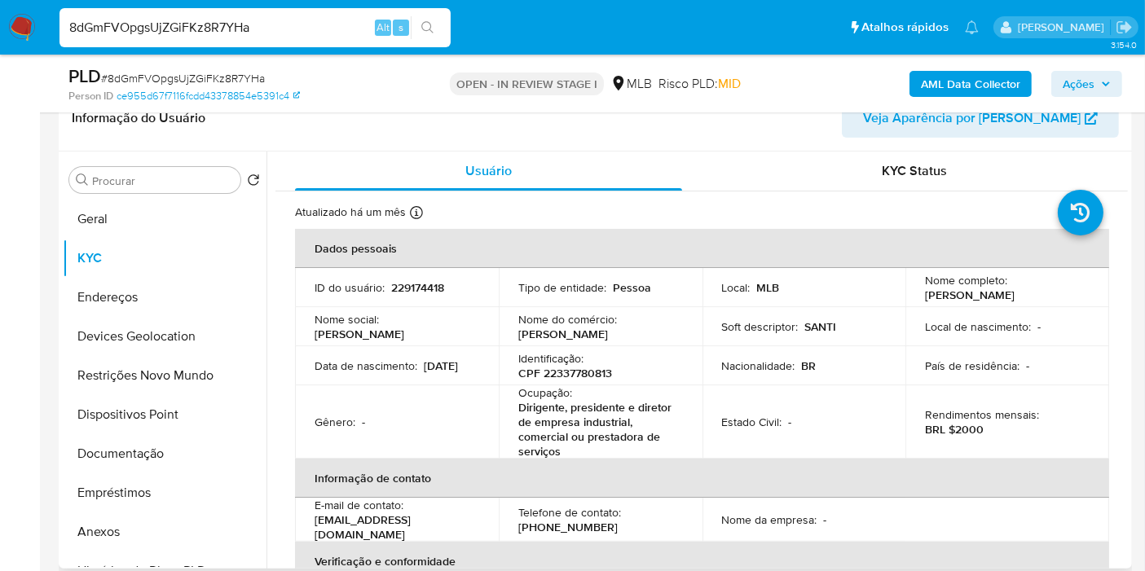
drag, startPoint x: 1066, startPoint y: 294, endPoint x: 912, endPoint y: 296, distance: 154.1
click at [912, 296] on td "Nome completo : Tatiana de Santi Assuncao" at bounding box center [1008, 287] width 204 height 39
copy p "Tatiana de Santi Assuncao"
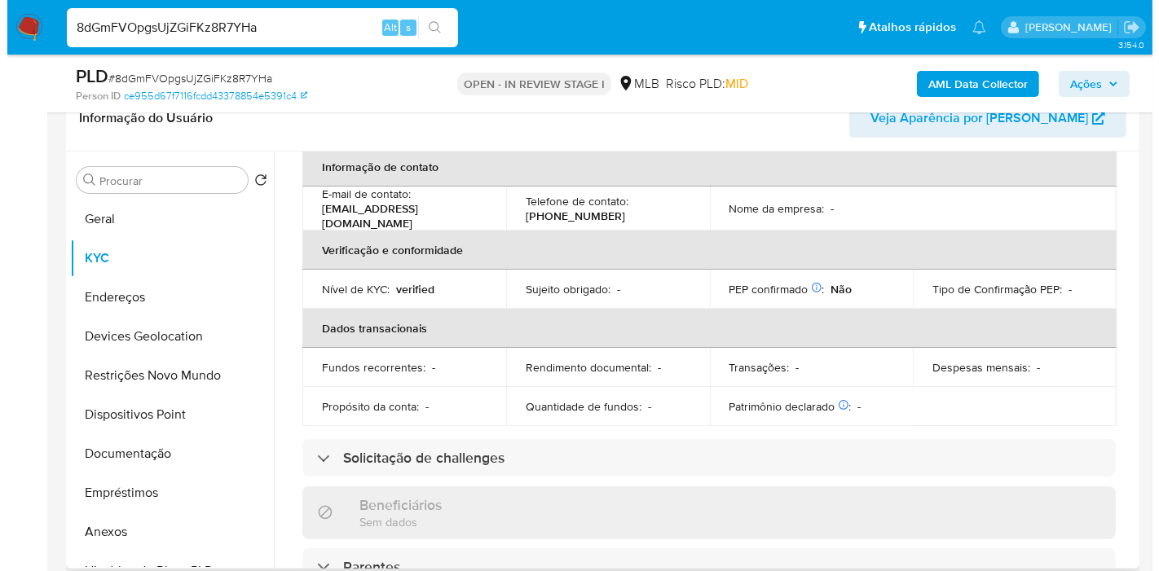
scroll to position [724, 0]
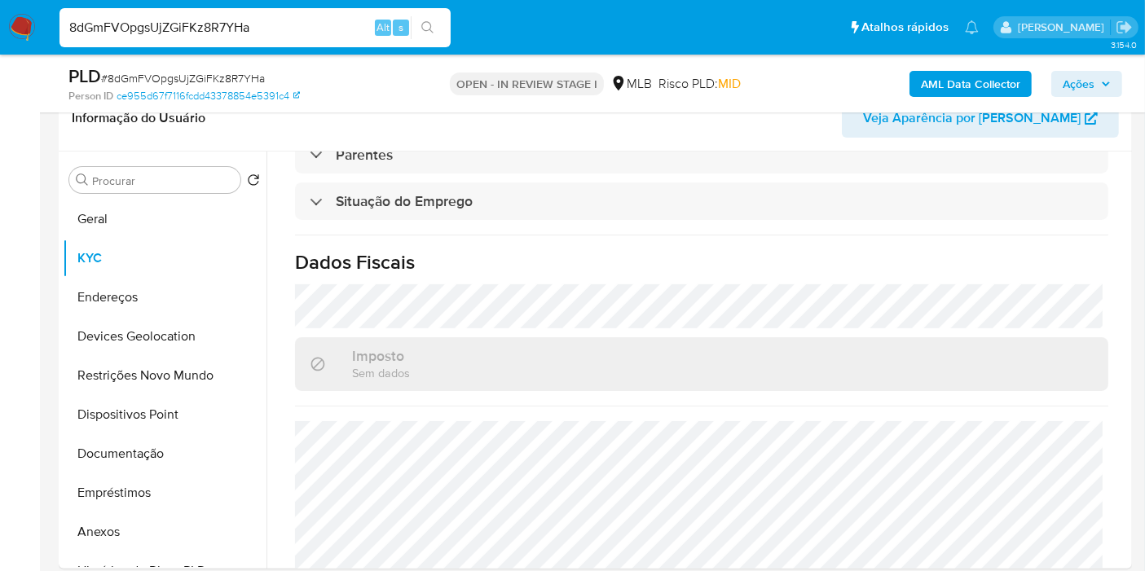
click at [954, 80] on b "AML Data Collector" at bounding box center [970, 84] width 99 height 26
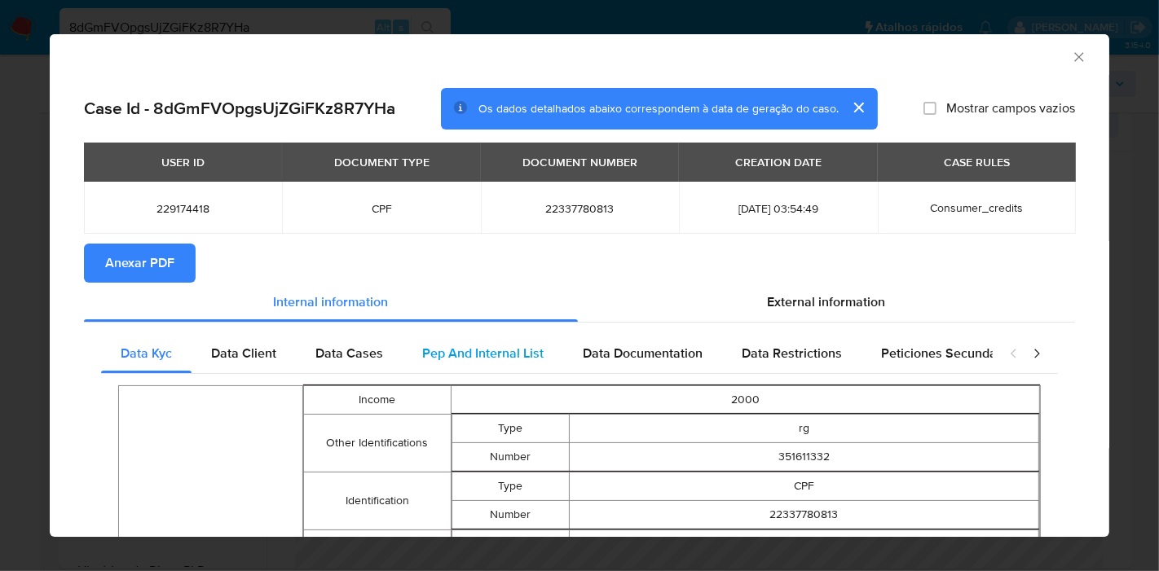
drag, startPoint x: 788, startPoint y: 295, endPoint x: 775, endPoint y: 338, distance: 45.1
click at [786, 303] on span "External information" at bounding box center [827, 302] width 118 height 19
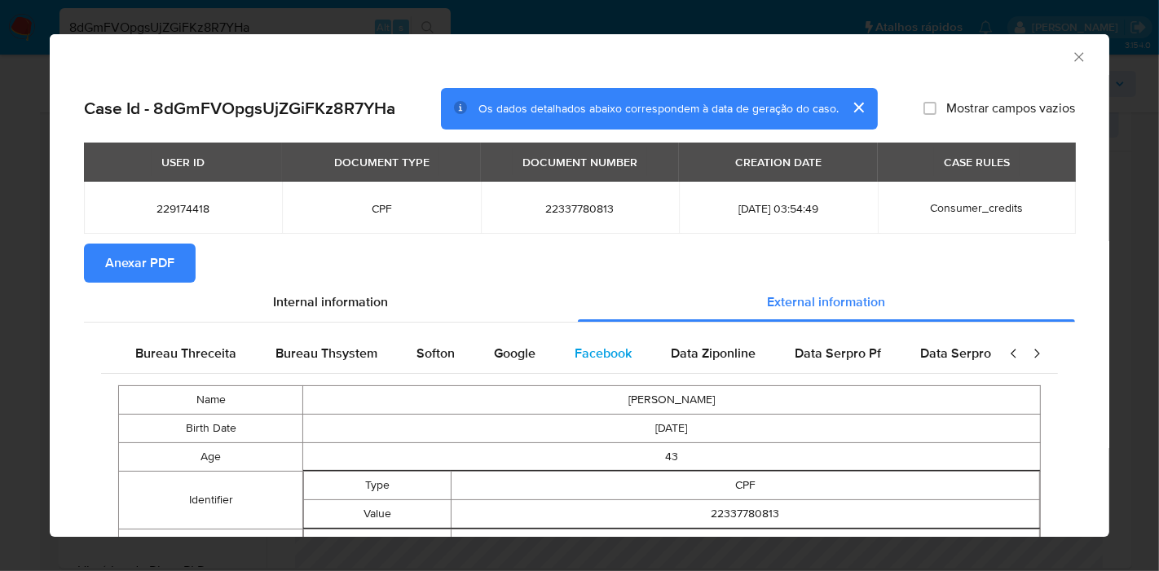
scroll to position [0, 551]
click at [505, 363] on div "Google" at bounding box center [508, 353] width 81 height 39
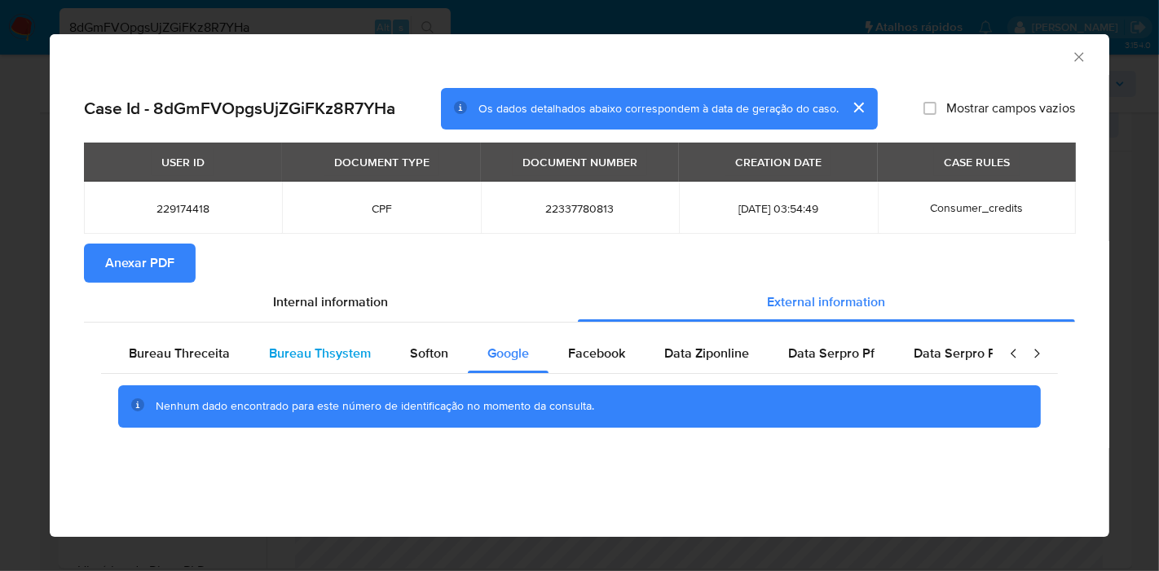
scroll to position [0, 0]
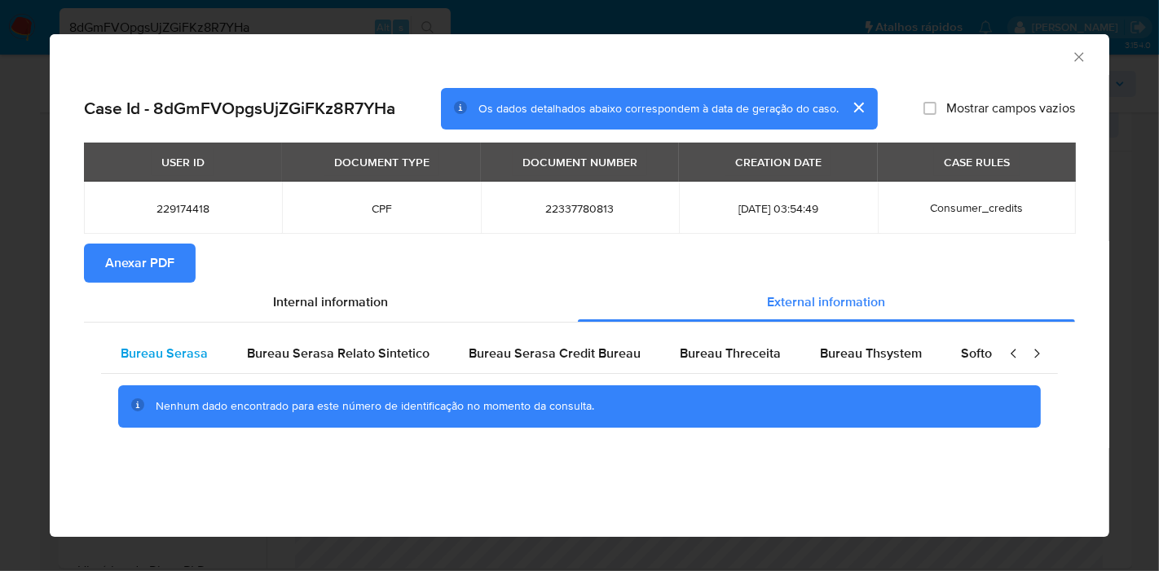
click at [190, 355] on span "Bureau Serasa" at bounding box center [164, 353] width 87 height 19
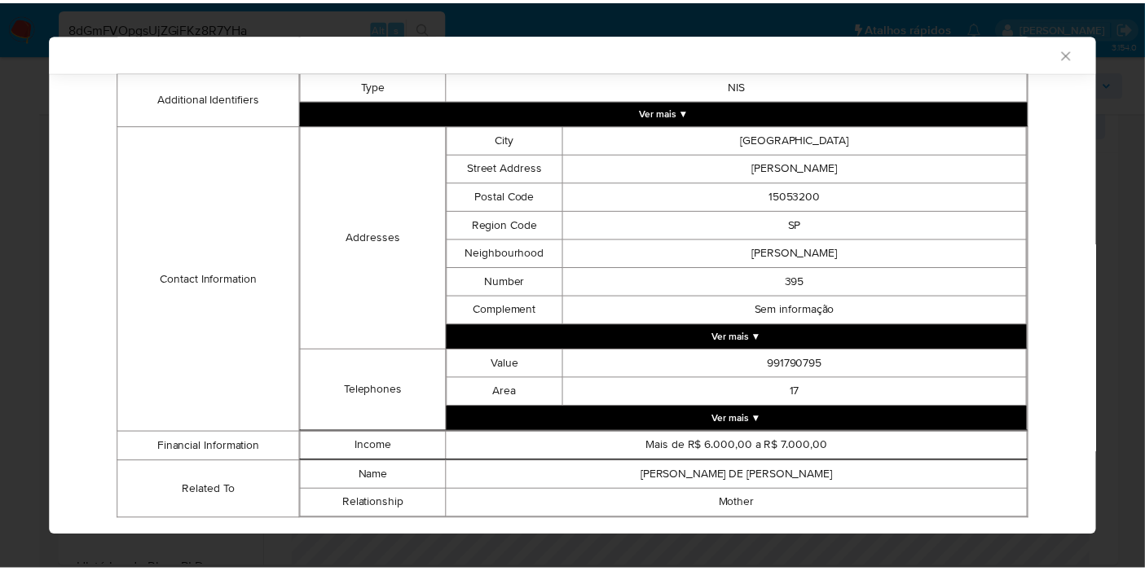
scroll to position [443, 0]
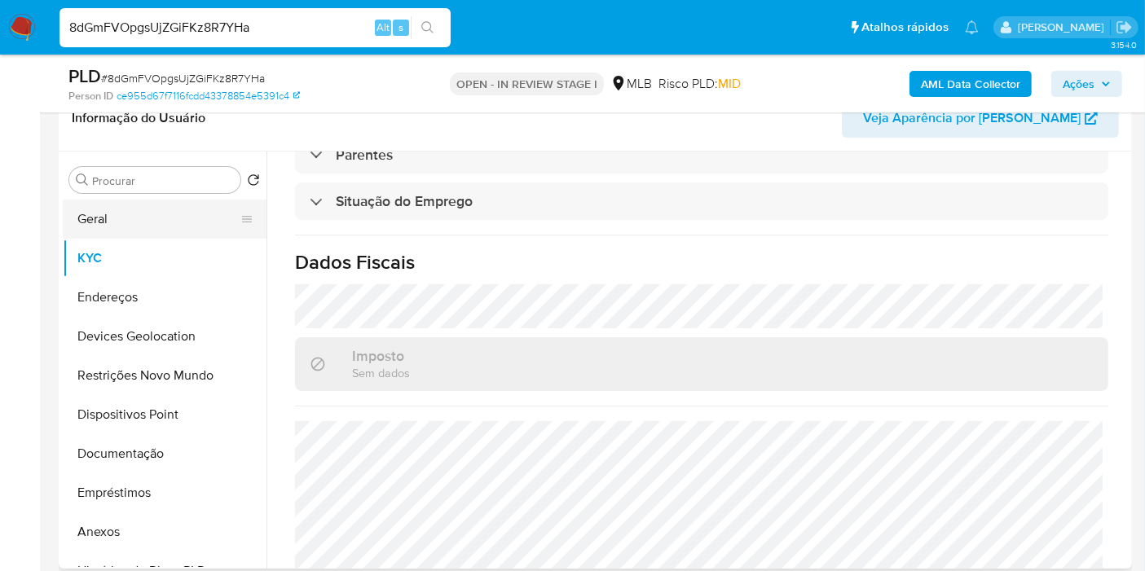
click at [117, 218] on button "Geral" at bounding box center [158, 219] width 191 height 39
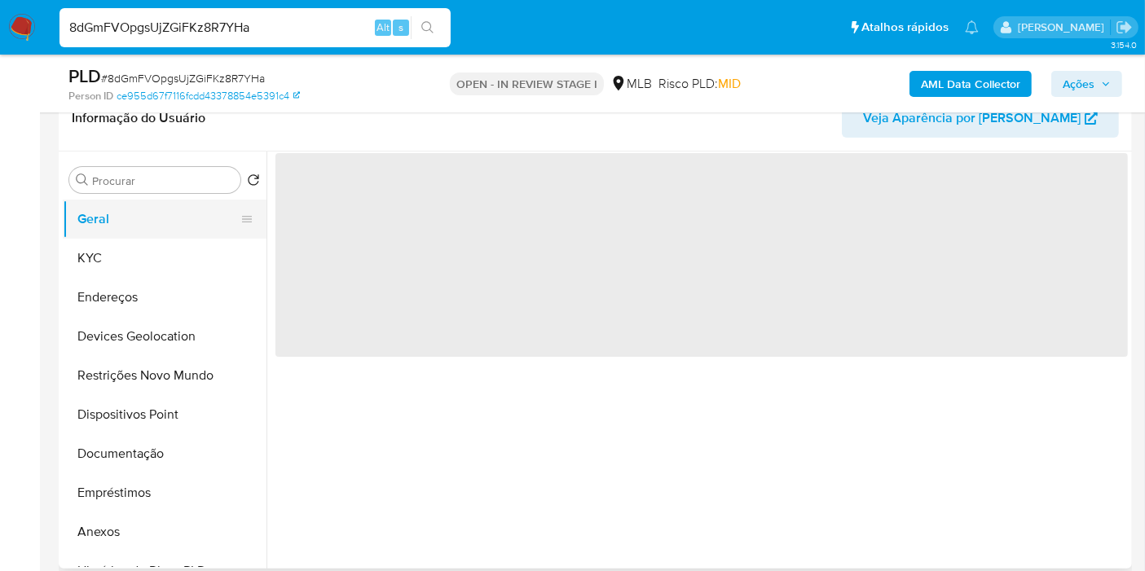
scroll to position [0, 0]
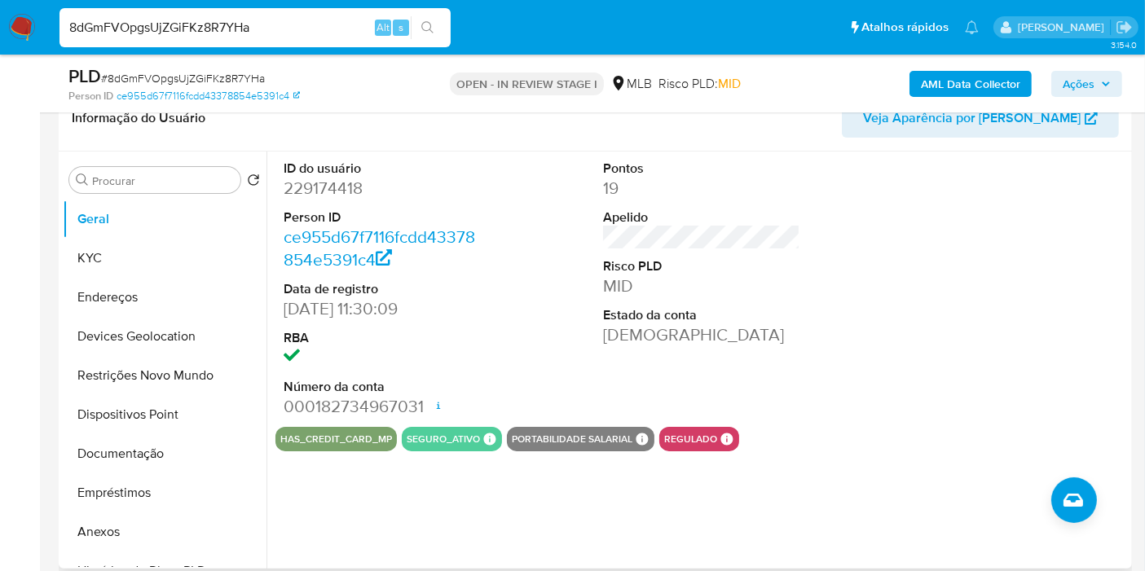
click at [931, 359] on div at bounding box center [1022, 289] width 214 height 275
click at [108, 248] on button "KYC" at bounding box center [158, 258] width 191 height 39
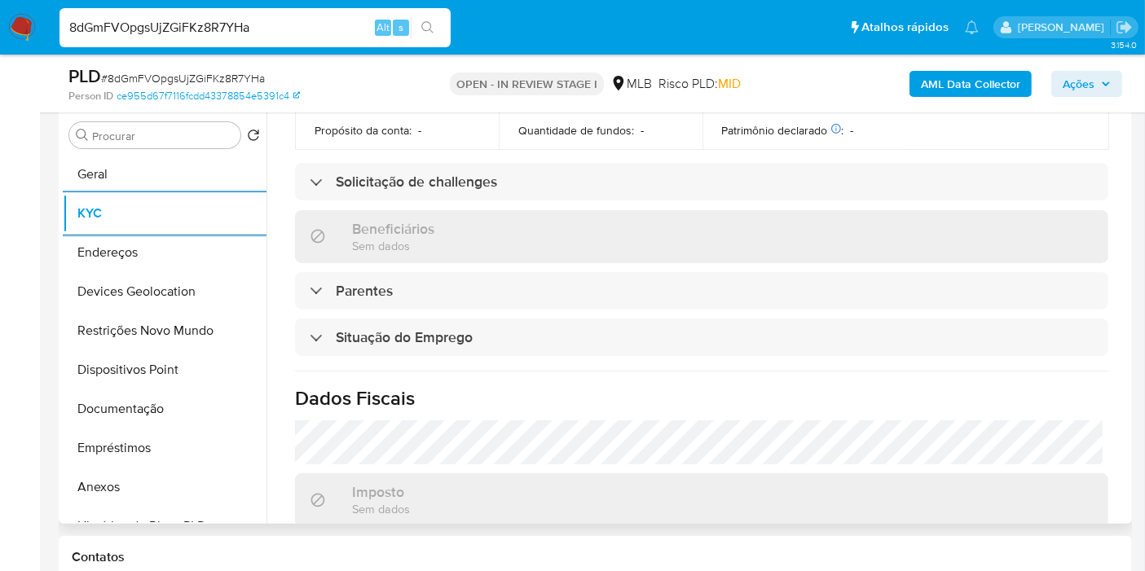
scroll to position [774, 0]
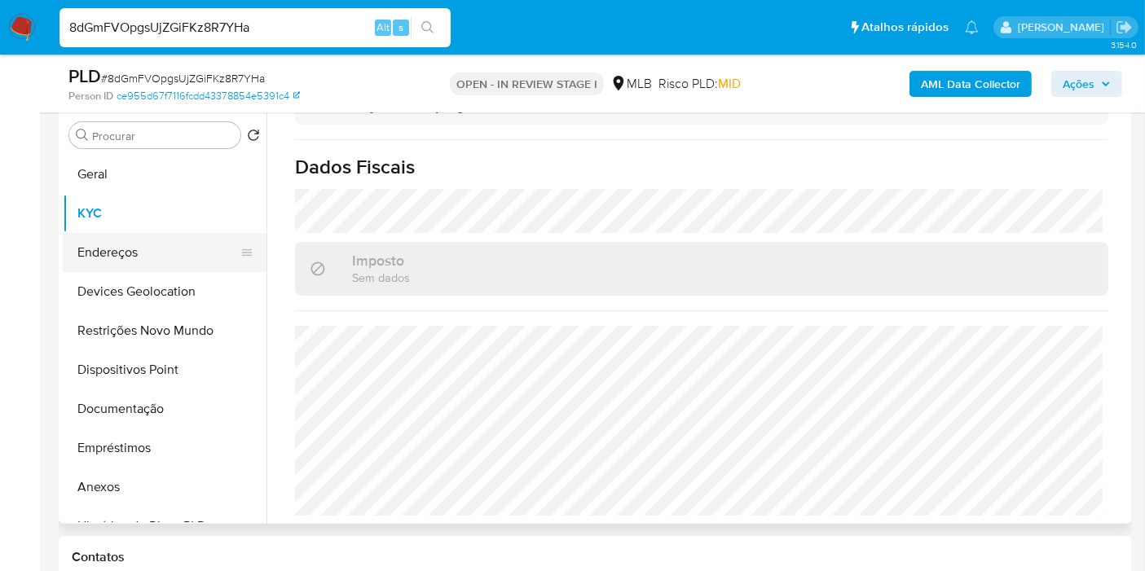
click at [134, 254] on button "Endereços" at bounding box center [158, 252] width 191 height 39
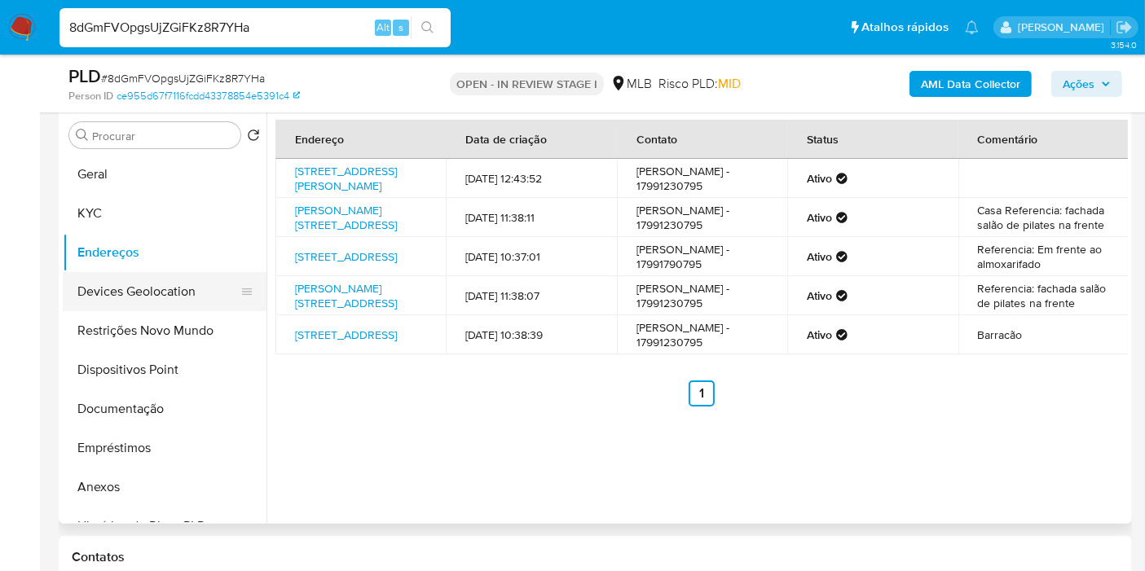
click at [153, 284] on button "Devices Geolocation" at bounding box center [158, 291] width 191 height 39
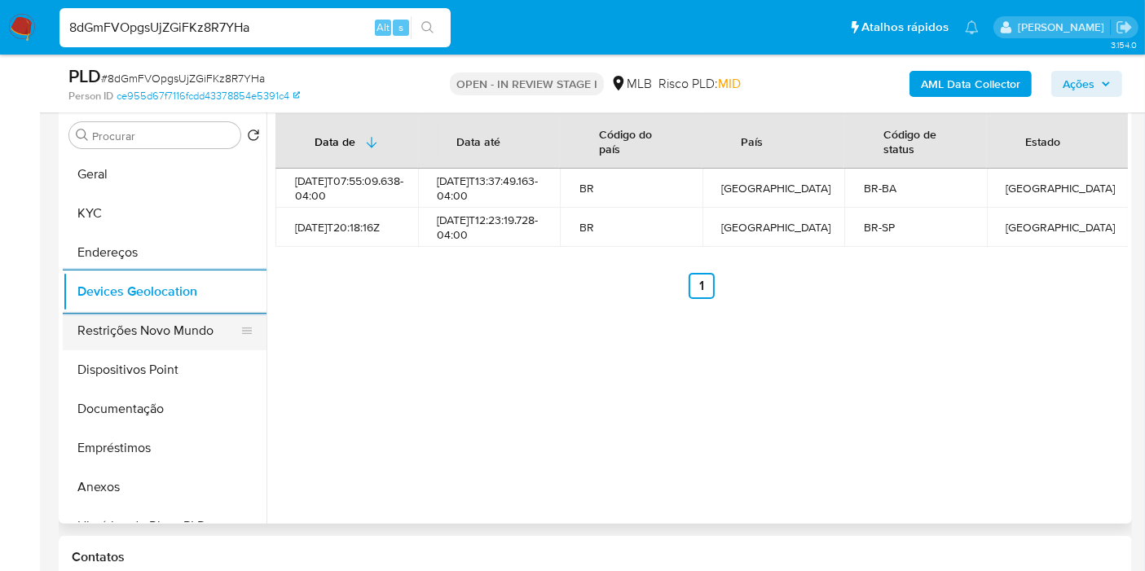
click at [145, 329] on button "Restrições Novo Mundo" at bounding box center [158, 330] width 191 height 39
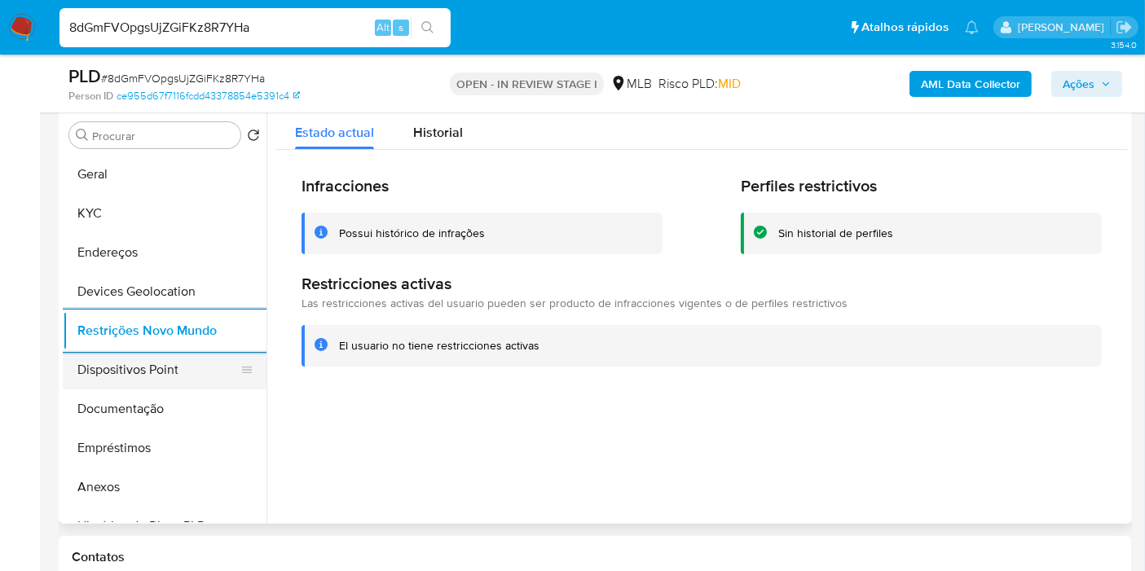
click at [152, 366] on button "Dispositivos Point" at bounding box center [158, 369] width 191 height 39
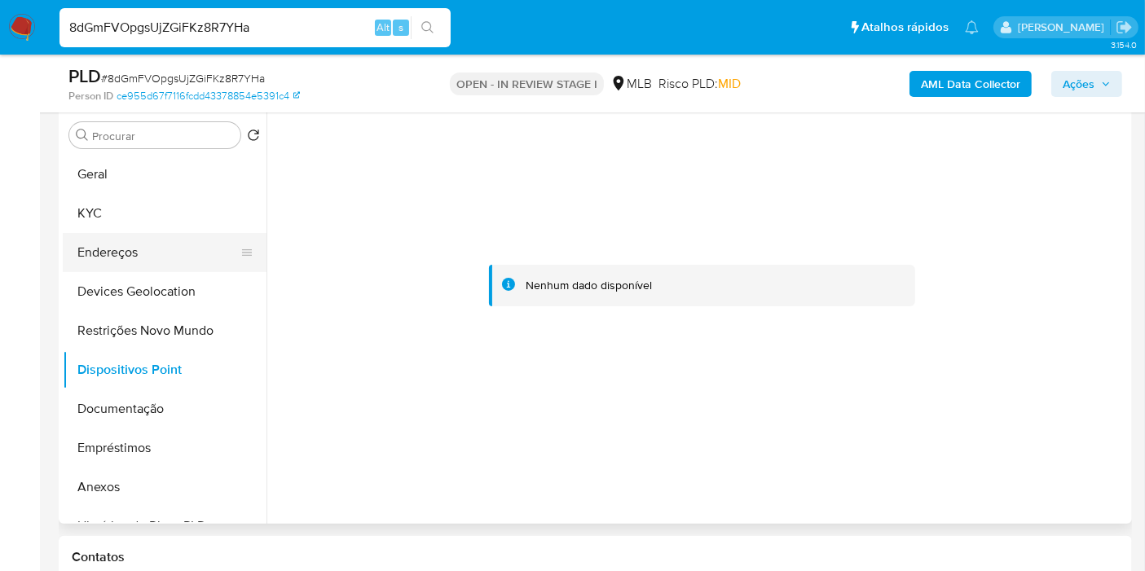
click at [130, 243] on button "Endereços" at bounding box center [158, 252] width 191 height 39
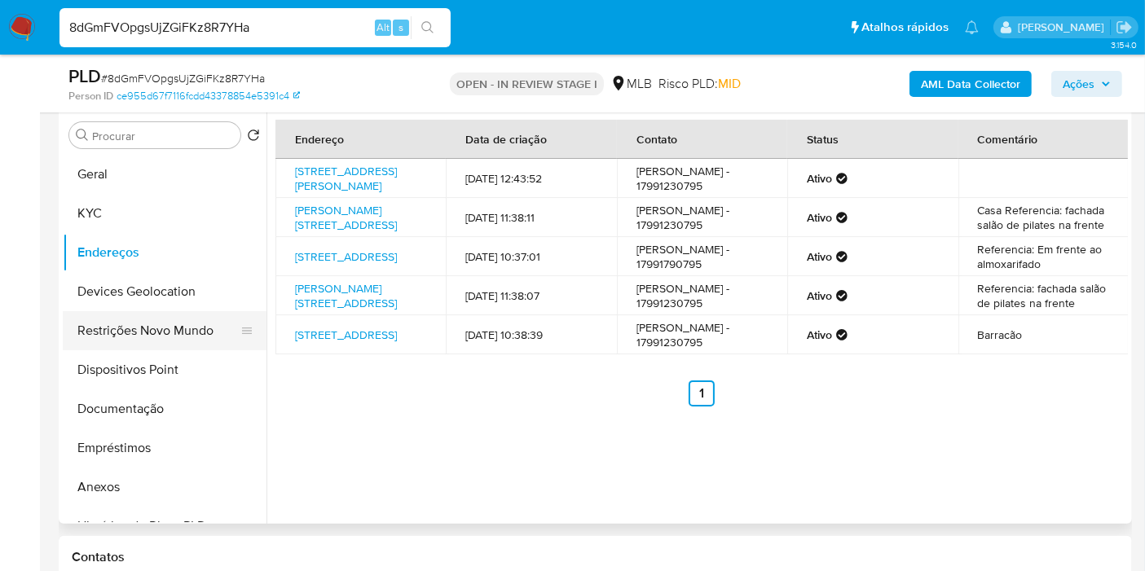
click at [159, 333] on button "Restrições Novo Mundo" at bounding box center [158, 330] width 191 height 39
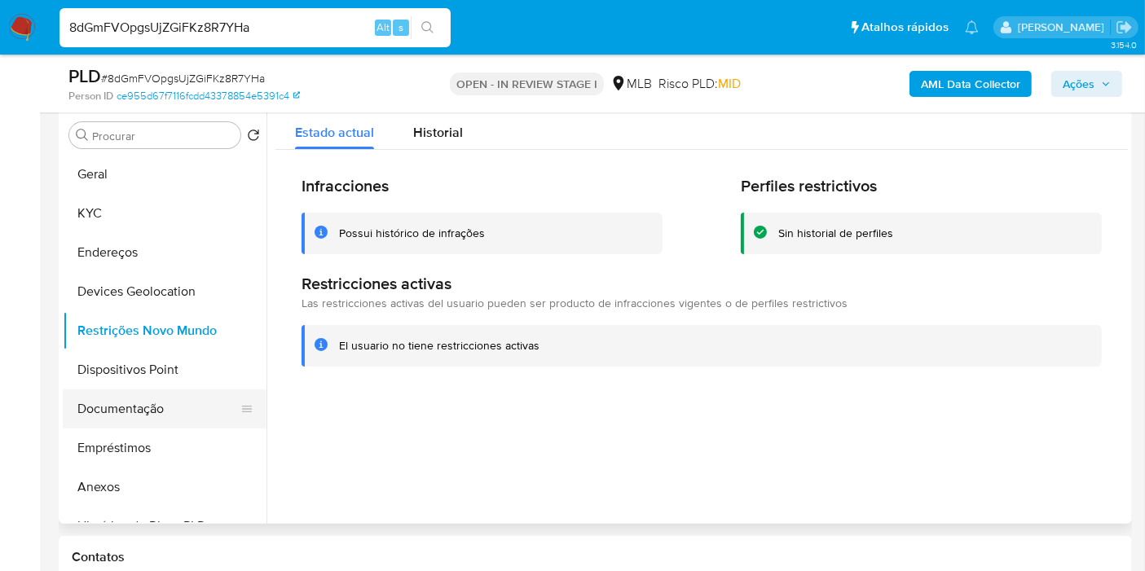
click at [87, 412] on button "Documentação" at bounding box center [158, 409] width 191 height 39
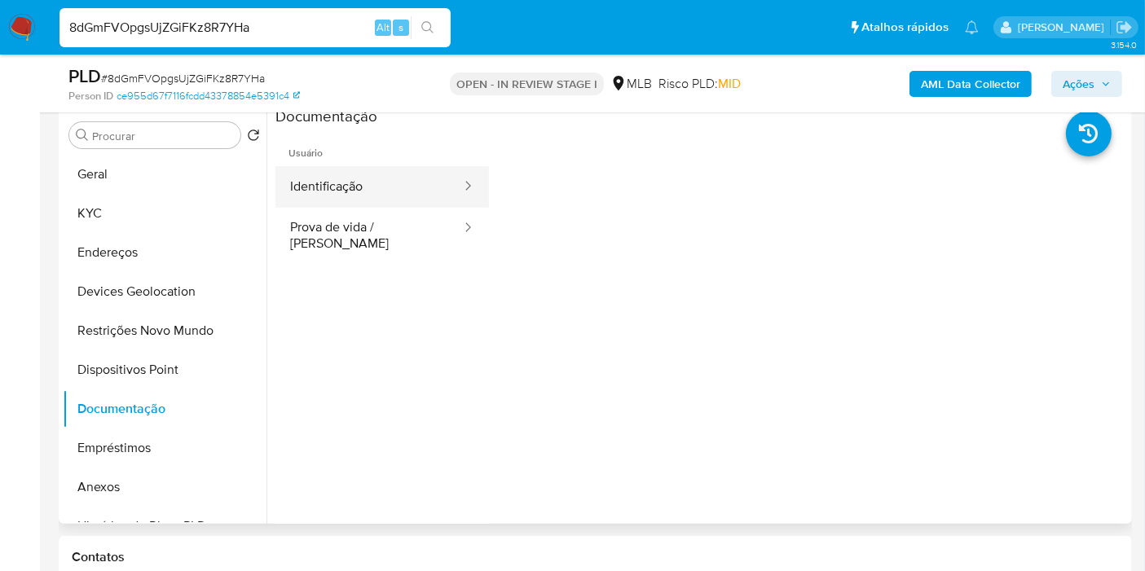
click at [421, 201] on button "Identificação" at bounding box center [368, 187] width 187 height 42
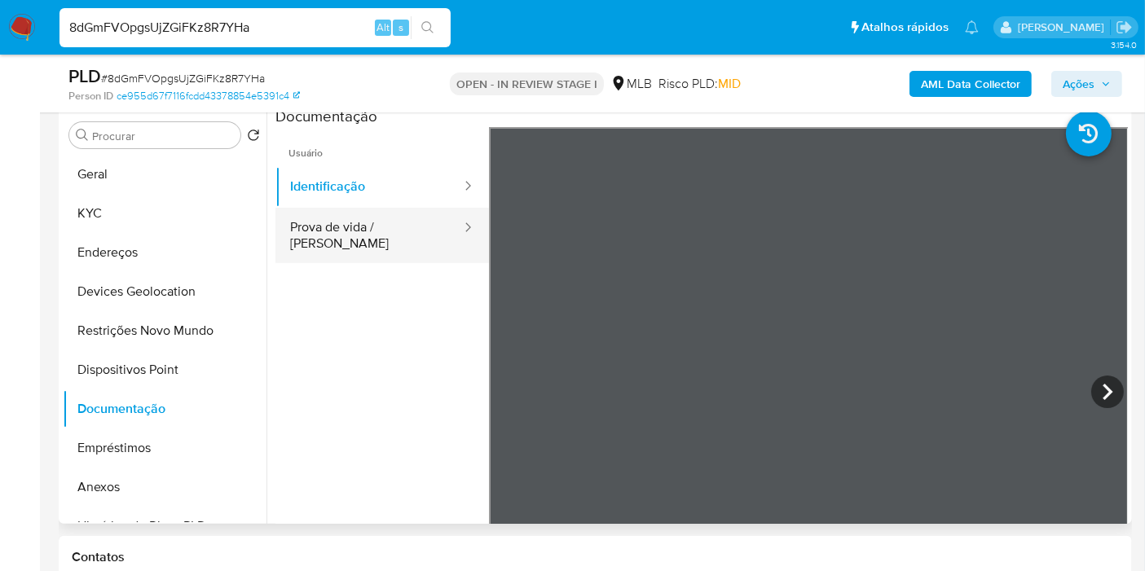
click at [395, 238] on button "Prova de vida / Selfie" at bounding box center [368, 235] width 187 height 55
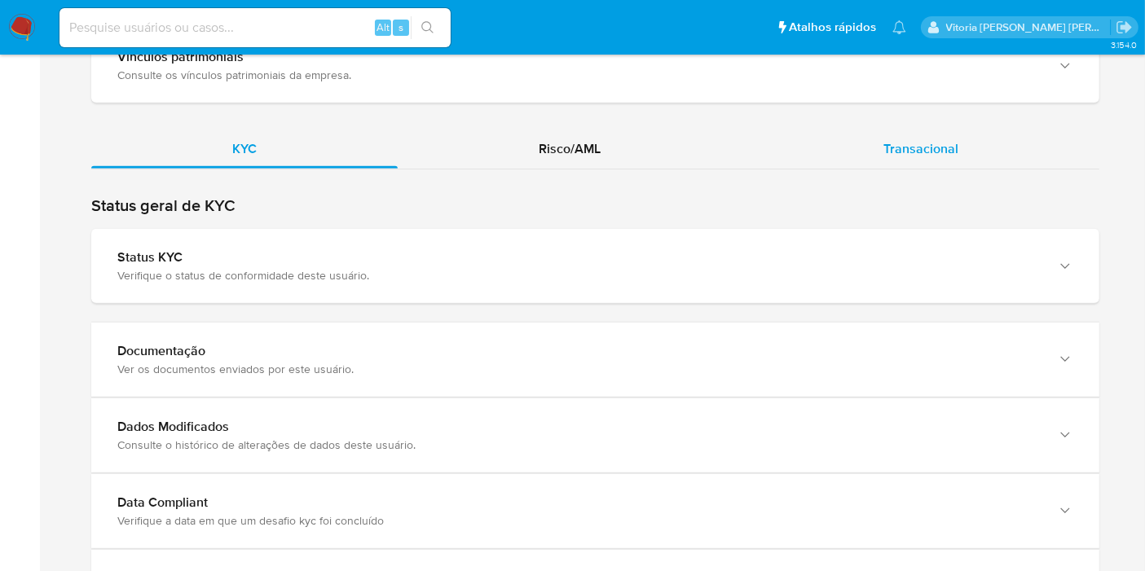
scroll to position [1321, 0]
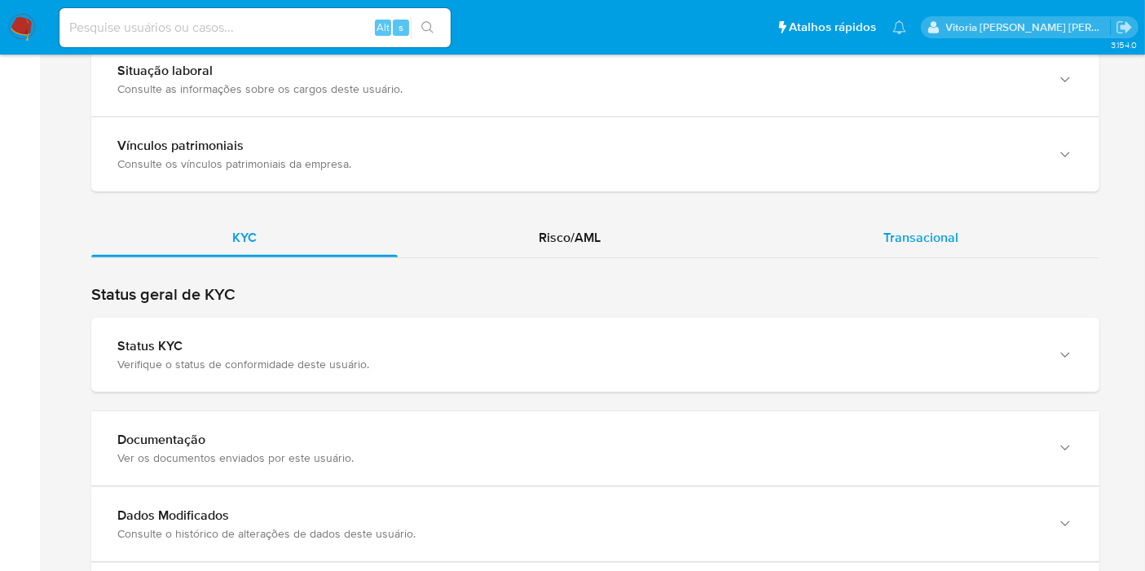
click at [950, 228] on span "Transacional" at bounding box center [921, 237] width 75 height 19
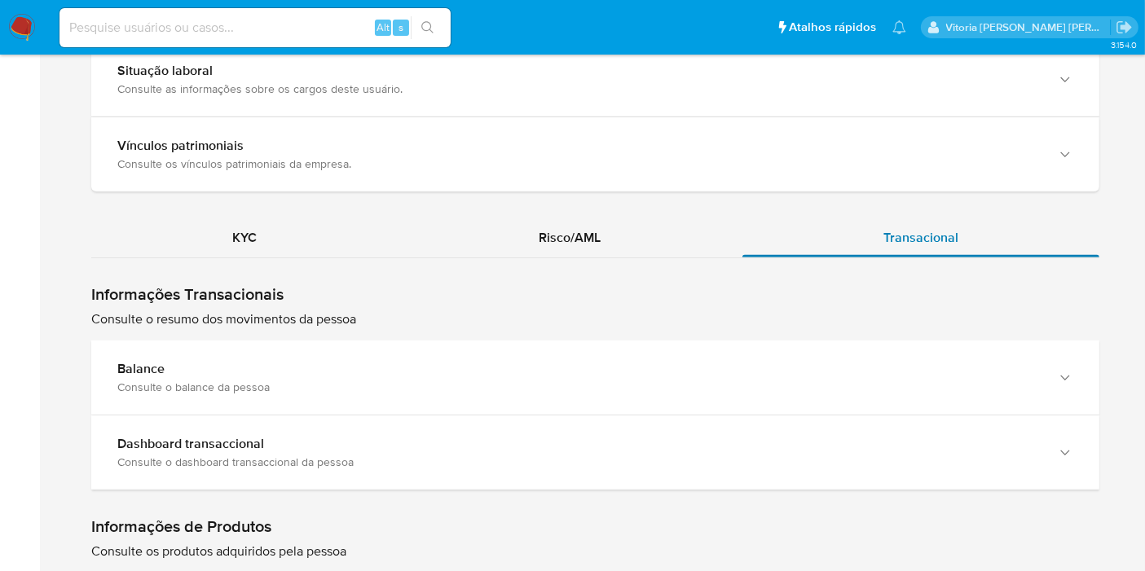
scroll to position [1593, 0]
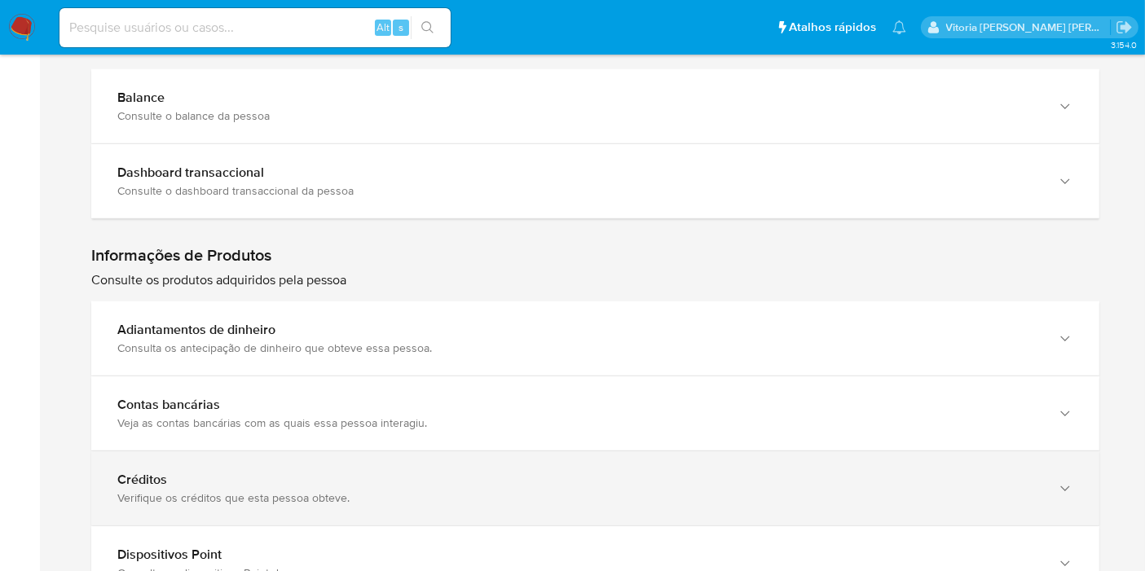
click at [216, 491] on div "Verifique os créditos que esta pessoa obteve." at bounding box center [578, 498] width 923 height 15
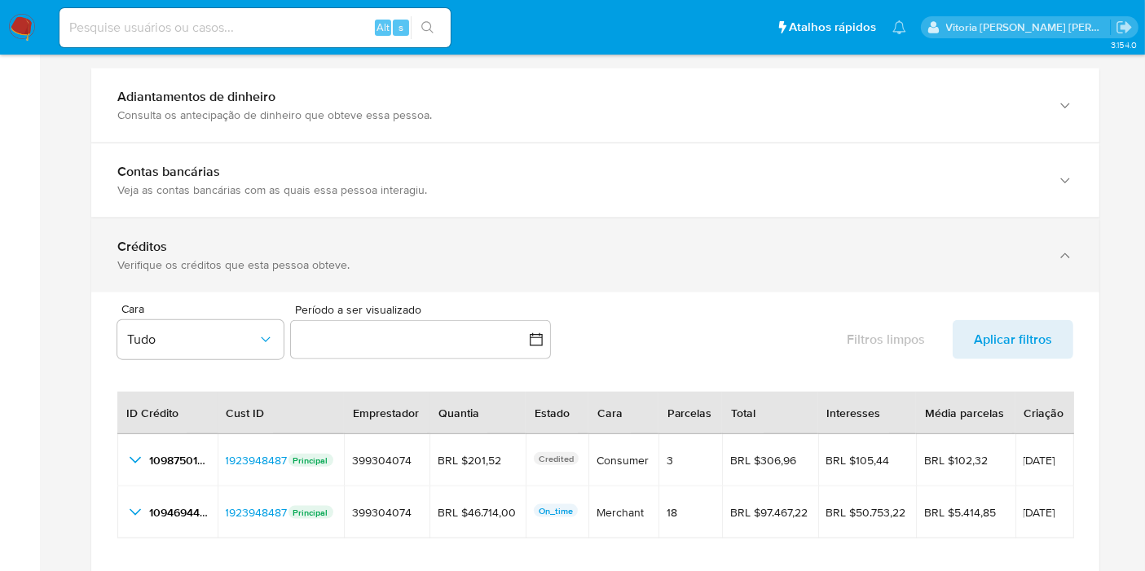
scroll to position [1865, 0]
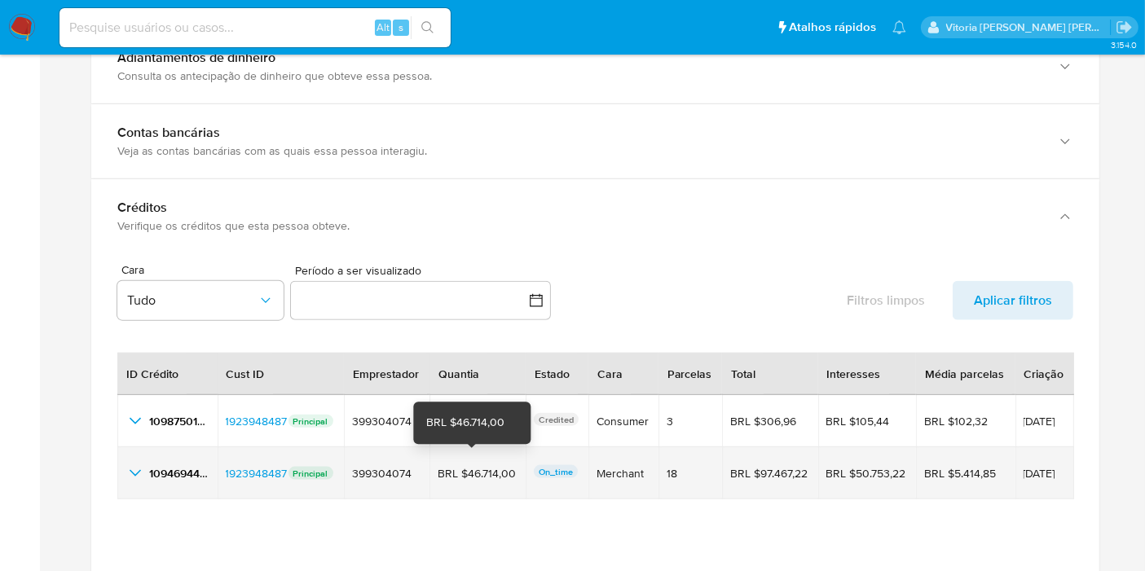
drag, startPoint x: 509, startPoint y: 463, endPoint x: 464, endPoint y: 467, distance: 45.0
click at [464, 467] on div "BRL $46.714,00" at bounding box center [478, 473] width 80 height 15
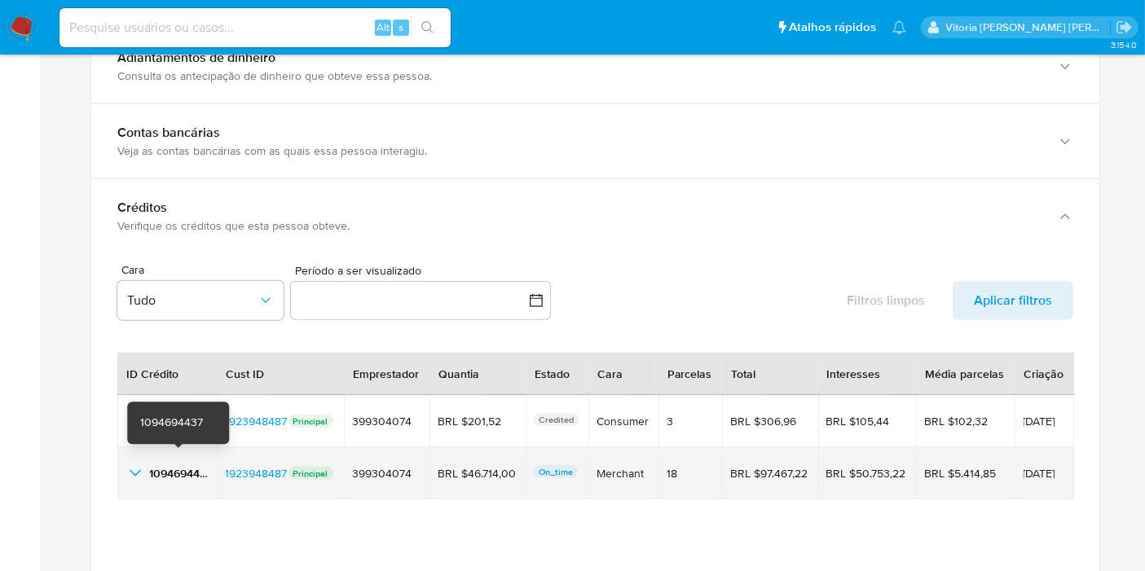
click at [178, 465] on span "1094694437" at bounding box center [180, 473] width 63 height 16
drag, startPoint x: 1064, startPoint y: 465, endPoint x: 1008, endPoint y: 472, distance: 56.6
click at [1016, 472] on td "24/07/2025" at bounding box center [1045, 473] width 59 height 52
drag, startPoint x: 676, startPoint y: 465, endPoint x: 635, endPoint y: 465, distance: 40.8
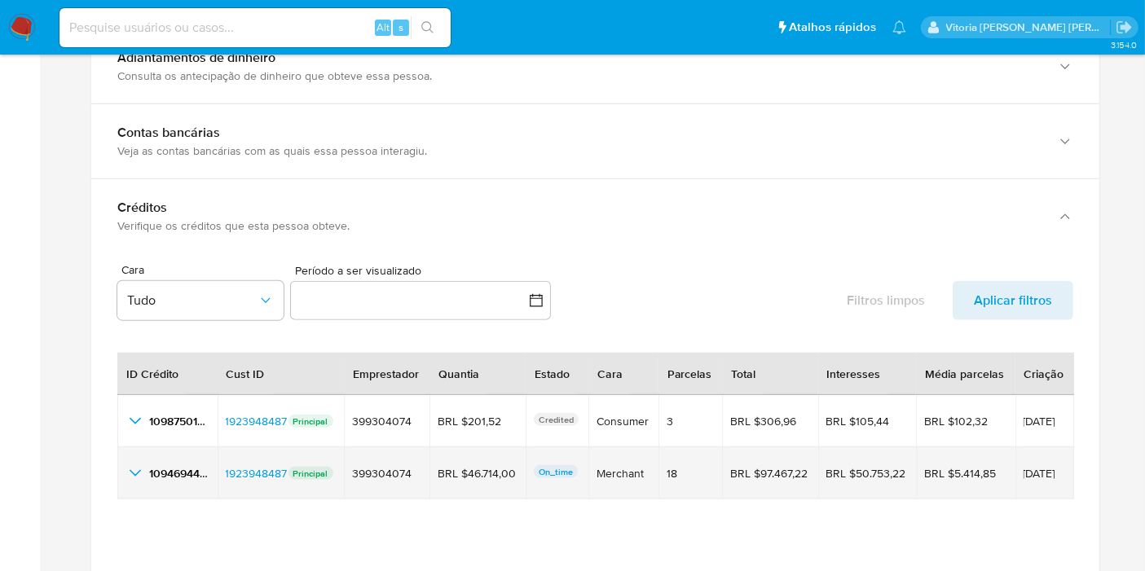
click at [635, 465] on tr "1094694437 1094694437 1923948487 1923948487 Principal 399304074 399304074 BRL $…" at bounding box center [595, 473] width 957 height 52
click at [131, 475] on td "1094694437 1094694437" at bounding box center [167, 473] width 100 height 52
click at [134, 464] on icon "button_show_hidden_detail_by_id_1" at bounding box center [136, 474] width 20 height 20
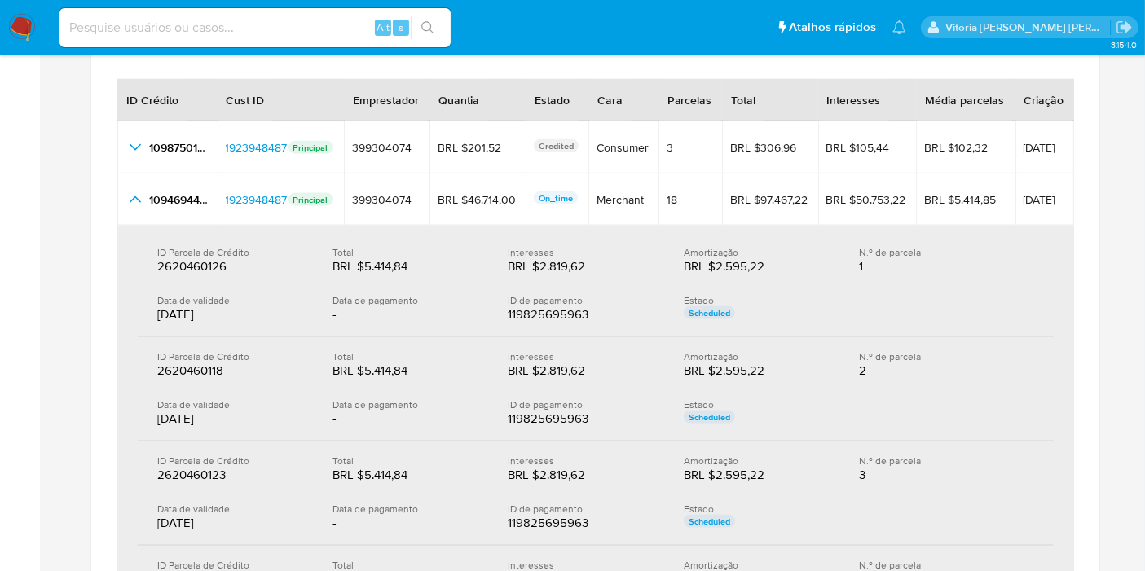
scroll to position [2136, 0]
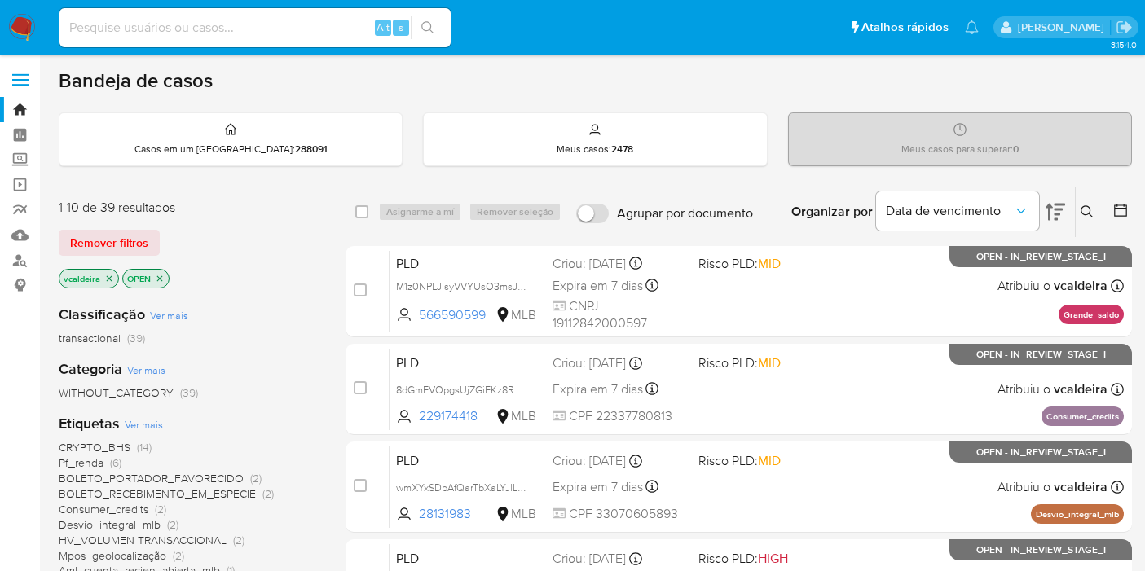
scroll to position [271, 0]
